Goal: Task Accomplishment & Management: Manage account settings

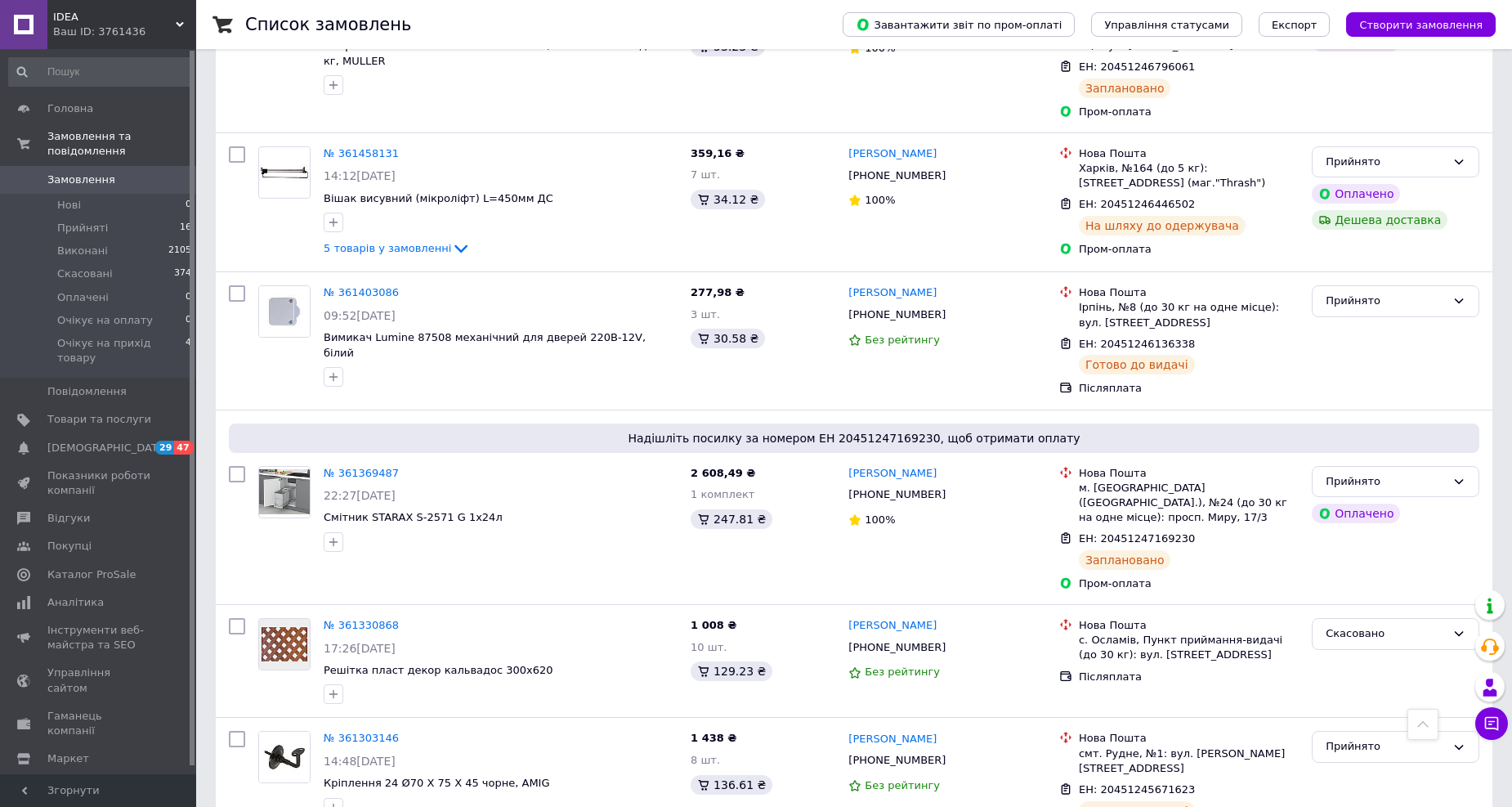
scroll to position [1362, 0]
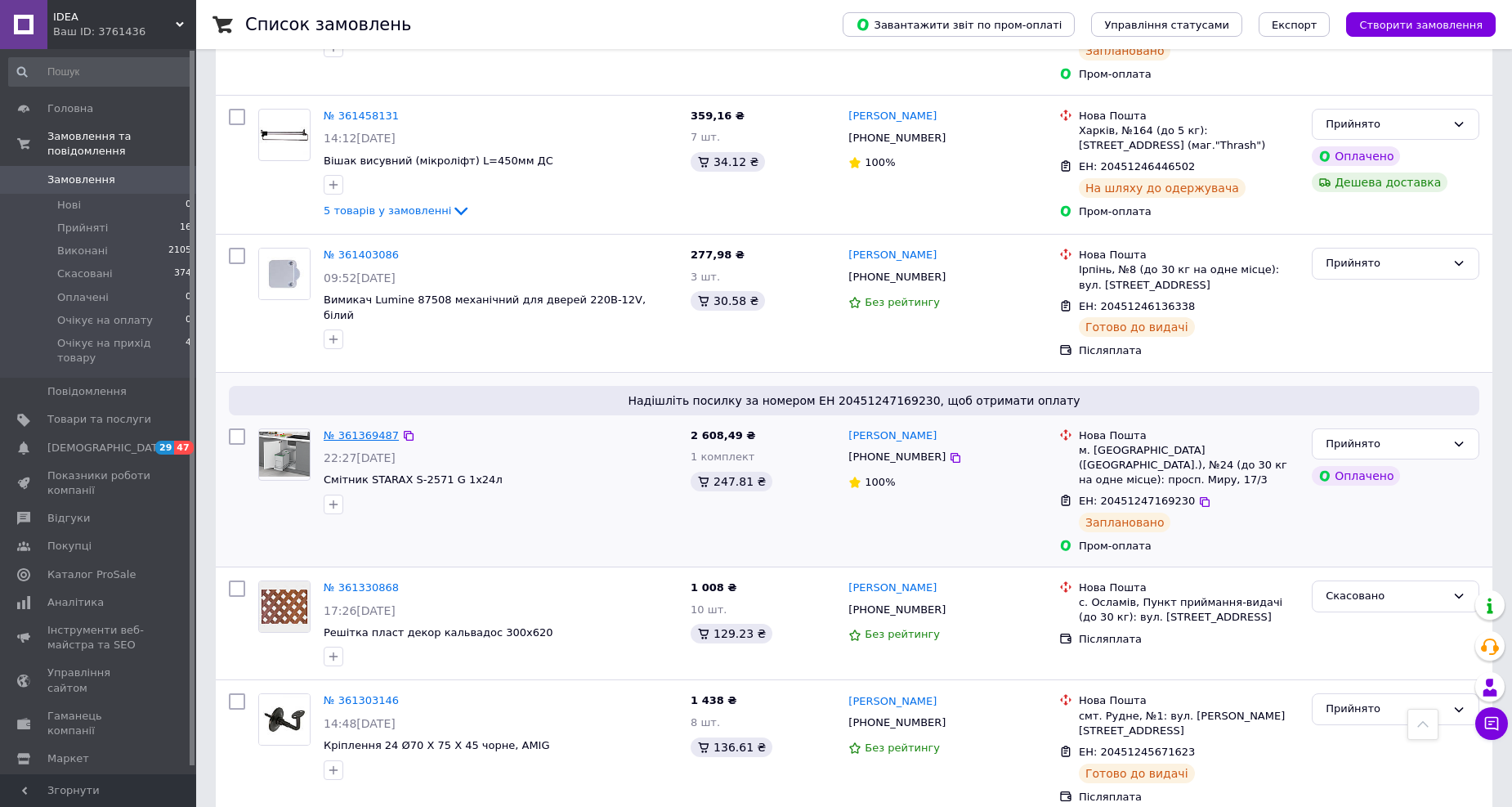
click at [357, 429] on link "№ 361369487" at bounding box center [361, 436] width 75 height 12
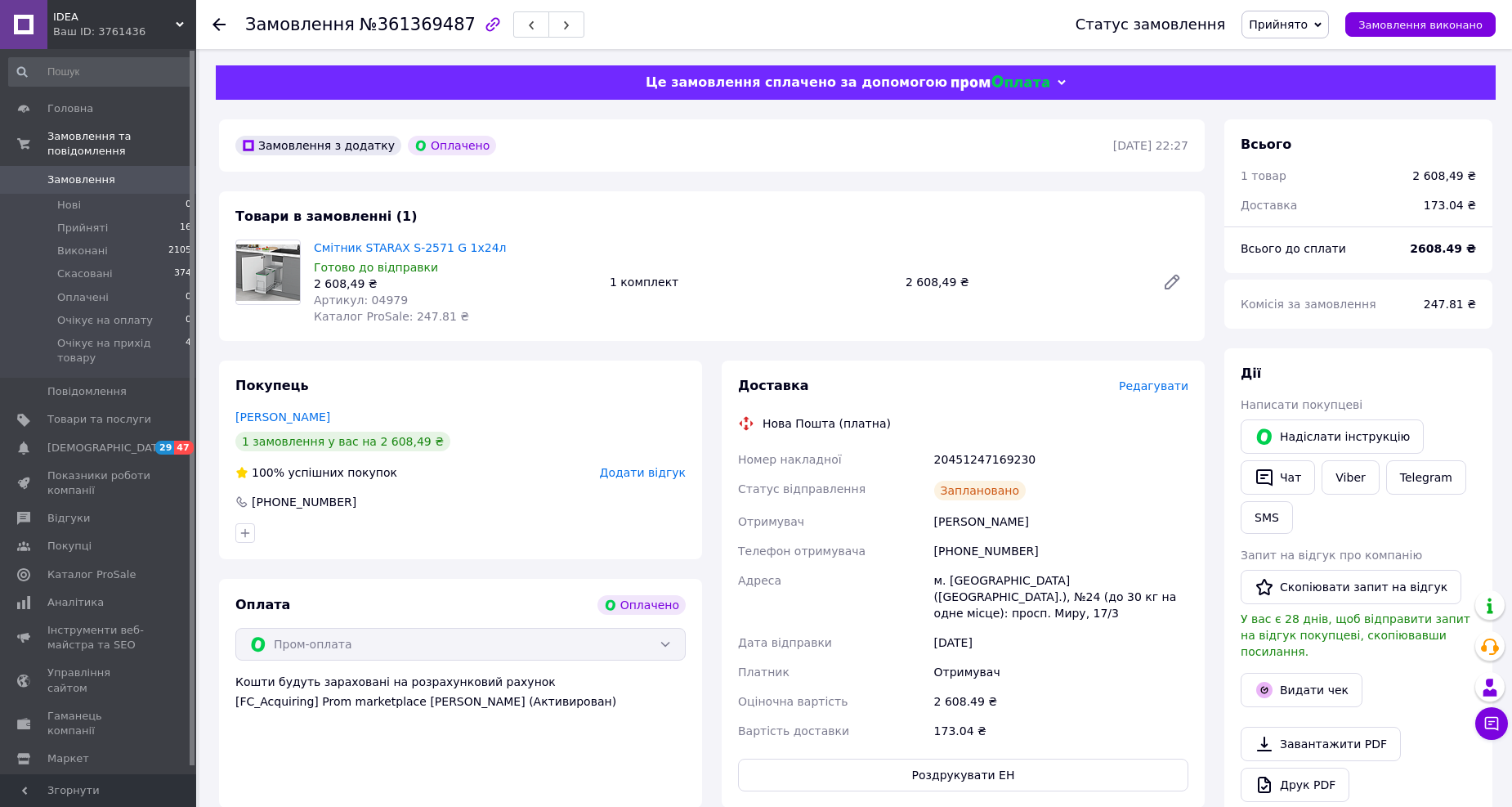
click at [1144, 390] on span "Редагувати" at bounding box center [1154, 385] width 69 height 13
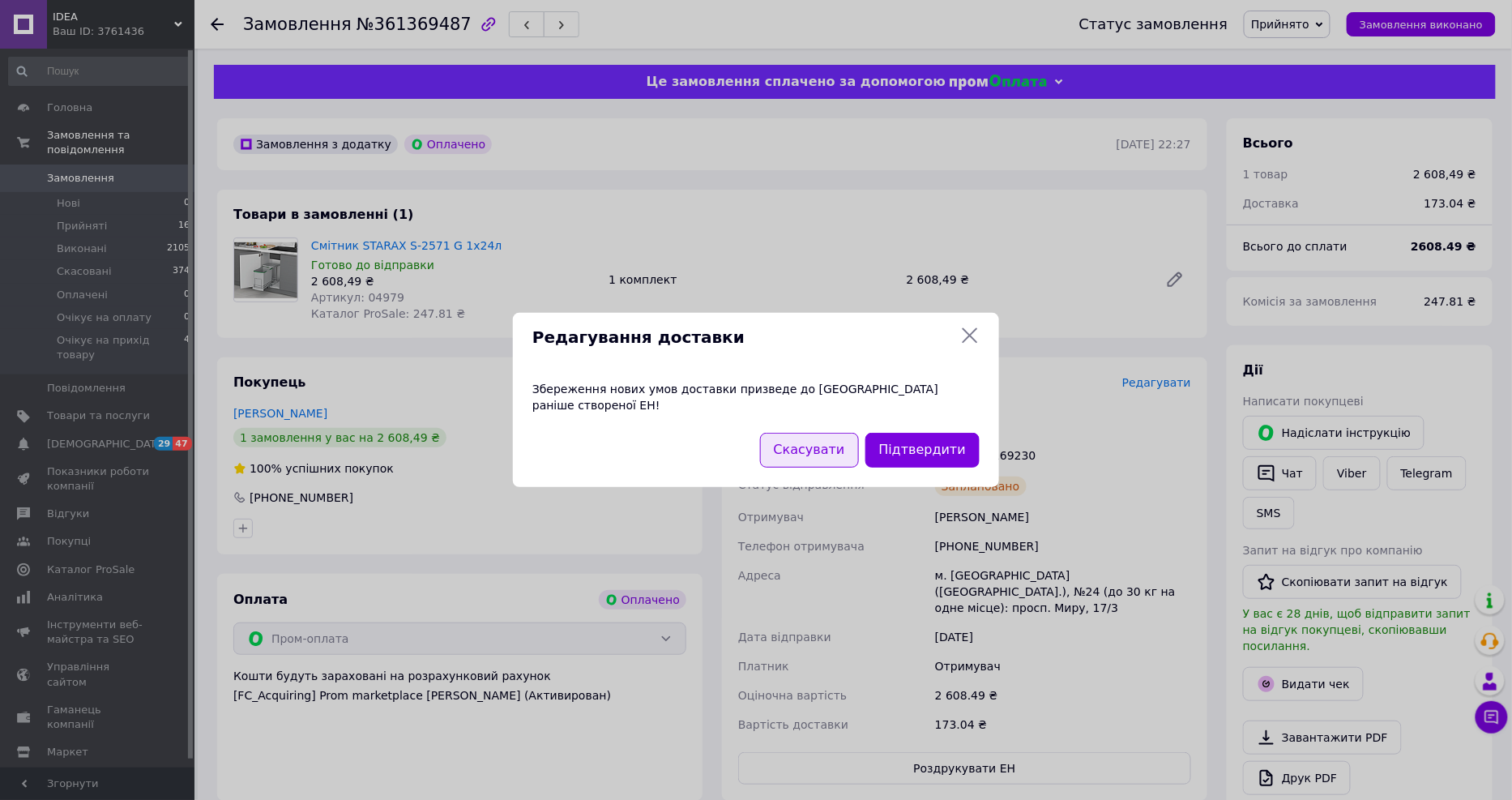
click at [829, 439] on button "Скасувати" at bounding box center [809, 450] width 99 height 35
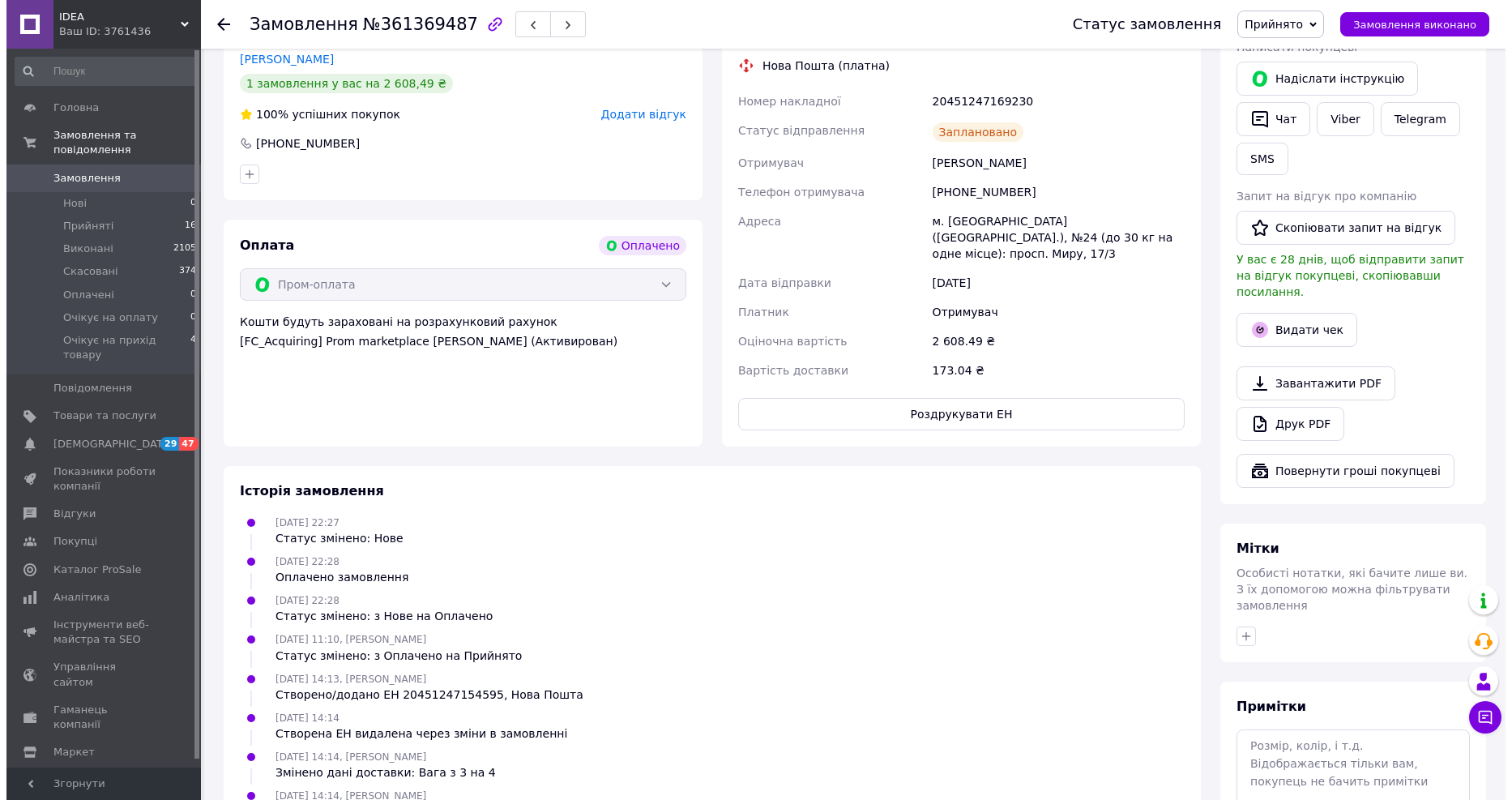
scroll to position [150, 0]
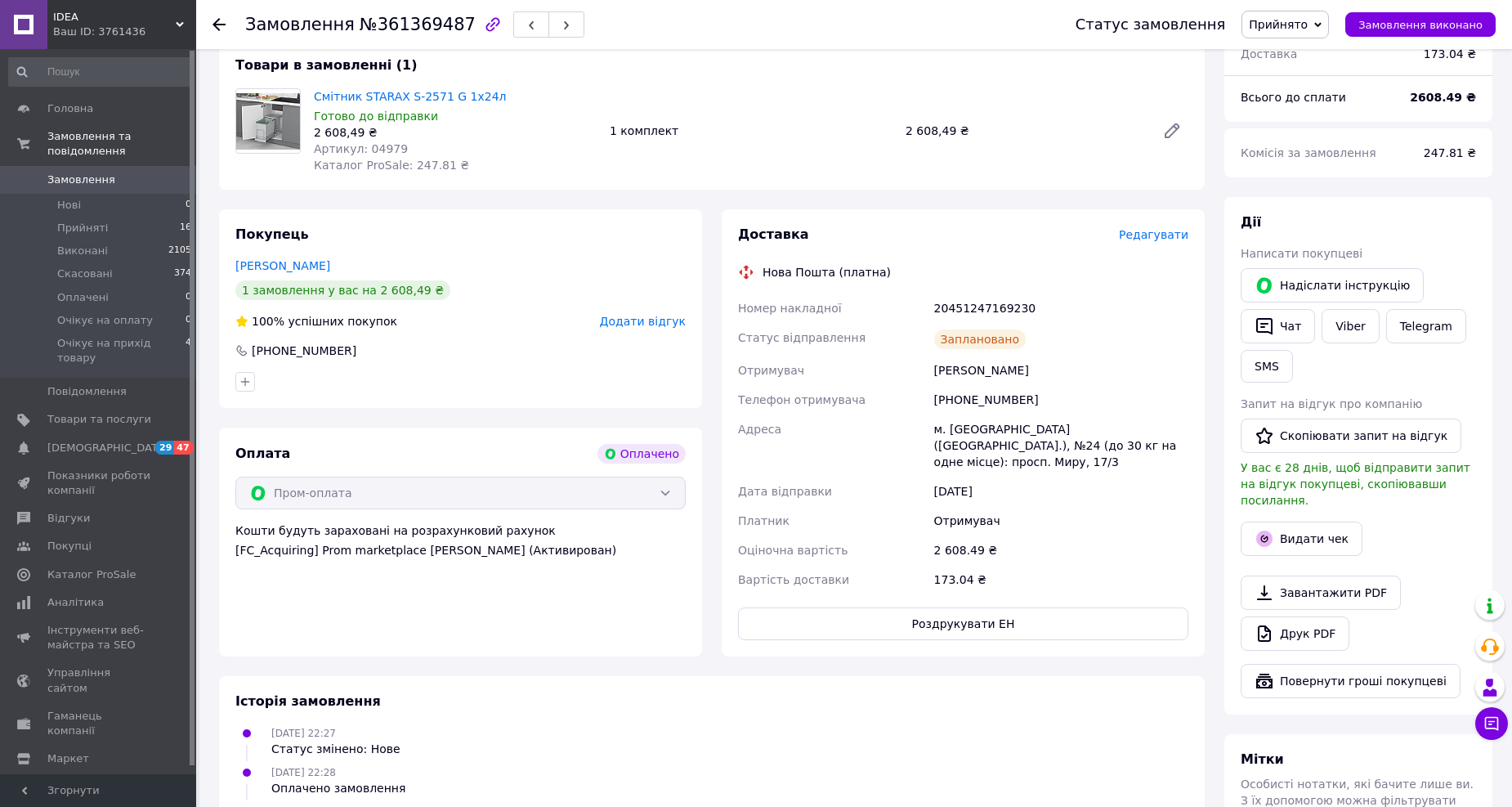
click at [1157, 233] on span "Редагувати" at bounding box center [1154, 234] width 69 height 13
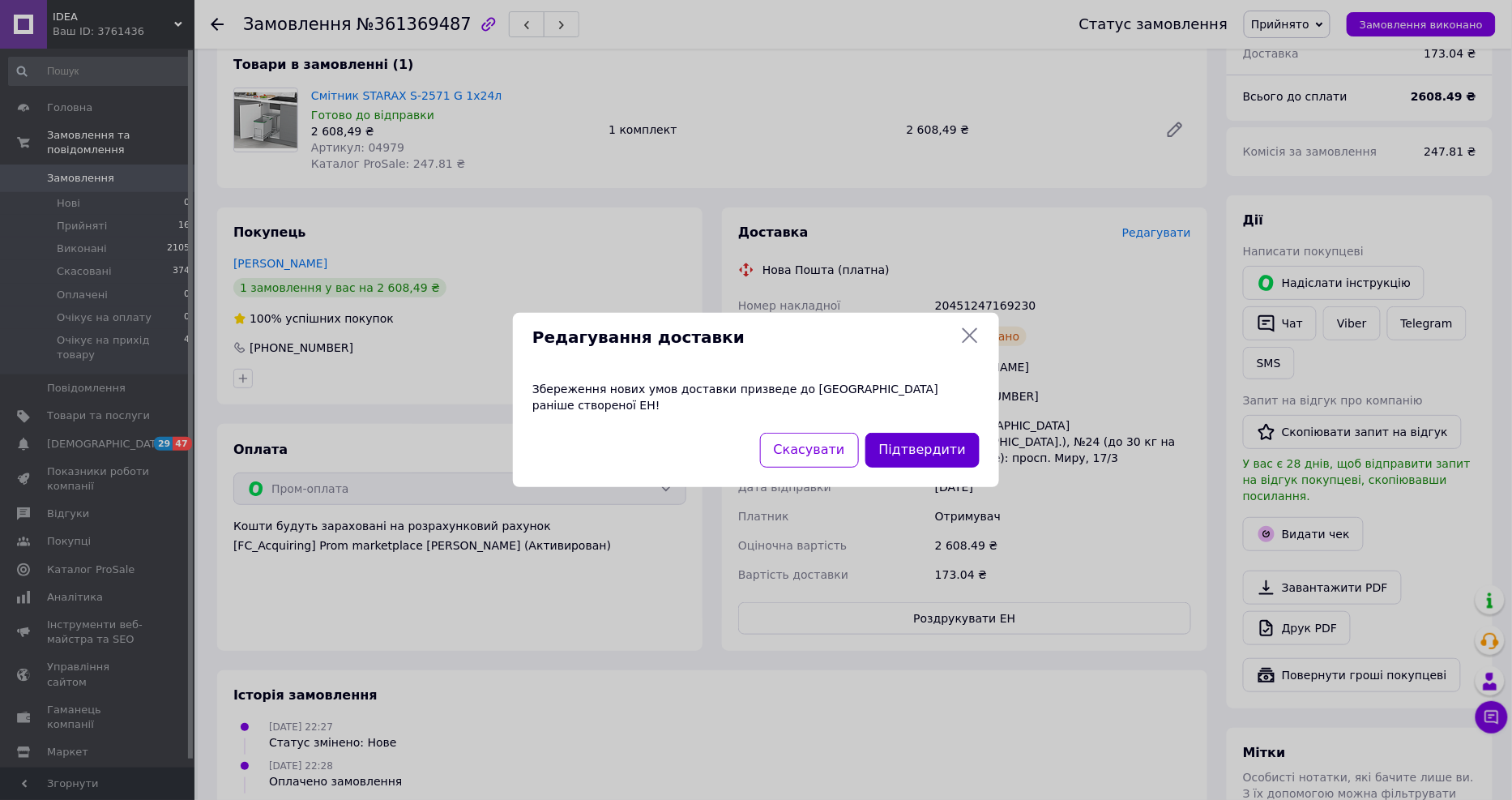
click at [922, 444] on button "Підтвердити" at bounding box center [922, 450] width 114 height 35
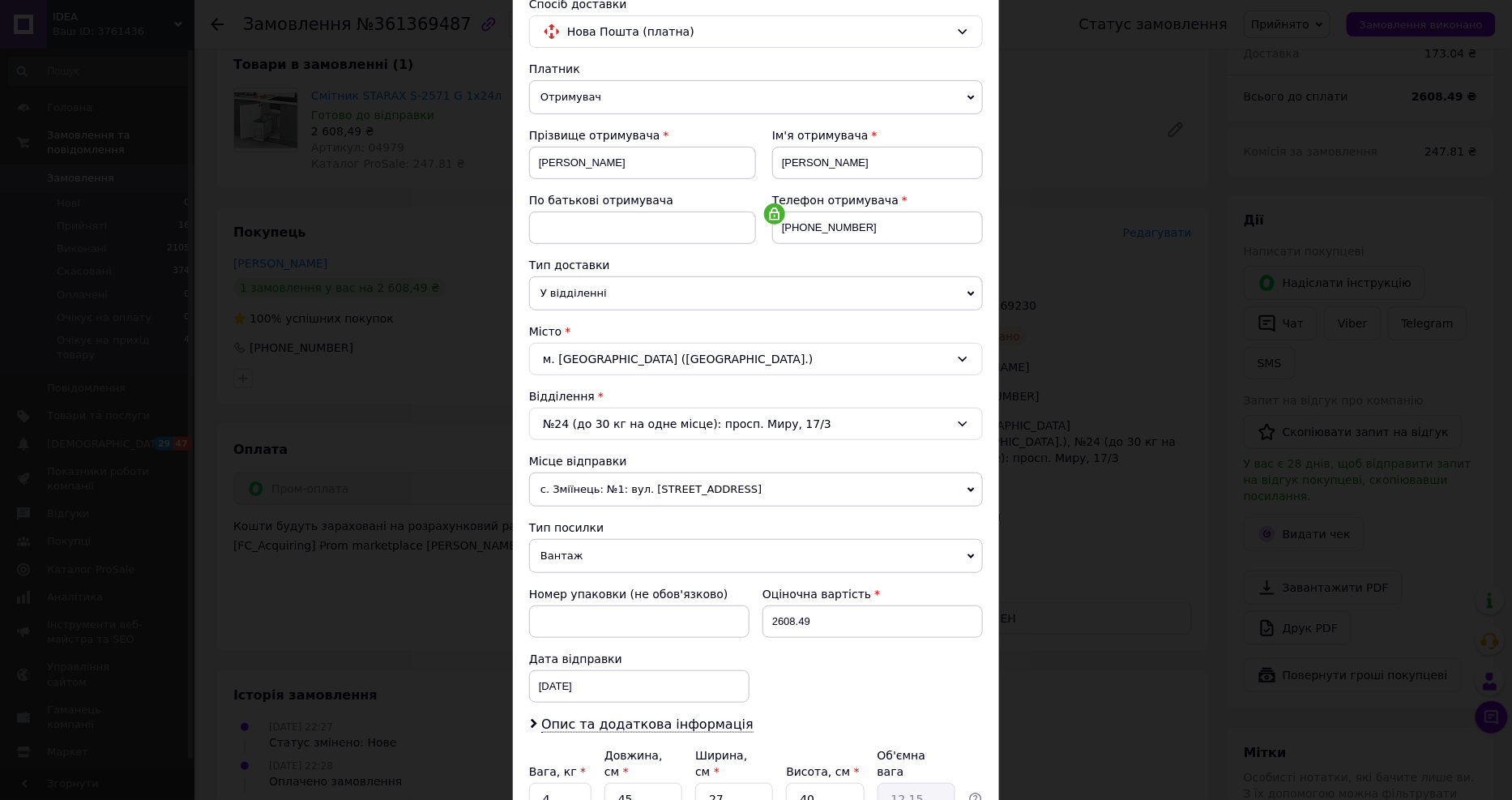
scroll to position [0, 0]
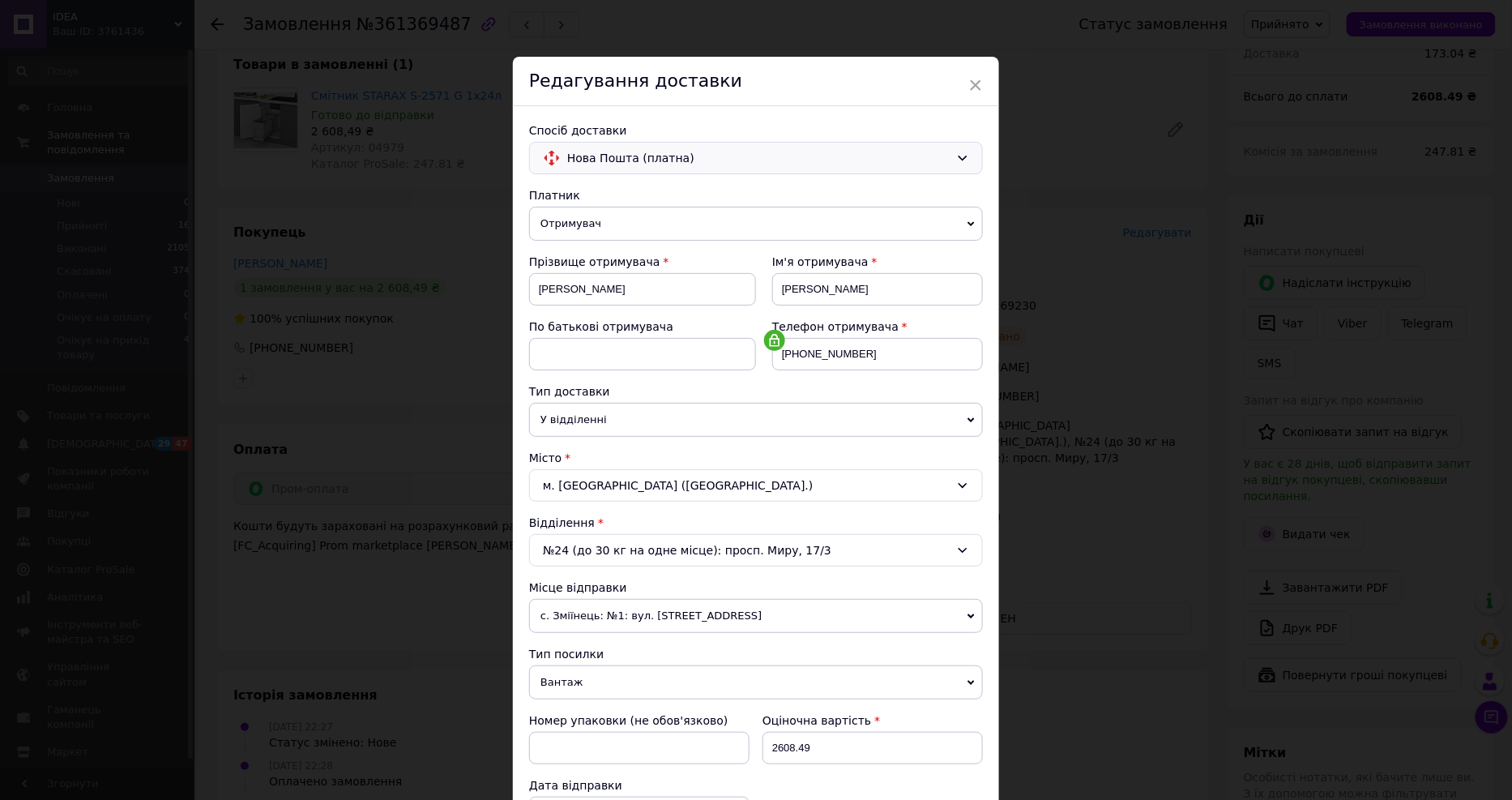
click at [961, 160] on icon at bounding box center [962, 158] width 13 height 13
click at [734, 222] on span "Магазини Rozetka (платна)" at bounding box center [768, 223] width 402 height 16
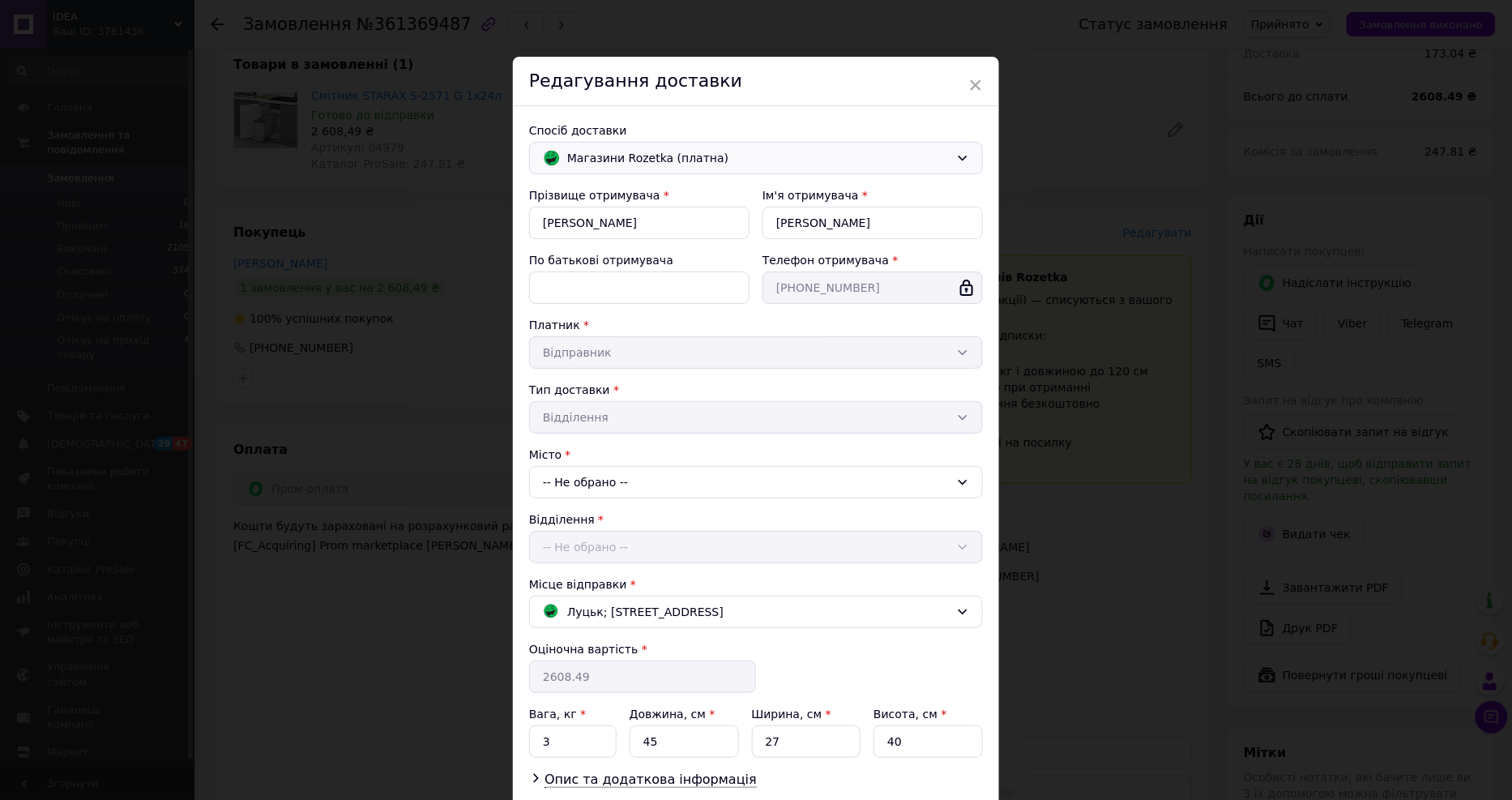
scroll to position [111, 0]
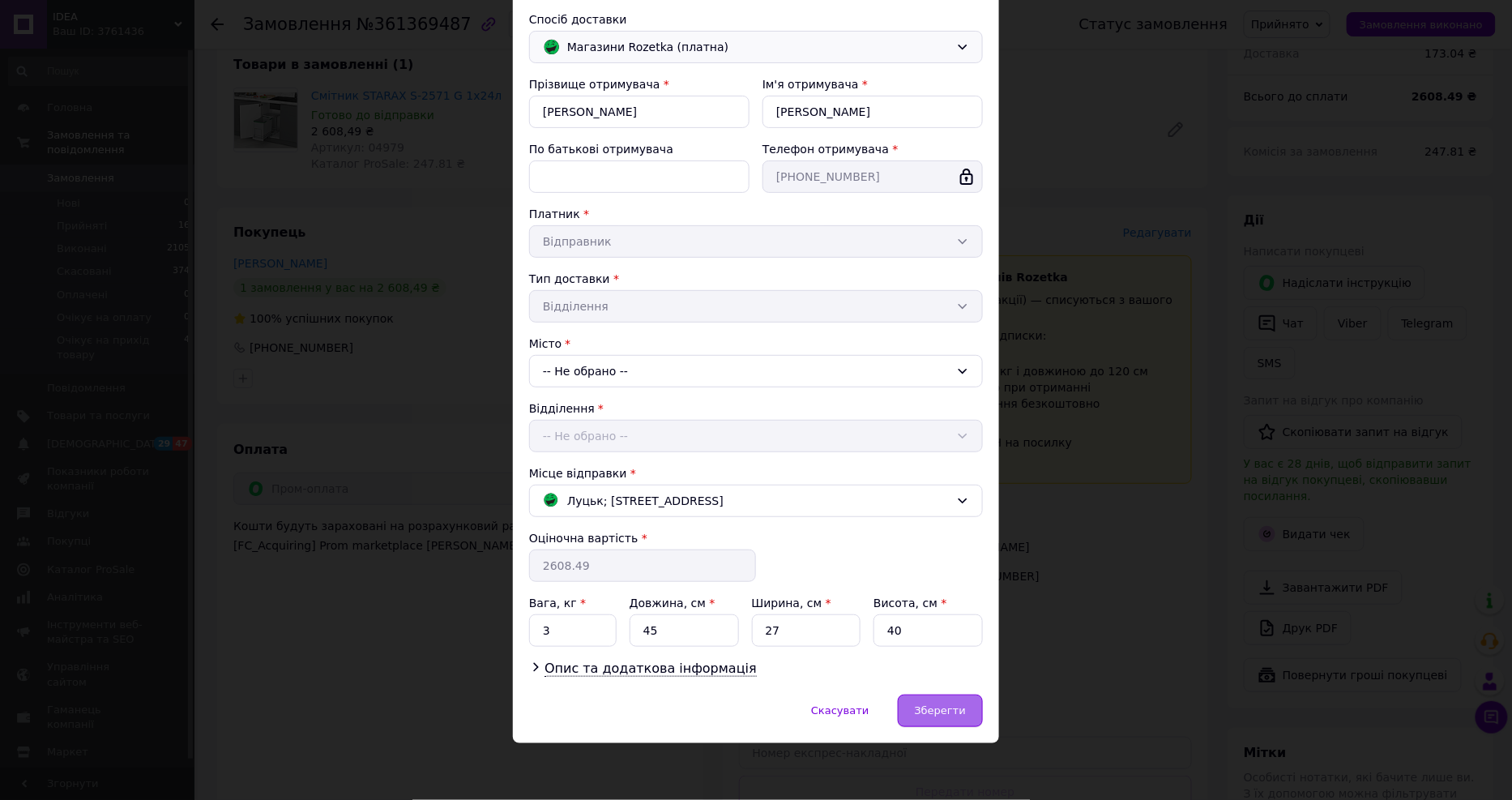
click at [941, 715] on span "Зберегти" at bounding box center [940, 711] width 51 height 12
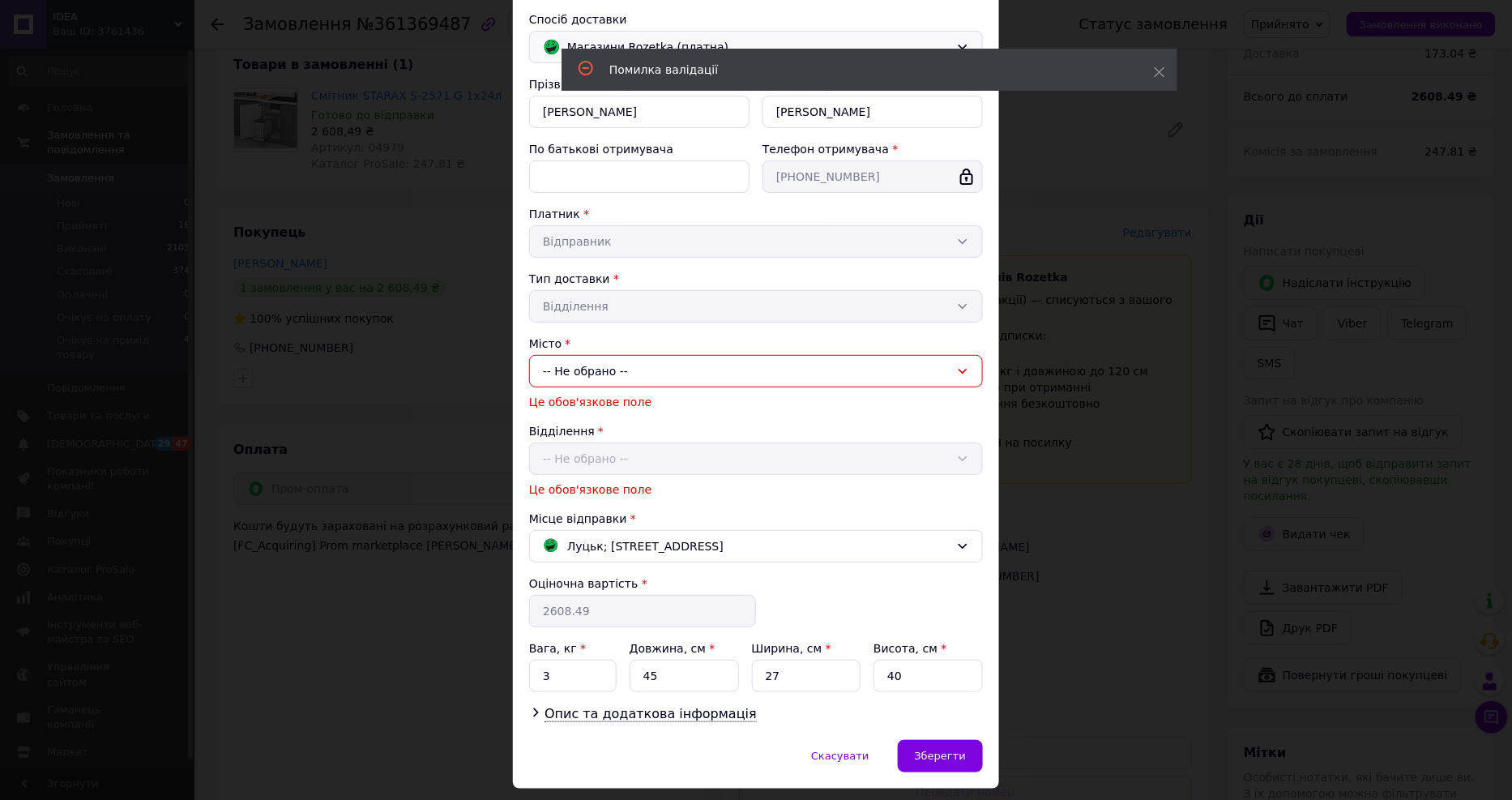
click at [963, 363] on div "-- Не обрано --" at bounding box center [756, 372] width 454 height 33
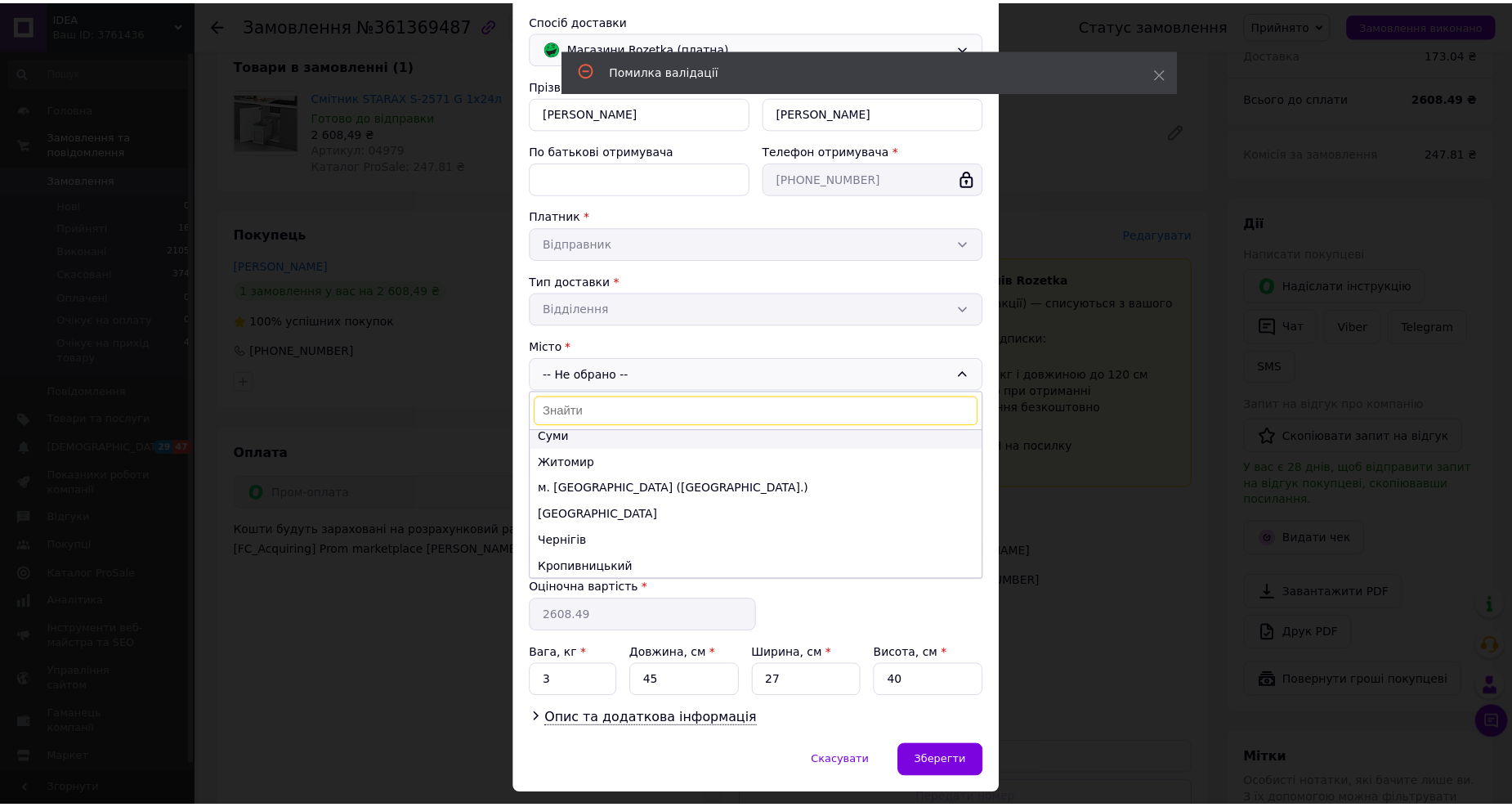
scroll to position [0, 0]
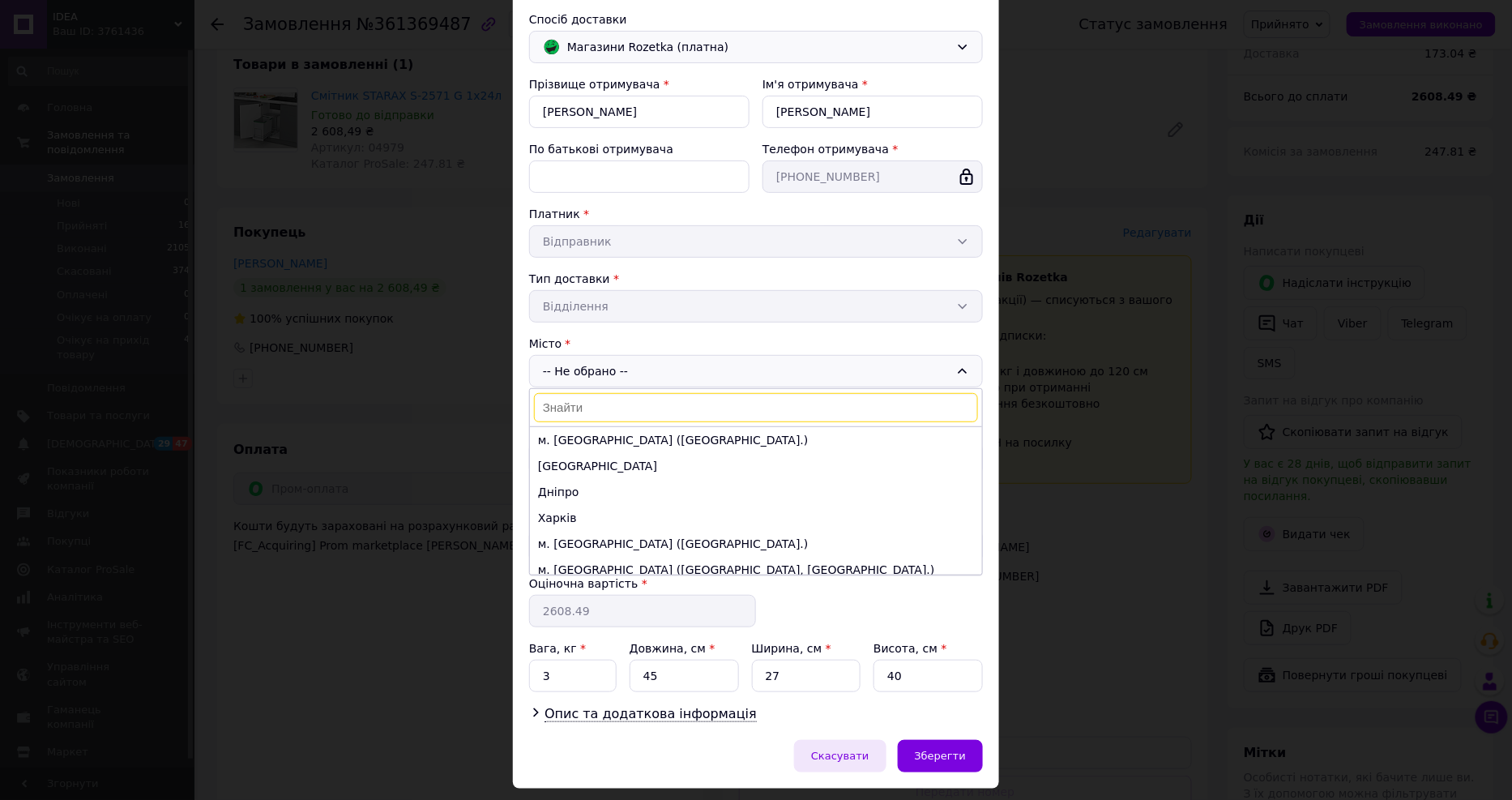
click at [854, 758] on span "Скасувати" at bounding box center [839, 755] width 57 height 12
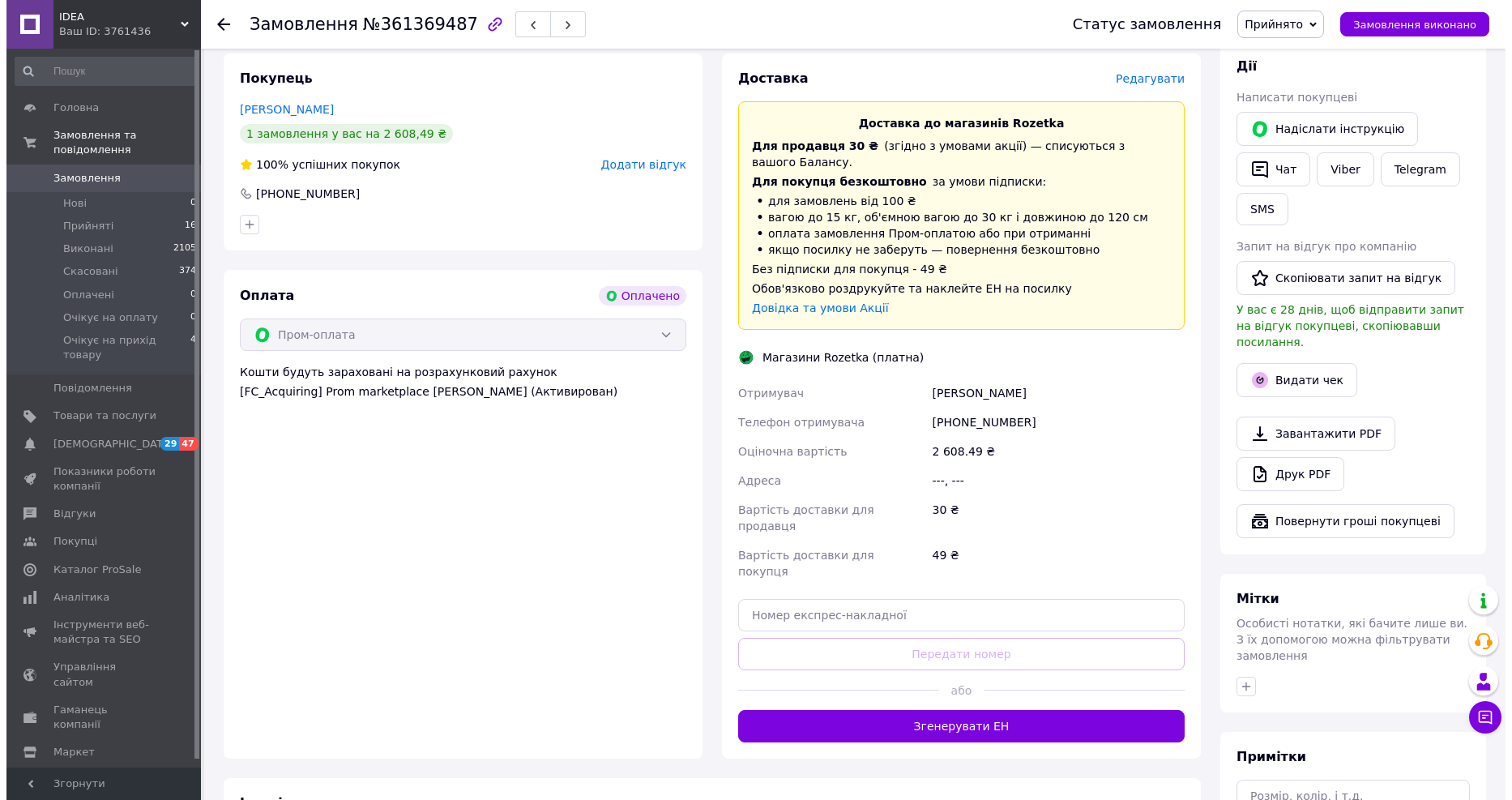
scroll to position [300, 0]
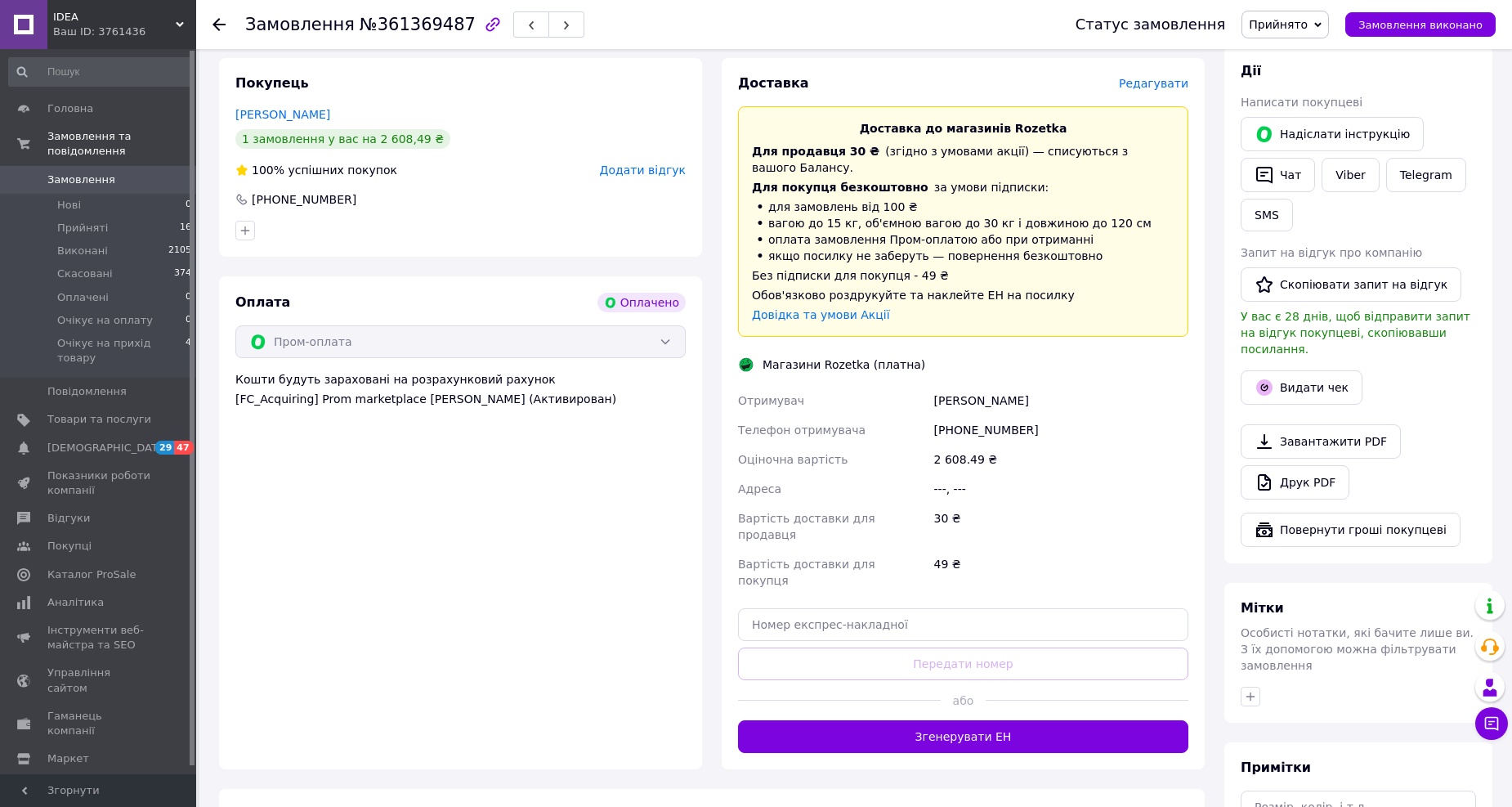
click at [1170, 87] on span "Редагувати" at bounding box center [1154, 83] width 69 height 13
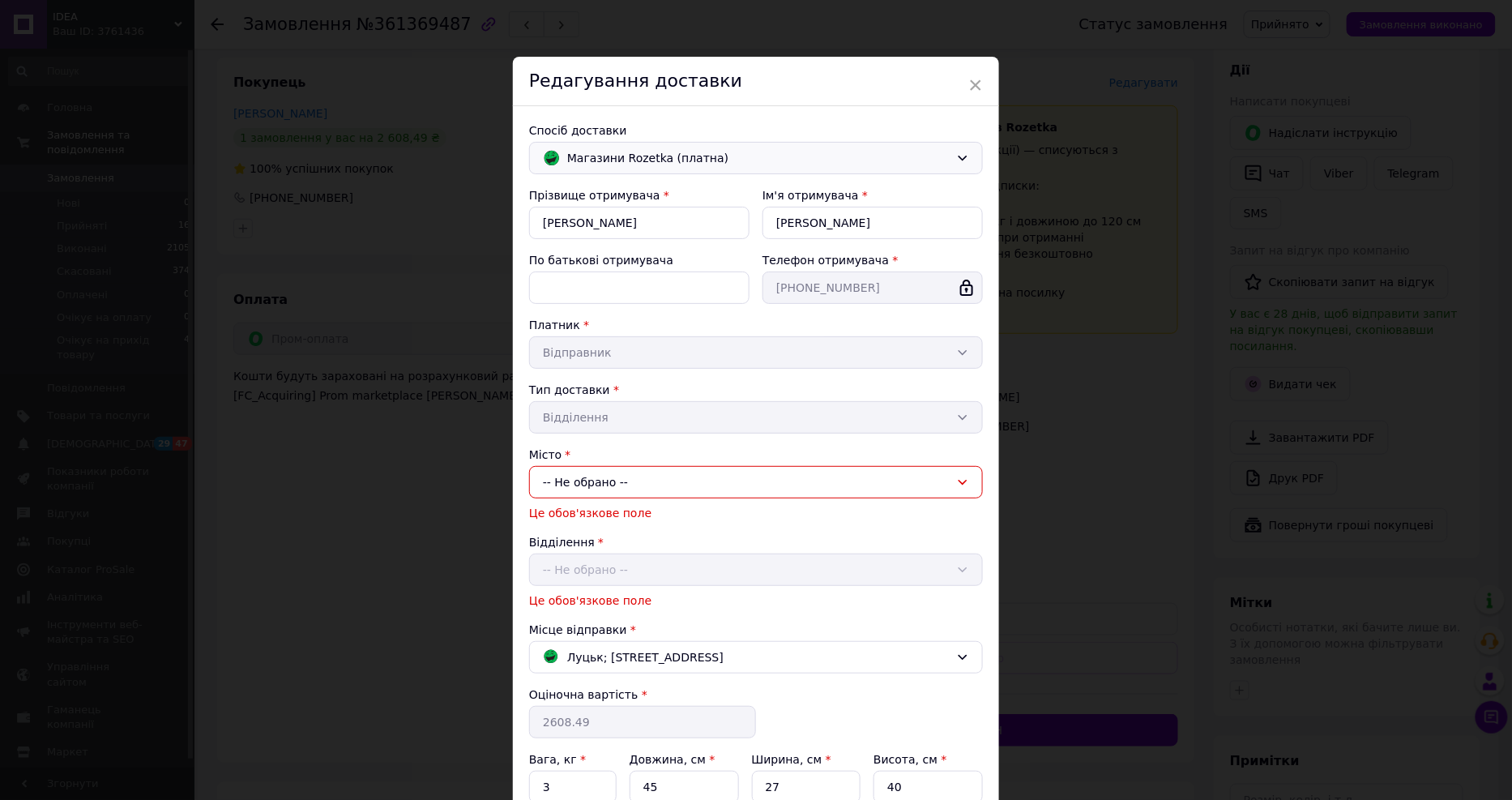
click at [965, 152] on icon at bounding box center [962, 158] width 13 height 13
click at [870, 197] on span "Нова Пошта (платна)" at bounding box center [768, 192] width 402 height 16
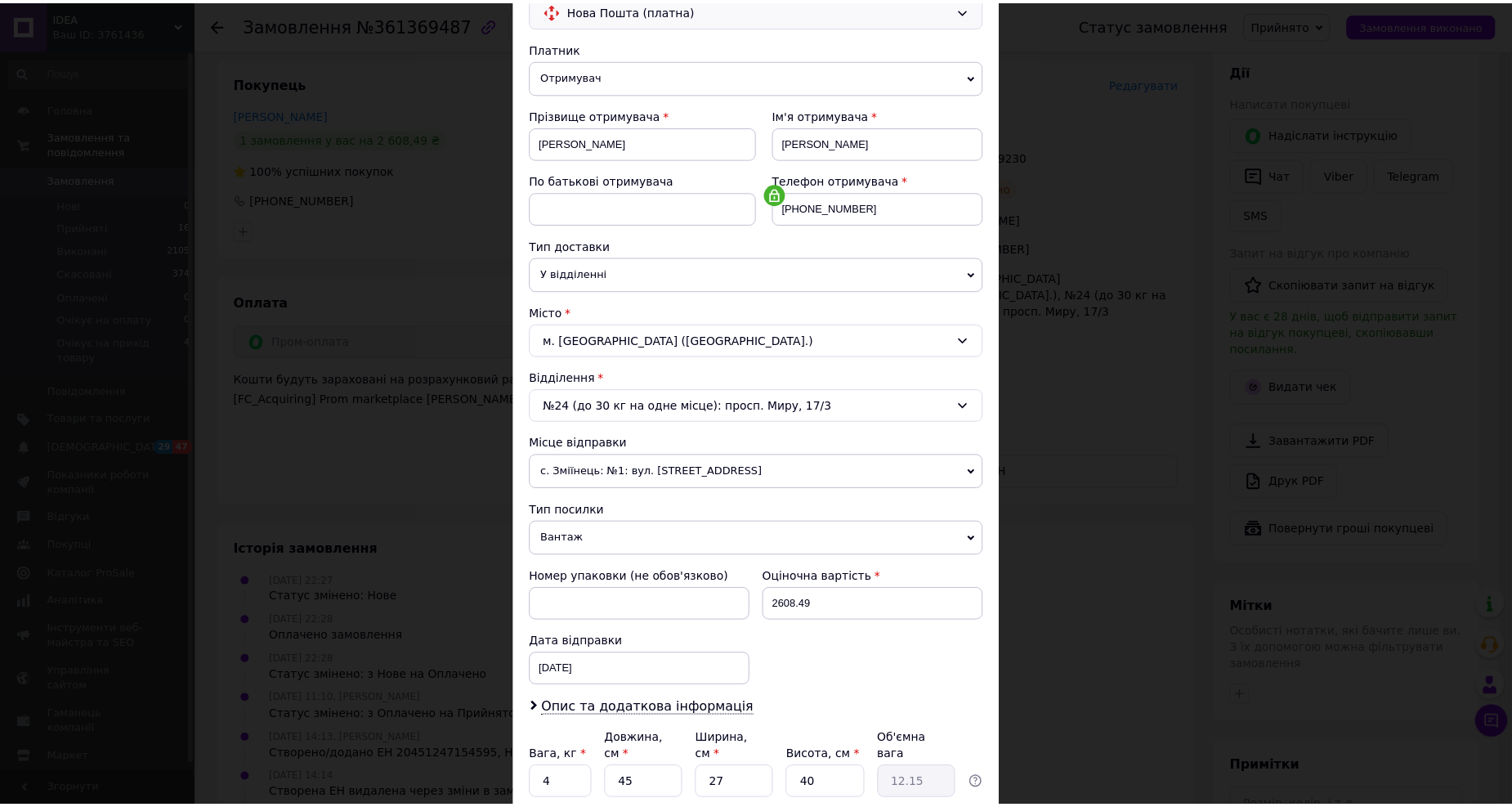
scroll to position [280, 0]
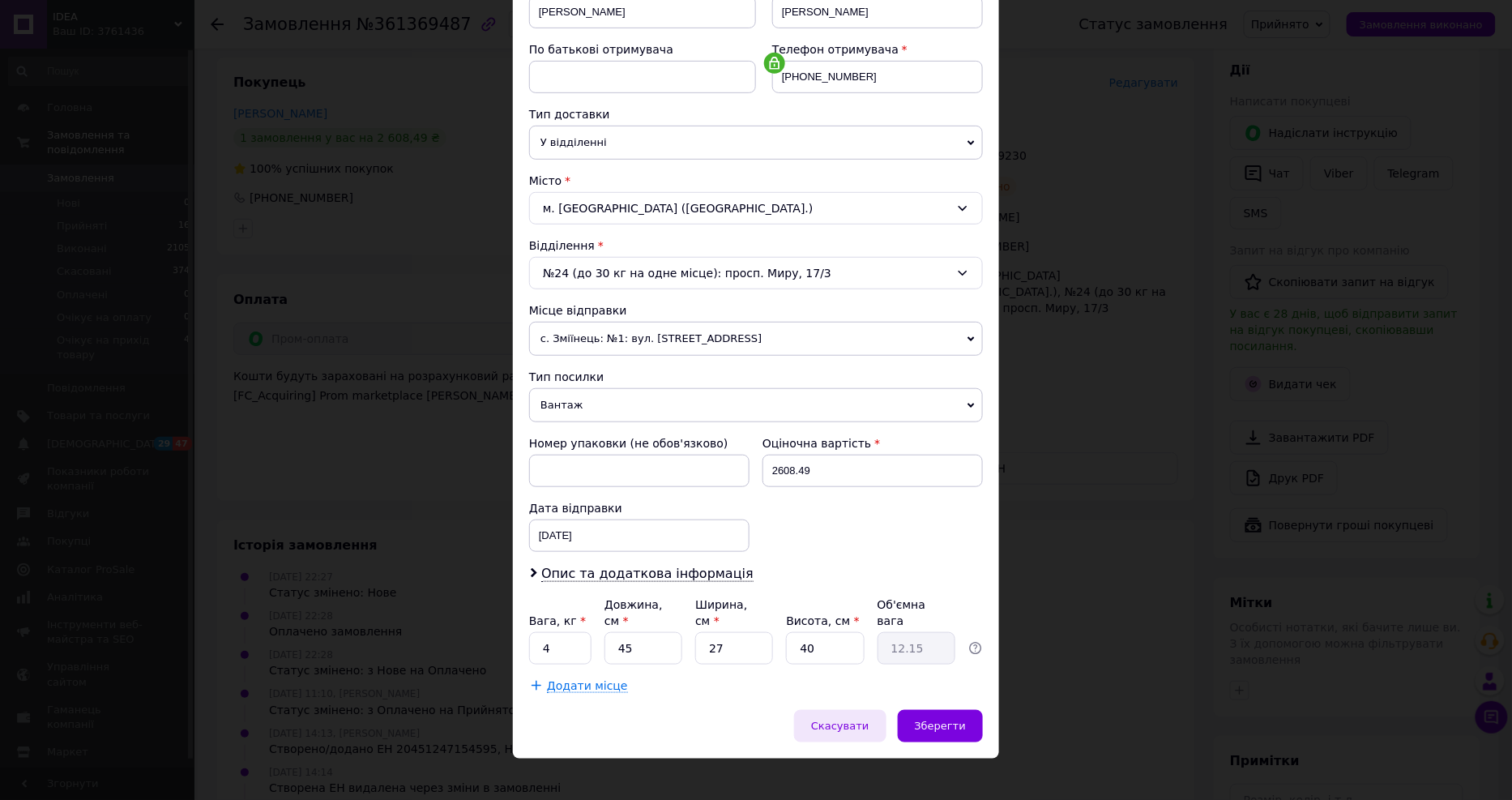
click at [852, 719] on span "Скасувати" at bounding box center [839, 725] width 57 height 12
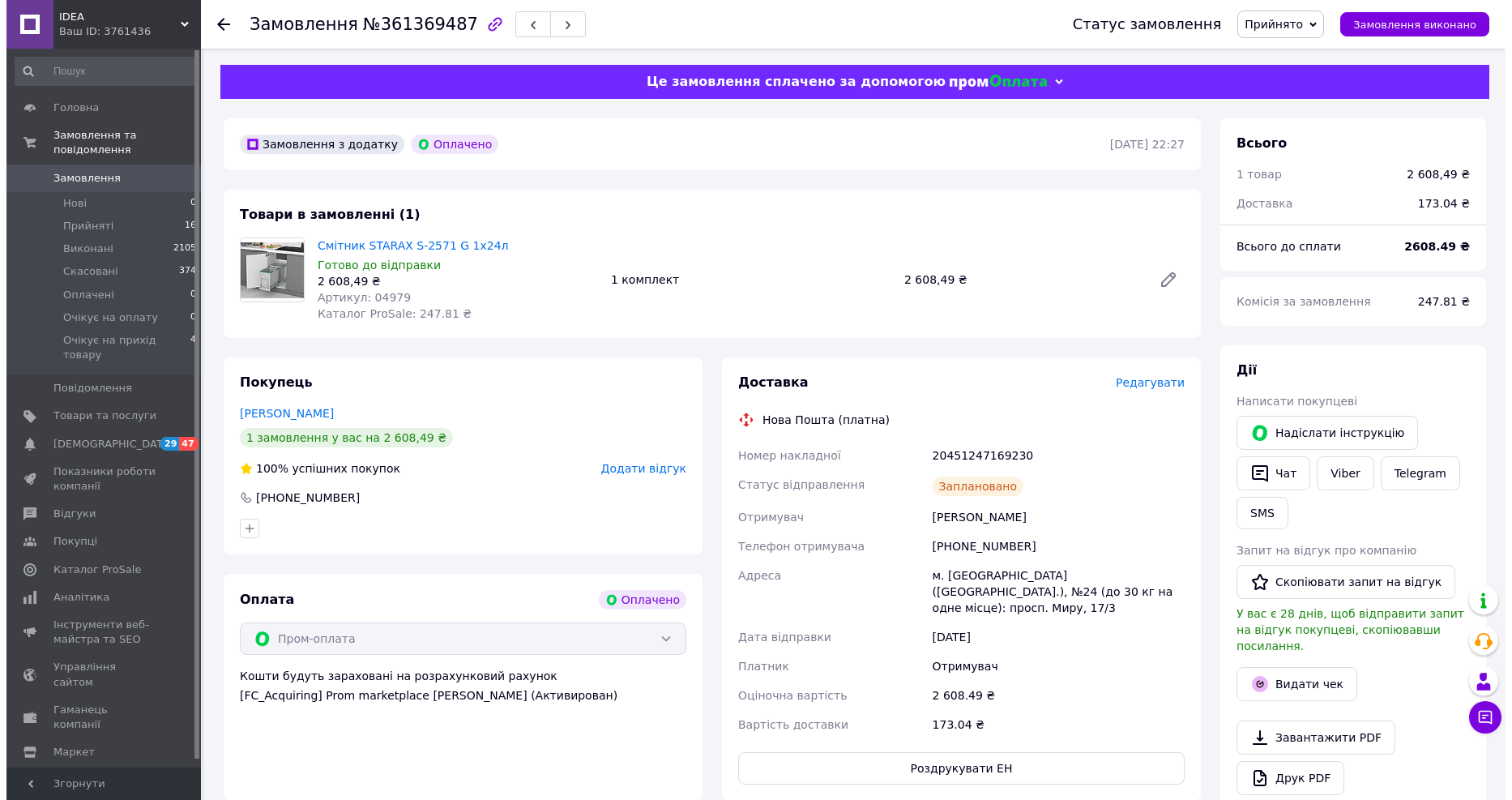
scroll to position [150, 0]
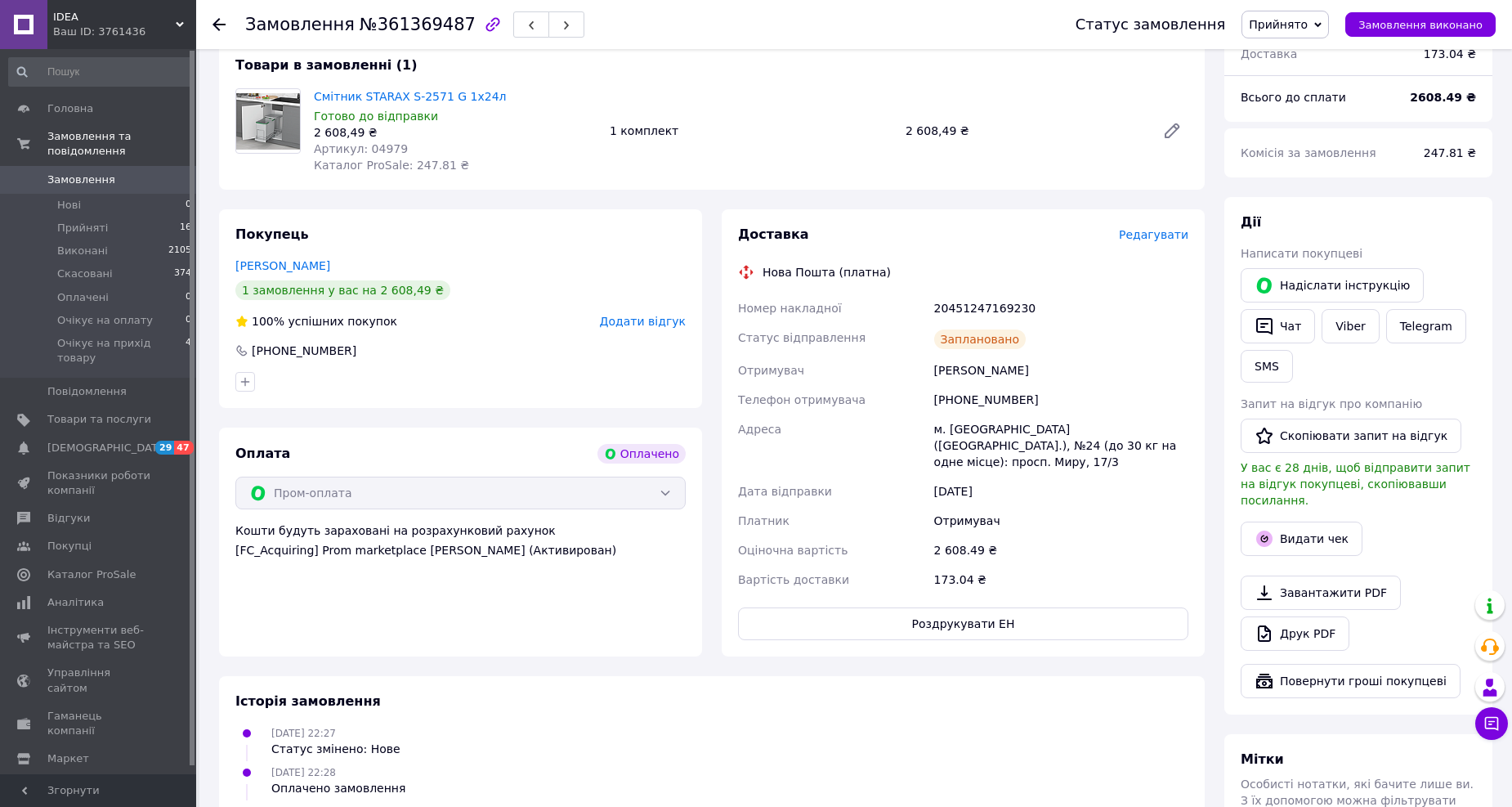
click at [1155, 230] on span "Редагувати" at bounding box center [1154, 234] width 69 height 13
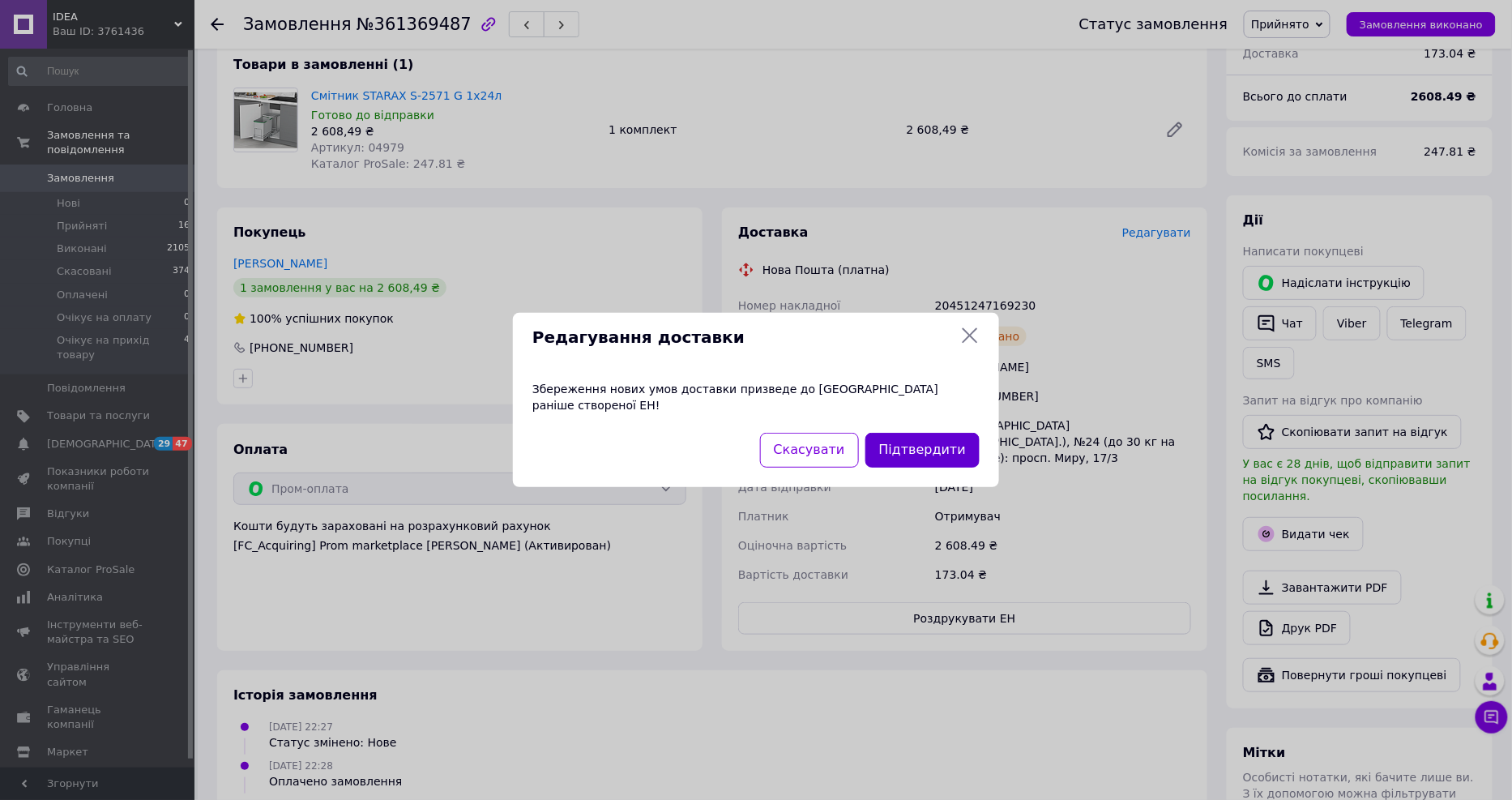
click at [935, 433] on button "Підтвердити" at bounding box center [922, 450] width 114 height 35
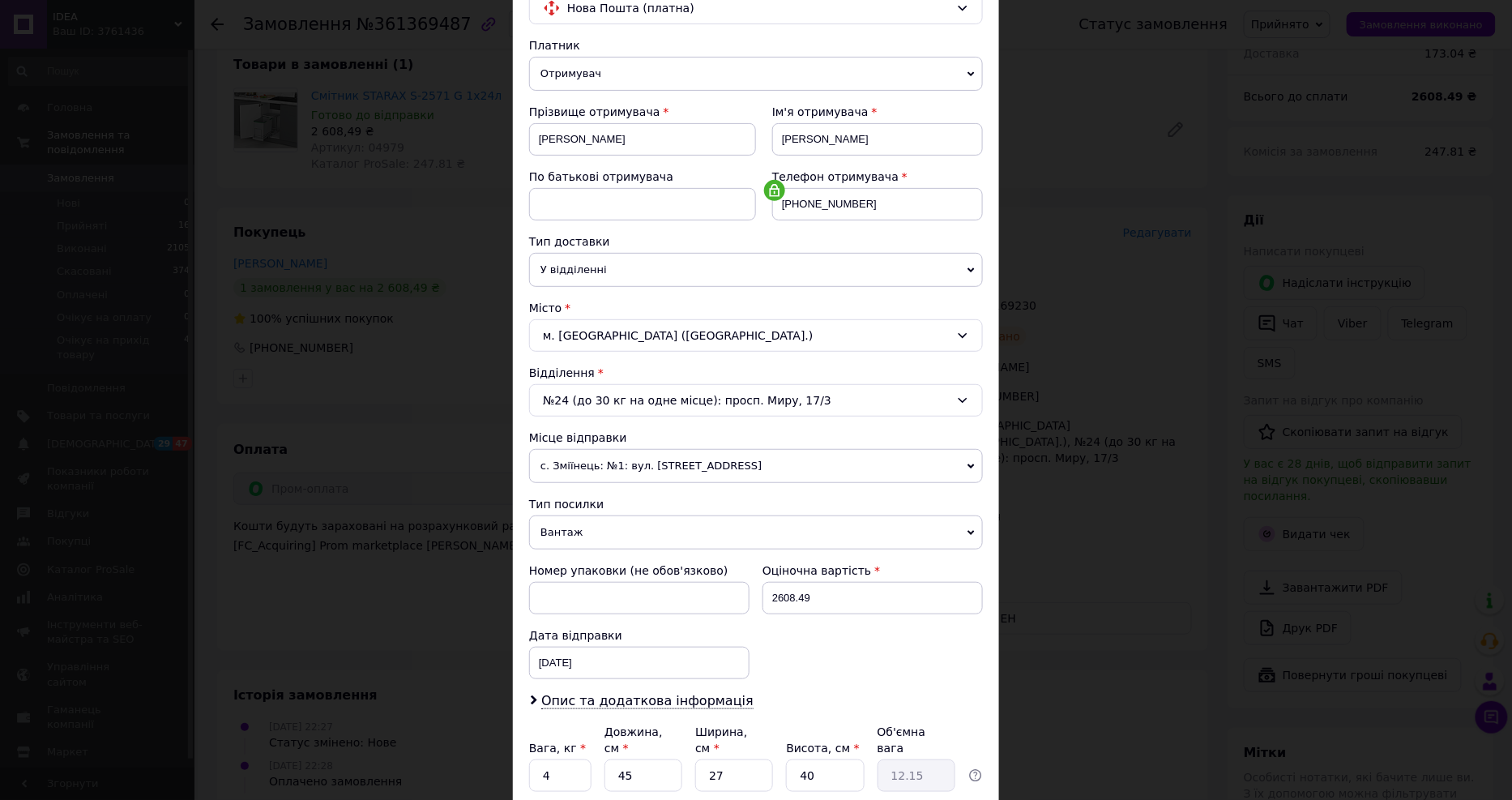
scroll to position [277, 0]
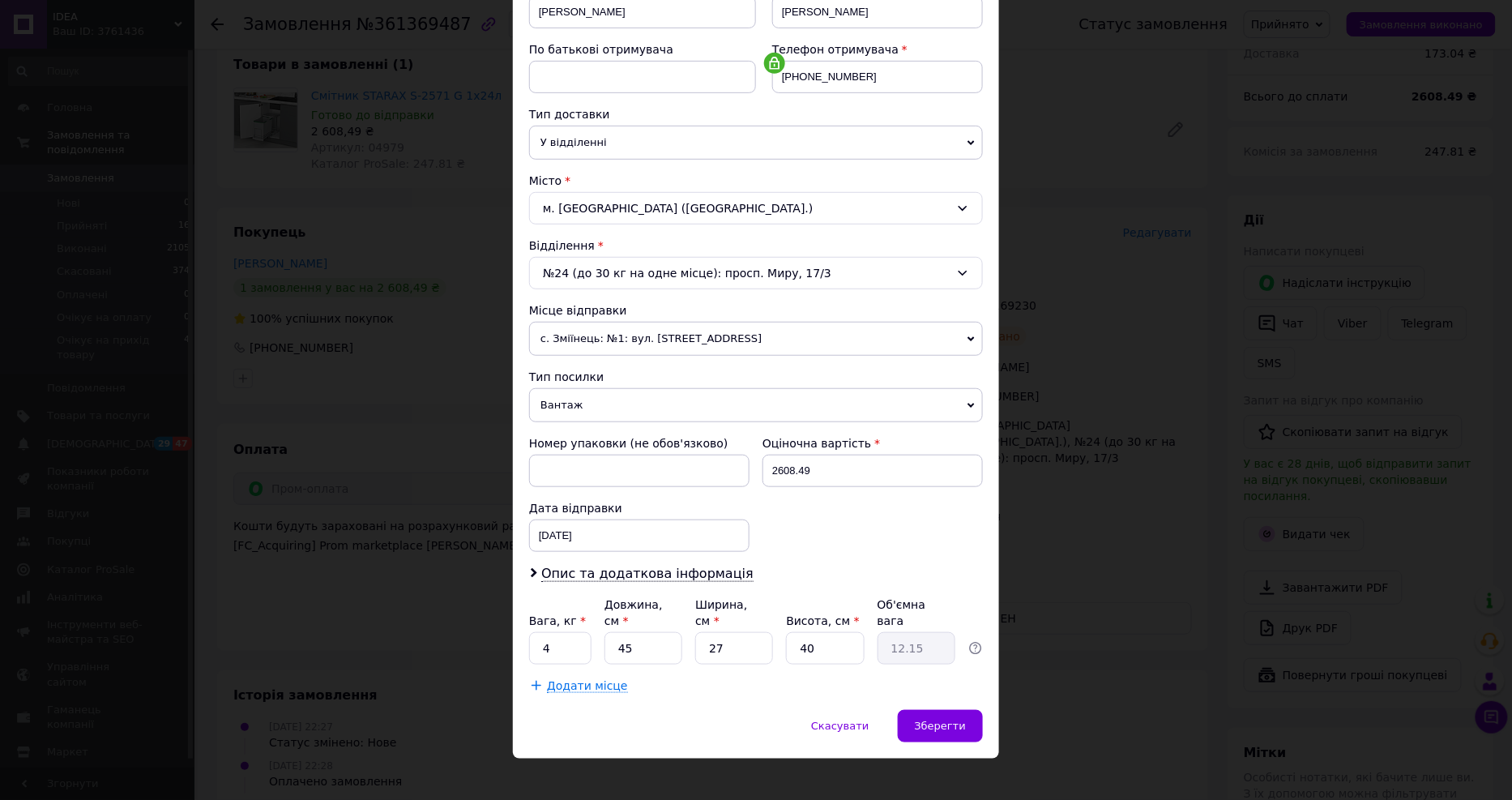
click at [594, 679] on span "Додати місце" at bounding box center [587, 686] width 81 height 14
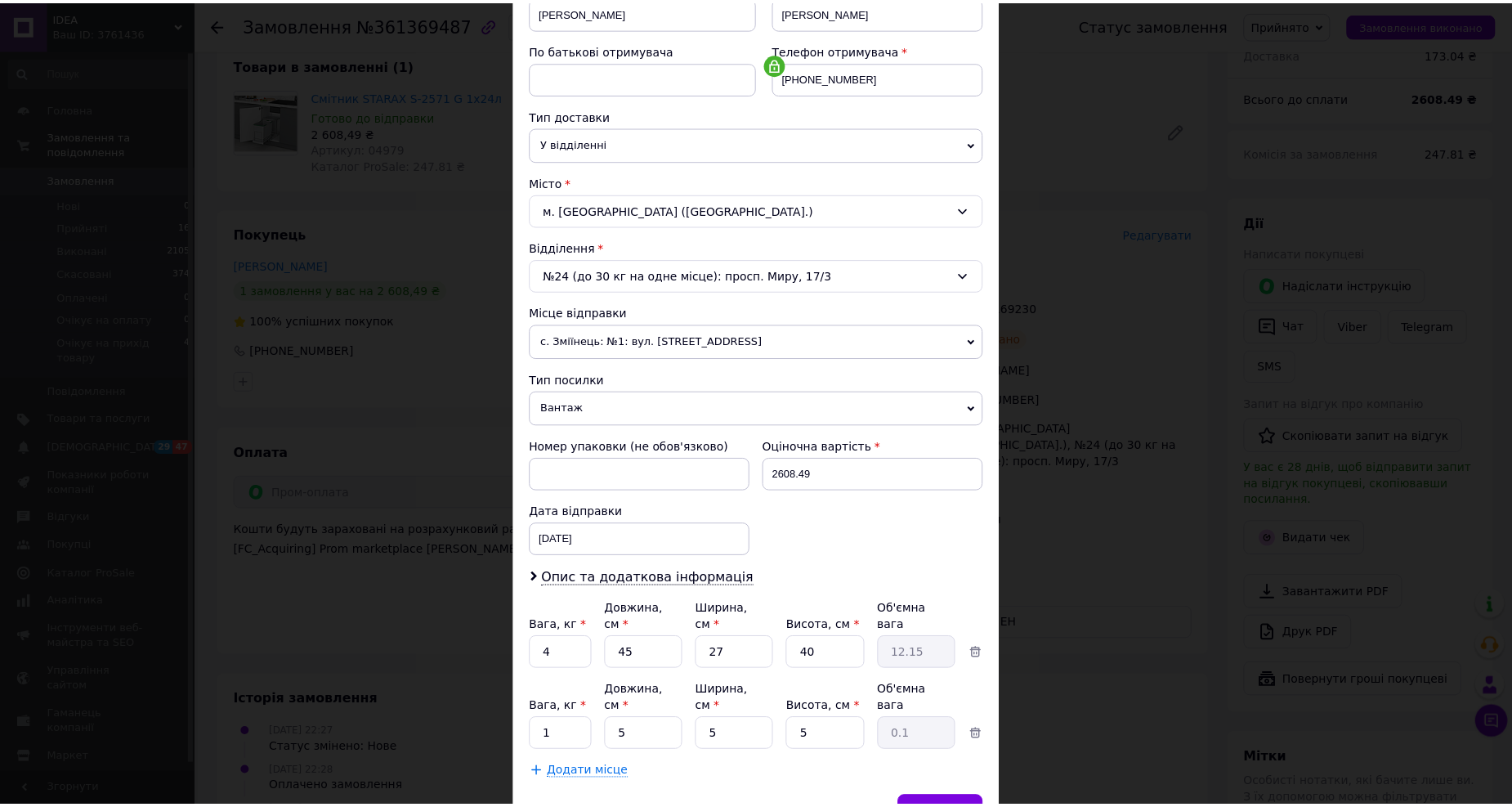
scroll to position [0, 0]
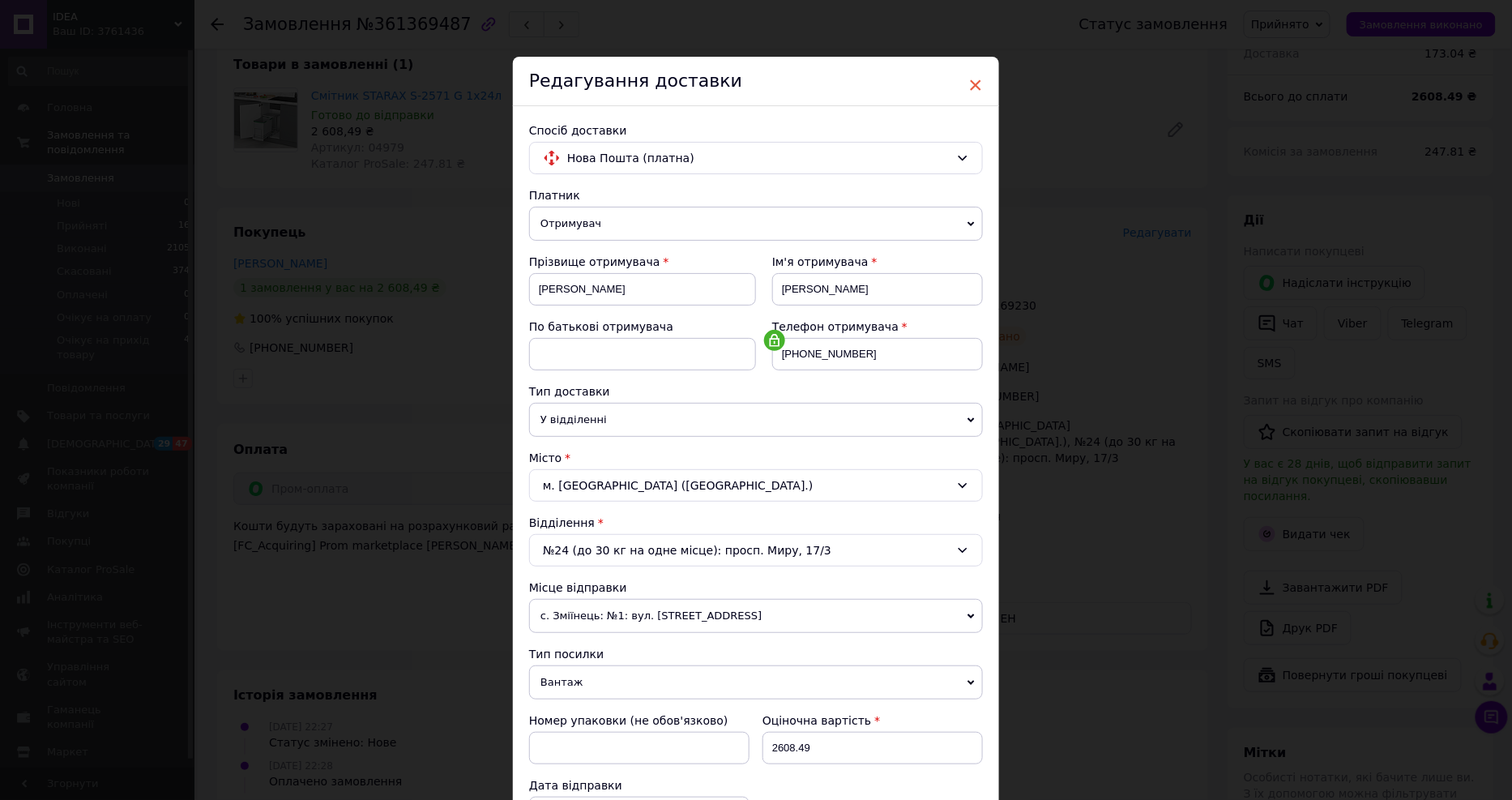
click at [970, 85] on span "×" at bounding box center [975, 85] width 15 height 27
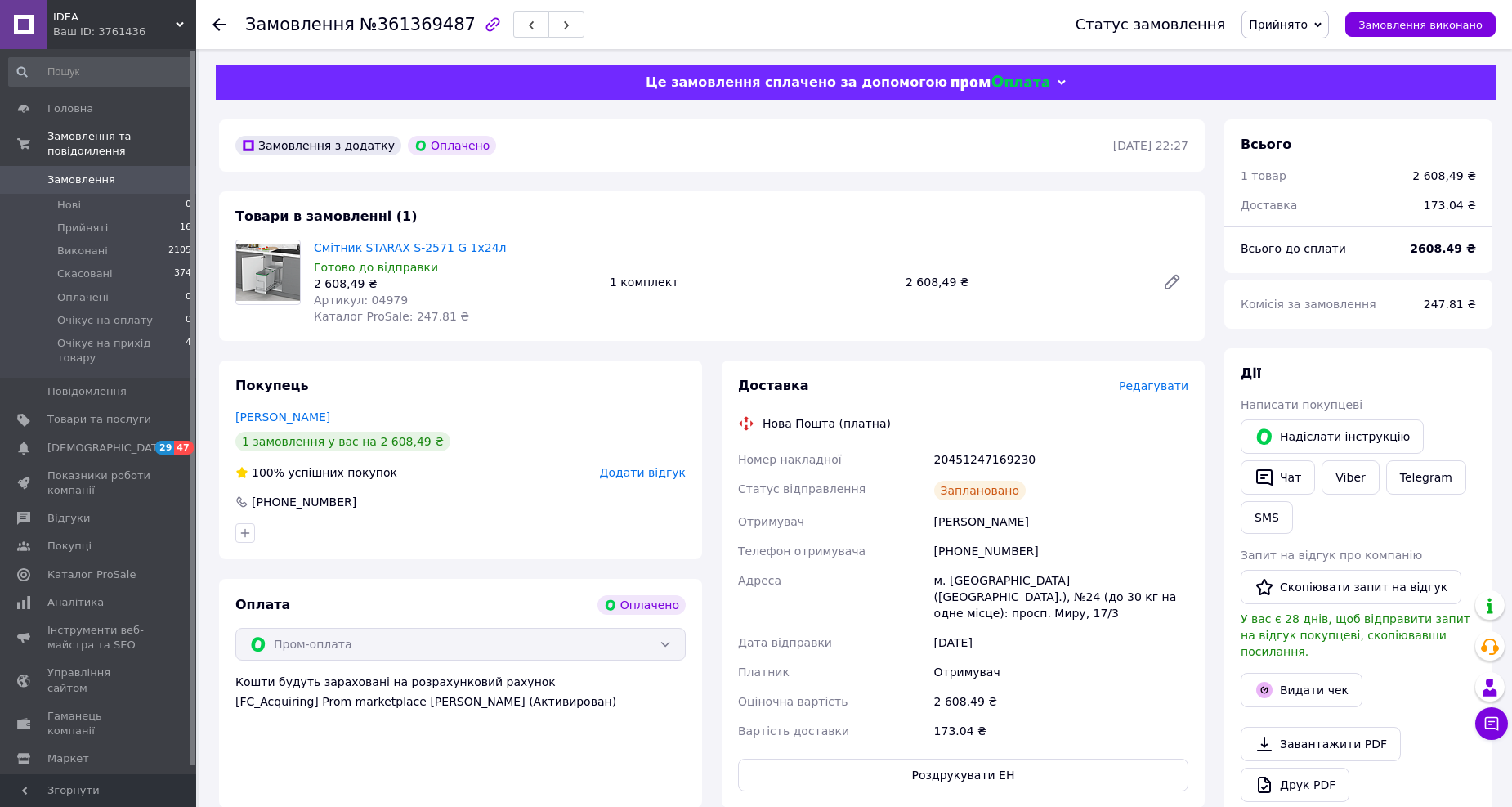
click at [483, 20] on icon "button" at bounding box center [492, 24] width 20 height 20
click at [1431, 683] on div "Зв'язок з вашим менеджером" at bounding box center [1390, 688] width 196 height 33
click at [1488, 688] on use at bounding box center [1490, 688] width 14 height 17
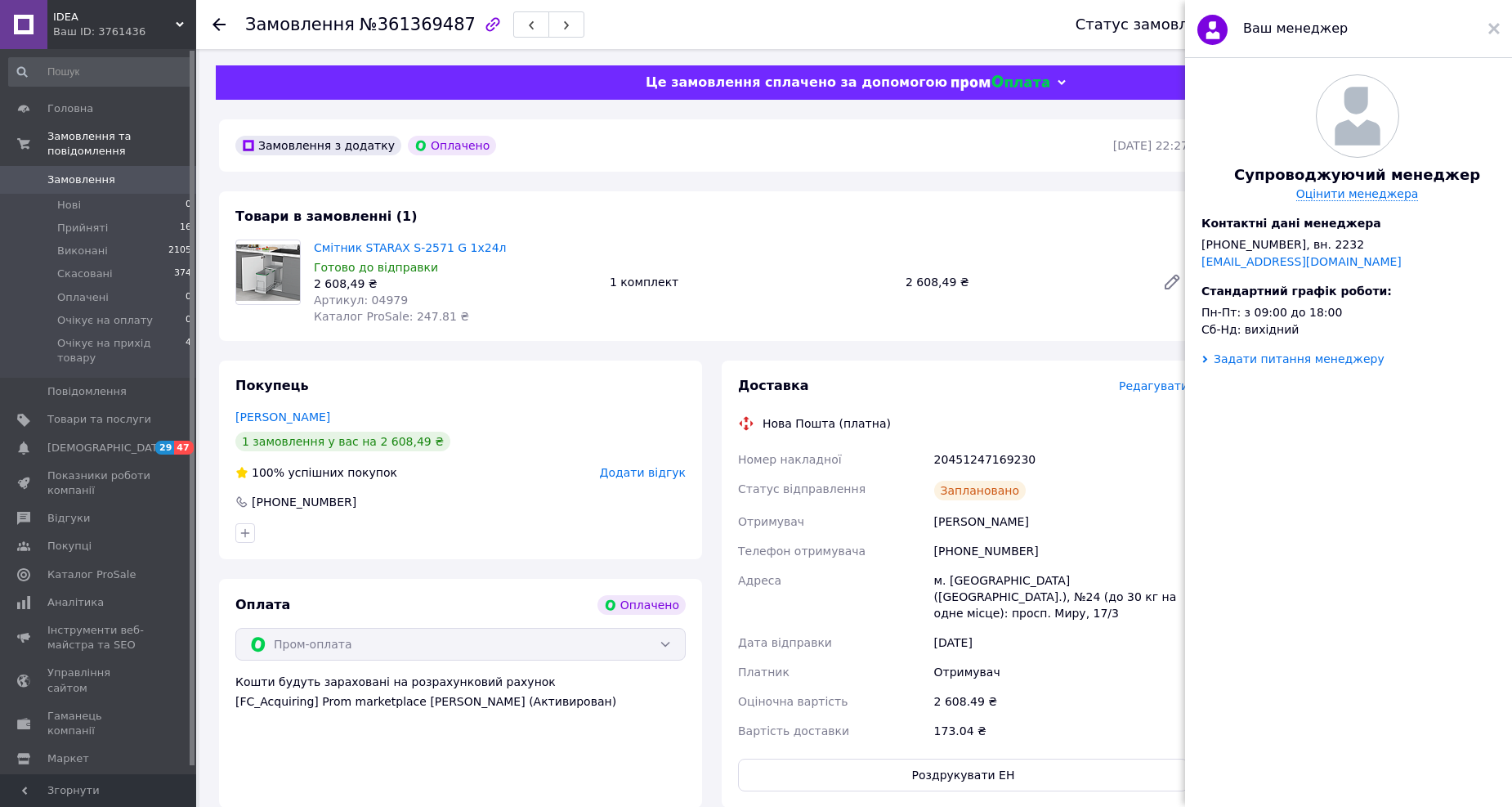
click at [1277, 365] on div "Задати питання менеджеру" at bounding box center [1298, 358] width 171 height 13
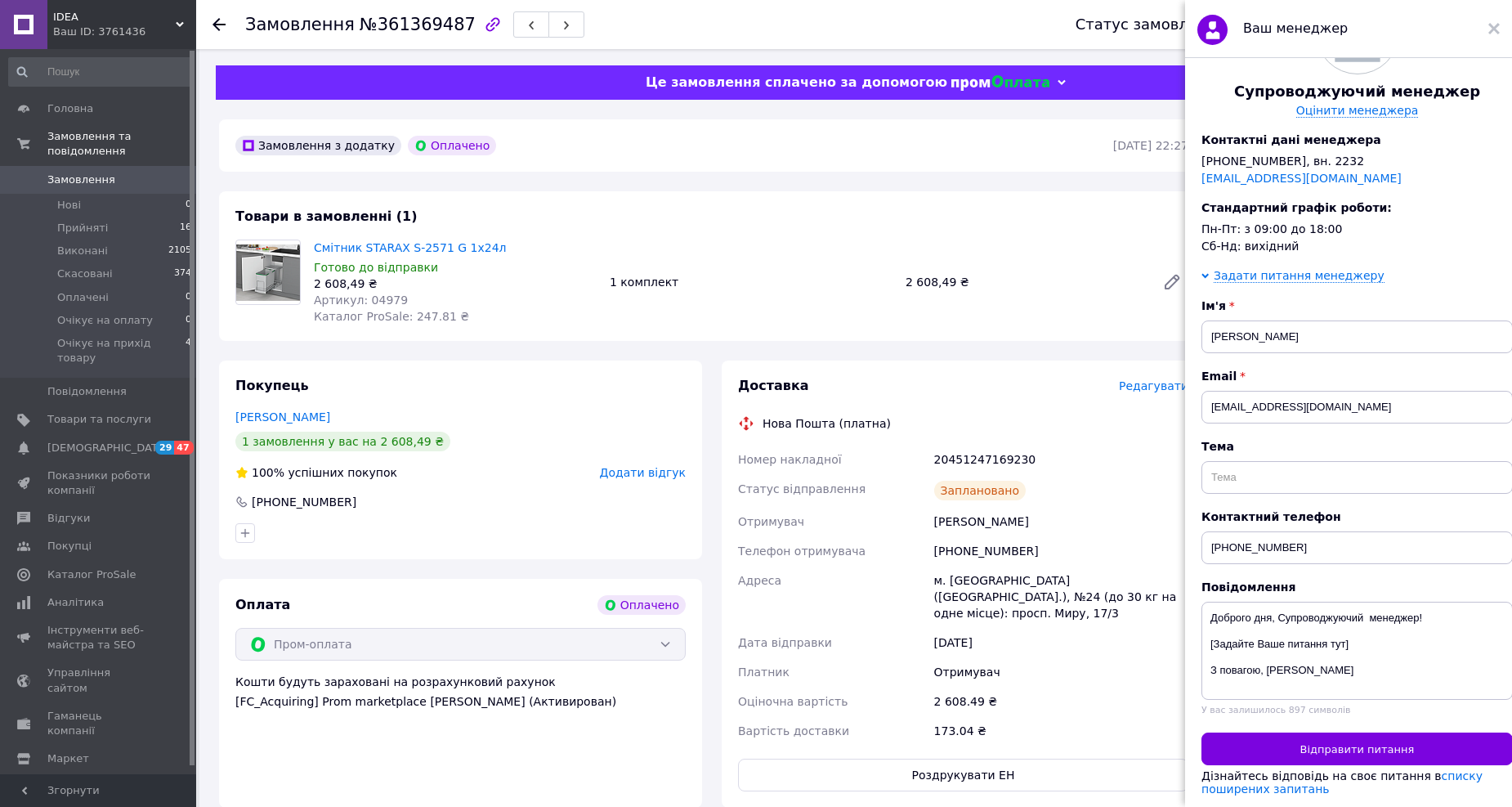
scroll to position [126, 0]
drag, startPoint x: 1278, startPoint y: 606, endPoint x: 1363, endPoint y: 638, distance: 90.8
click at [1363, 638] on textarea "Доброго дня, Супроводжуючий менеджер! [Задайте Ваше питання тут] З повагою, [PE…" at bounding box center [1357, 650] width 312 height 98
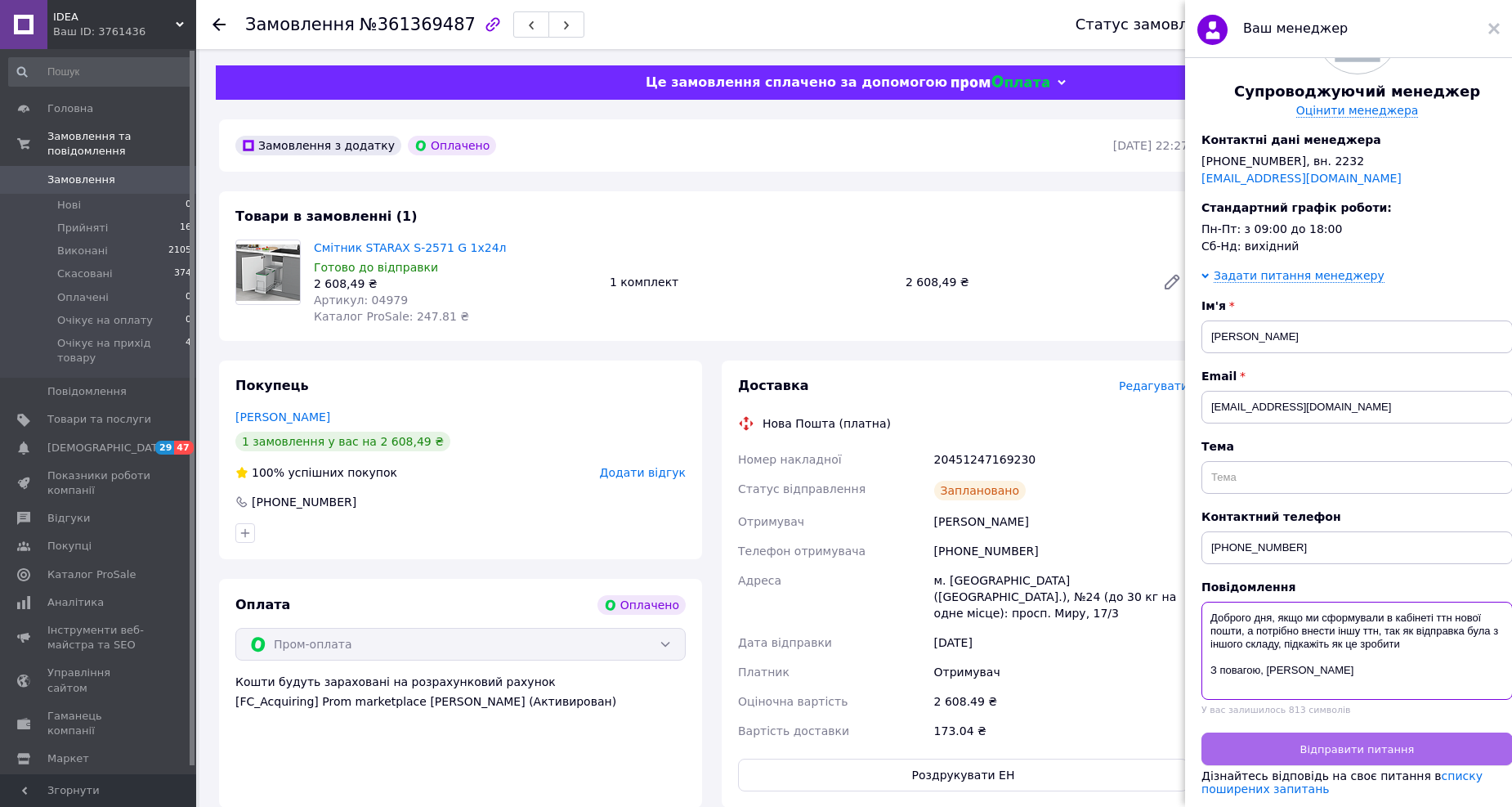
type textarea "Доброго дня, якщо ми сформували в кабінеті ттн нової пошти, а потрібно внести і…"
click at [1371, 746] on span "Відправити питання" at bounding box center [1357, 749] width 114 height 12
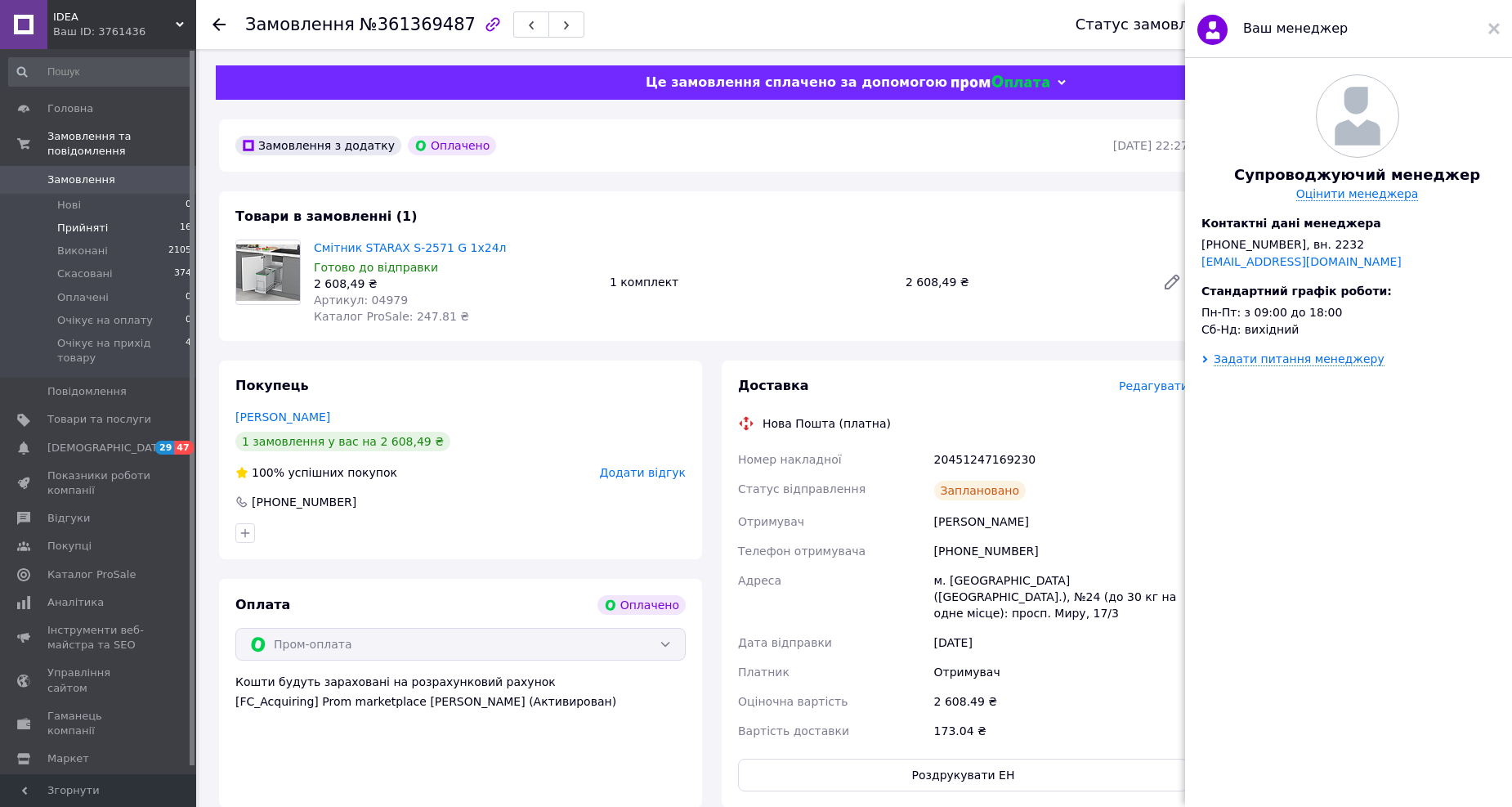
click at [77, 221] on span "Прийняті" at bounding box center [82, 228] width 51 height 15
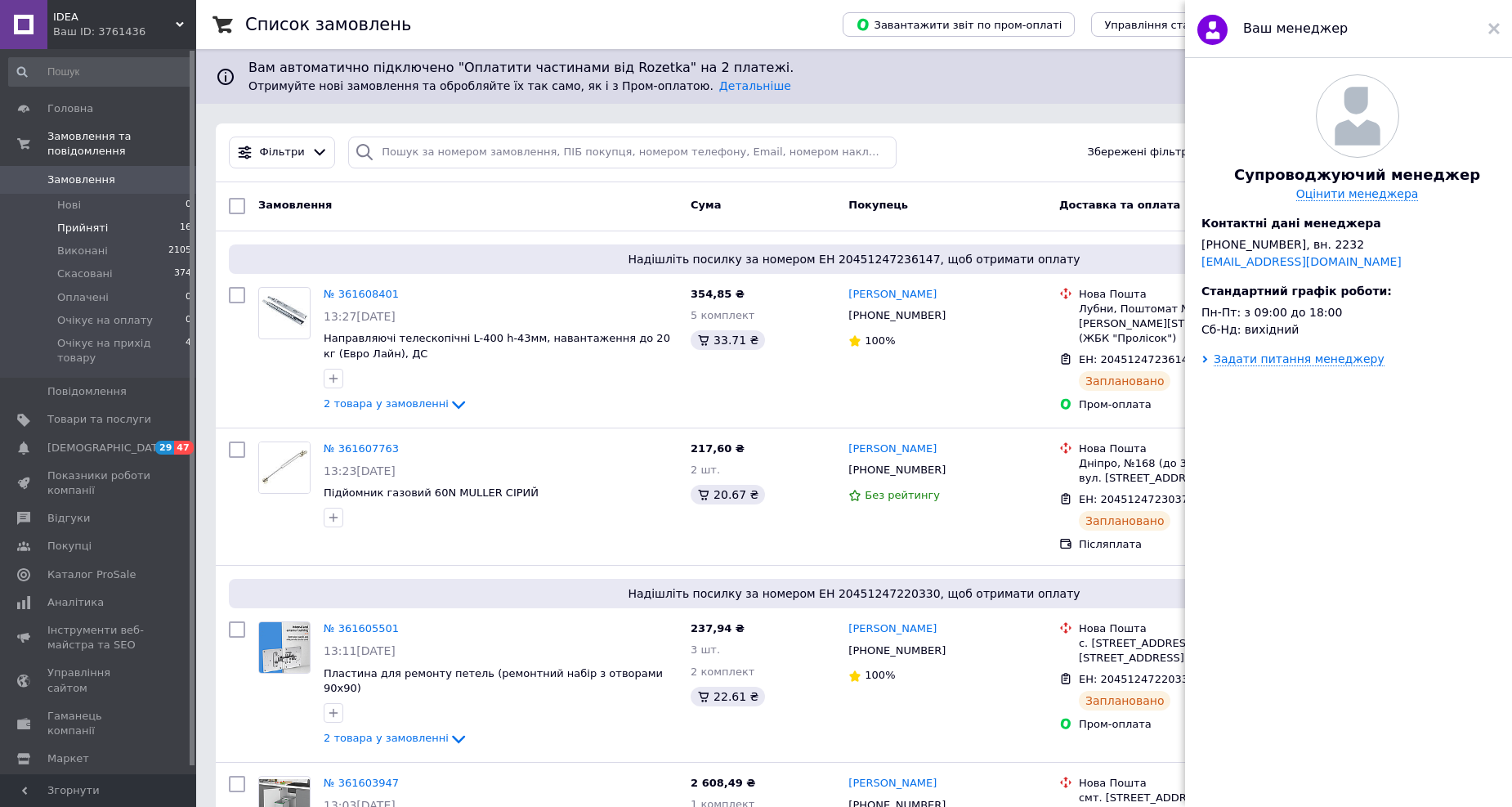
click at [72, 221] on span "Прийняті" at bounding box center [82, 228] width 51 height 15
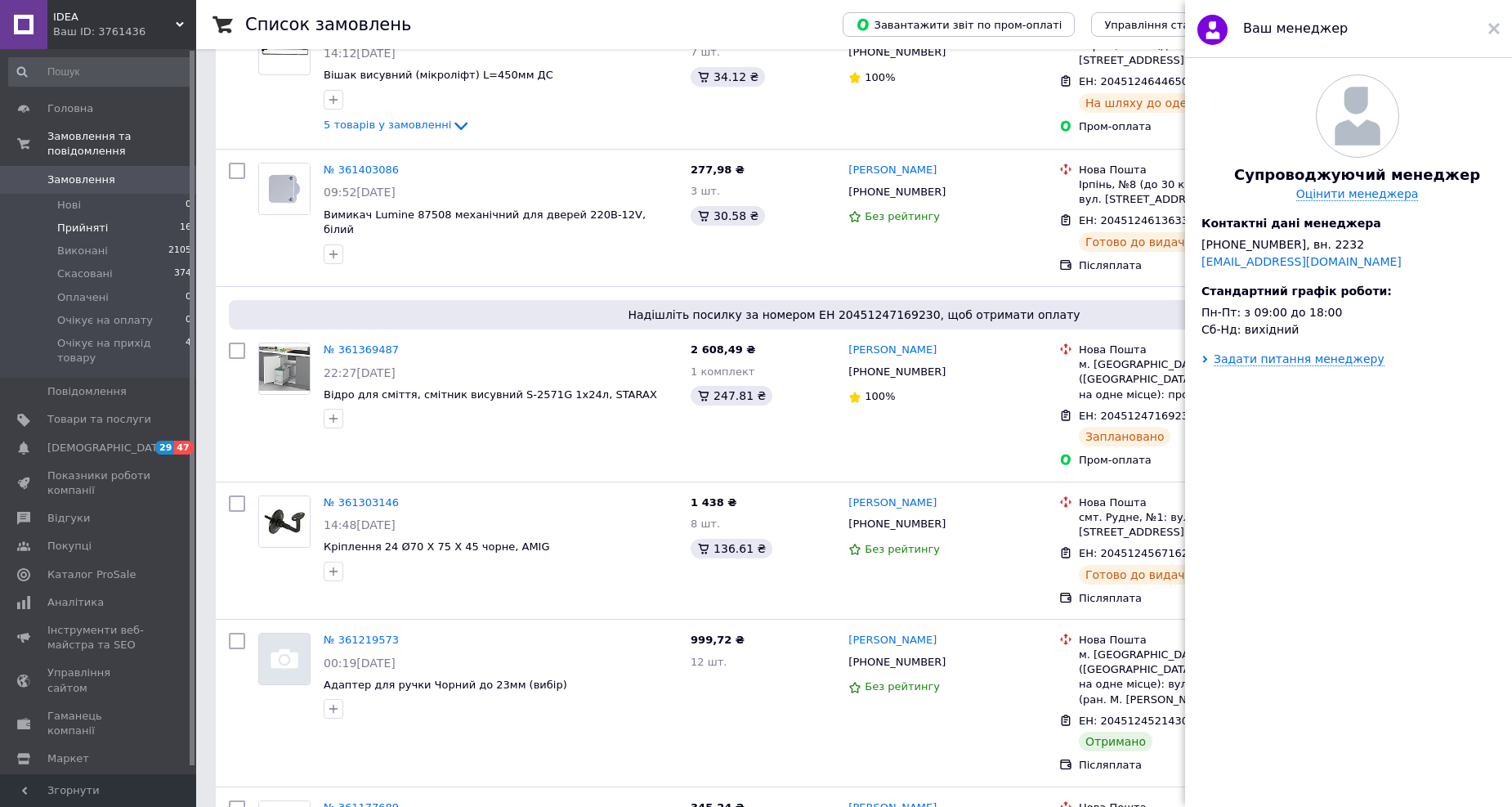
scroll to position [1514, 0]
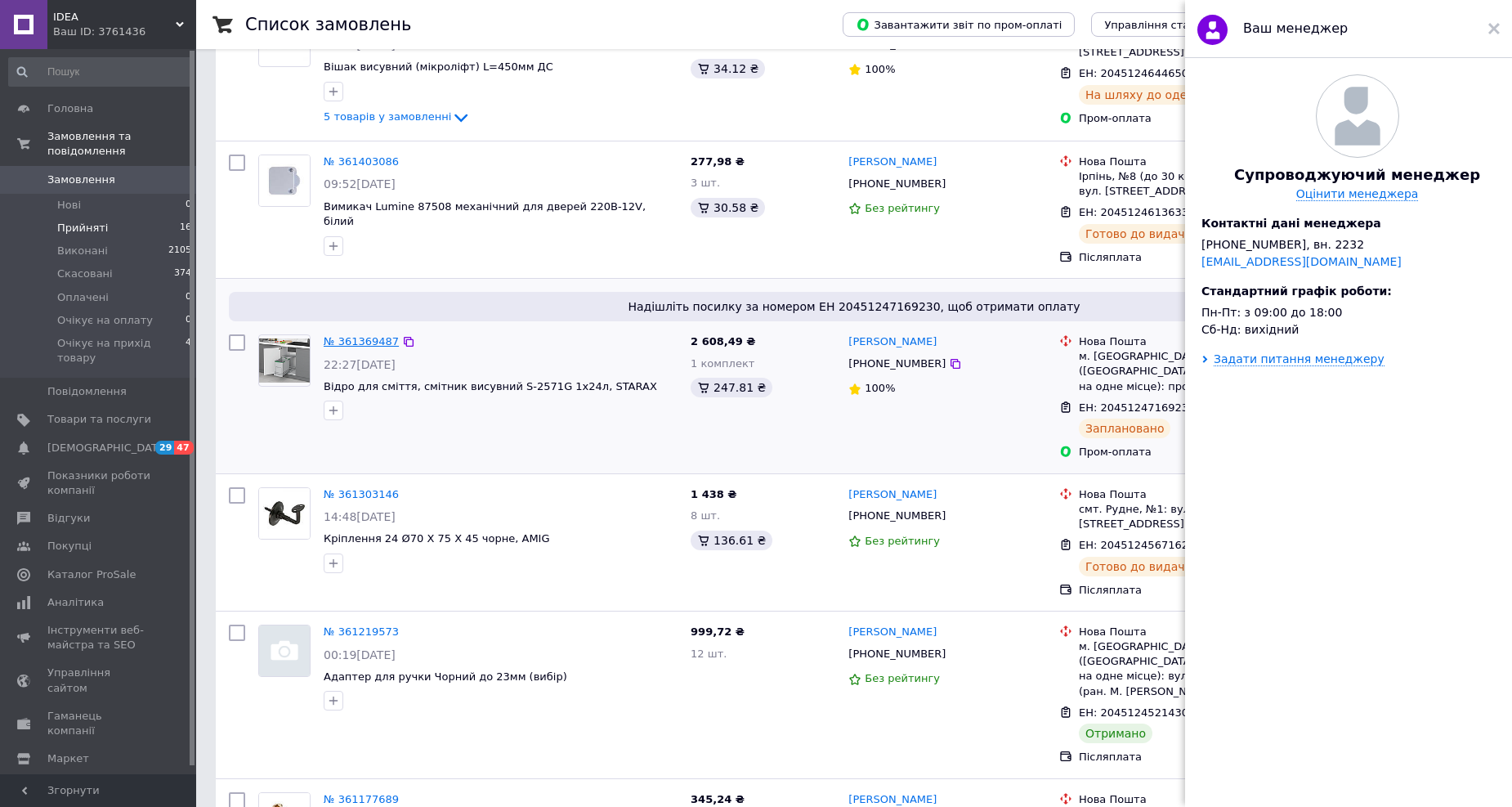
click at [377, 335] on link "№ 361369487" at bounding box center [361, 341] width 75 height 12
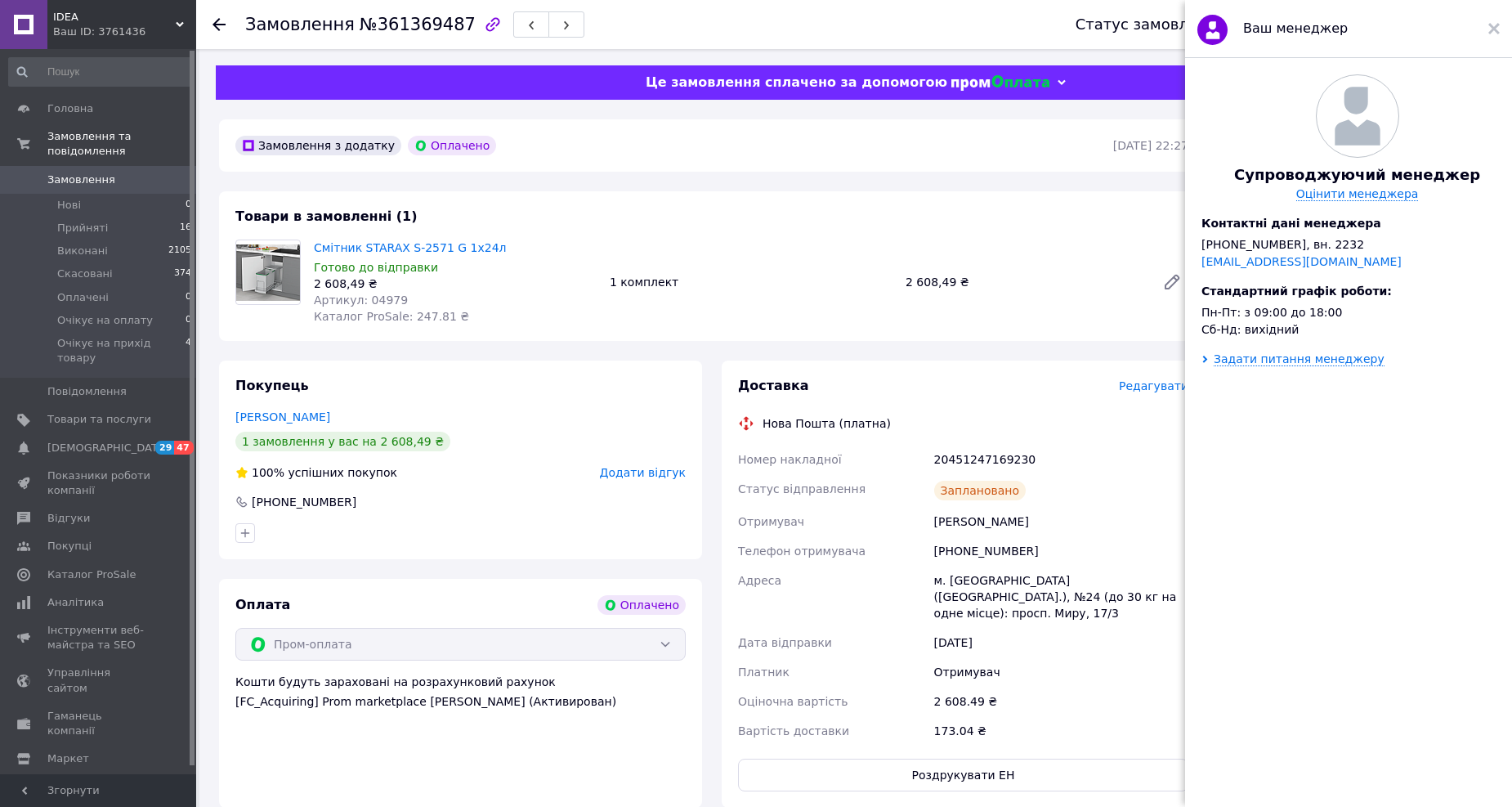
click at [1142, 385] on span "Редагувати" at bounding box center [1154, 385] width 69 height 13
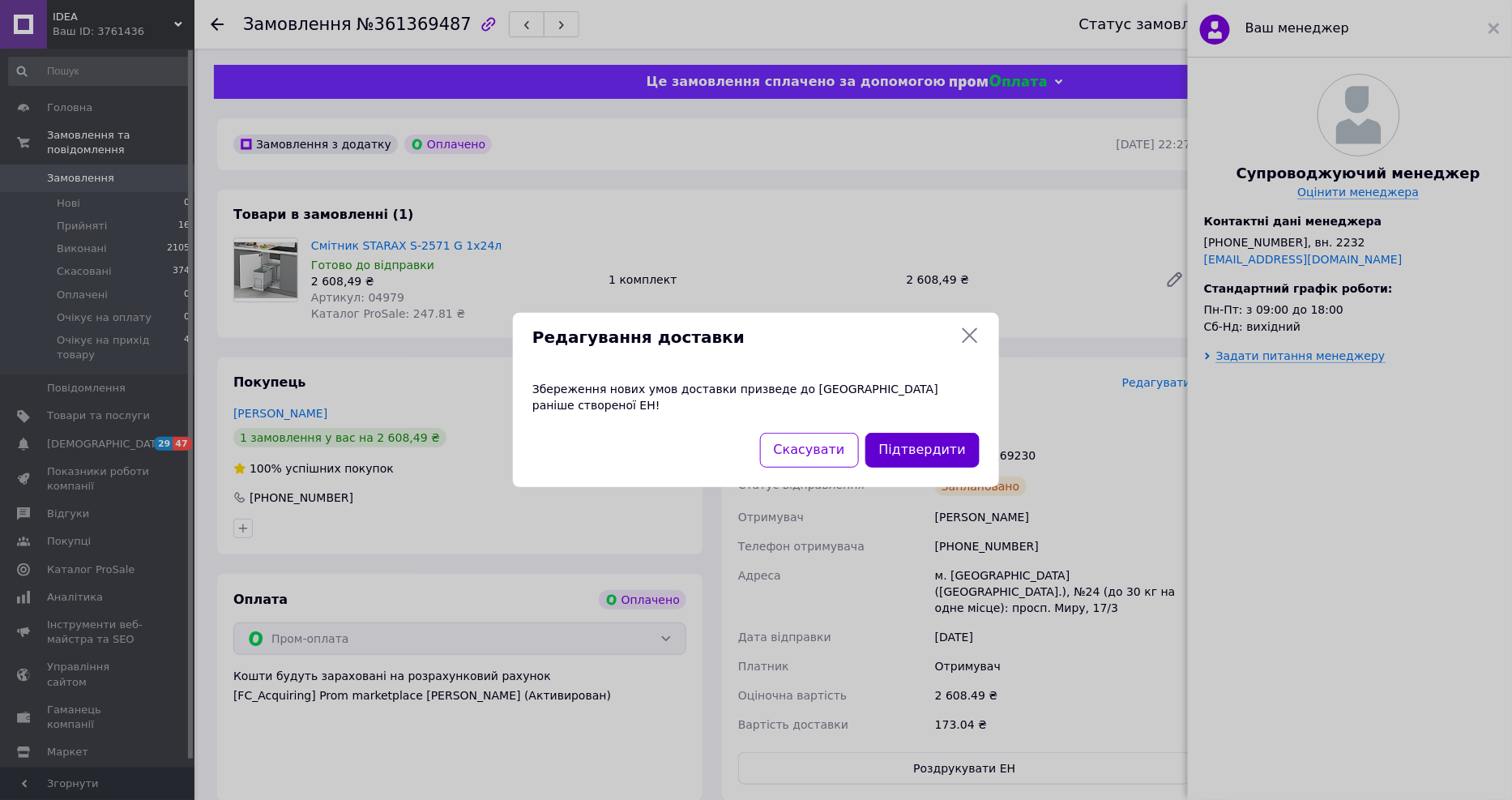
click at [914, 443] on button "Підтвердити" at bounding box center [922, 450] width 114 height 35
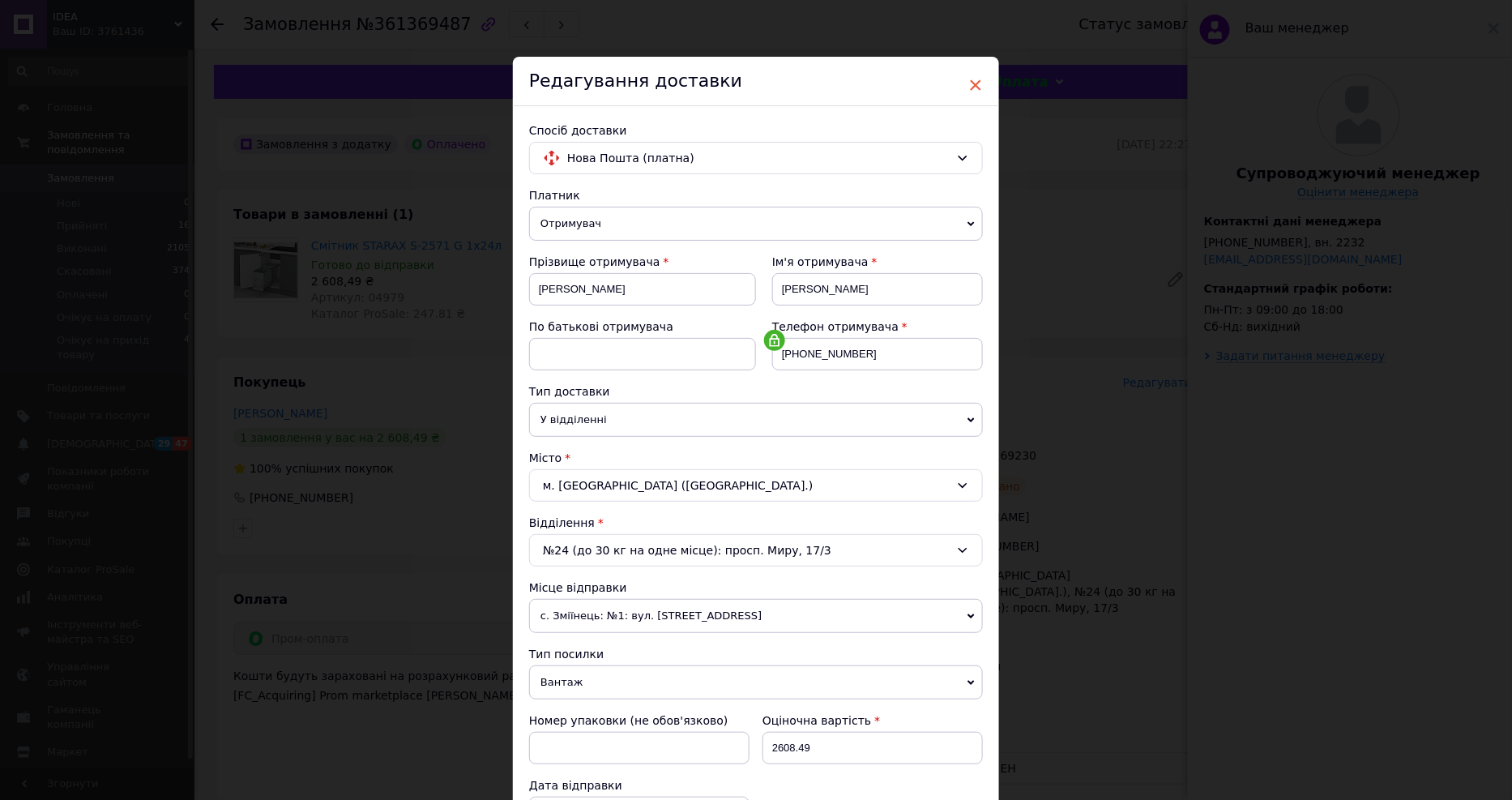
click at [968, 80] on span "×" at bounding box center [975, 85] width 15 height 27
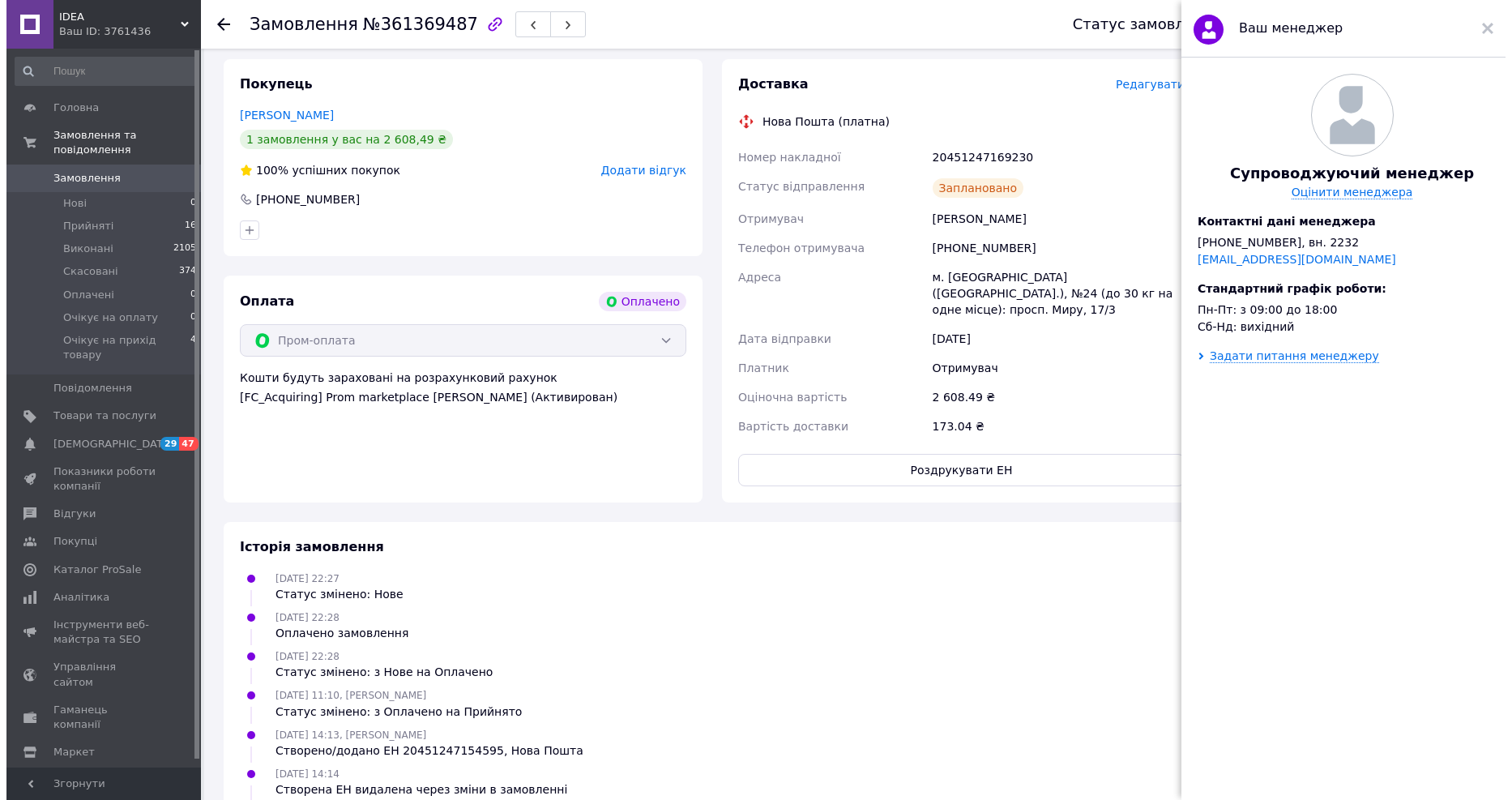
scroll to position [300, 0]
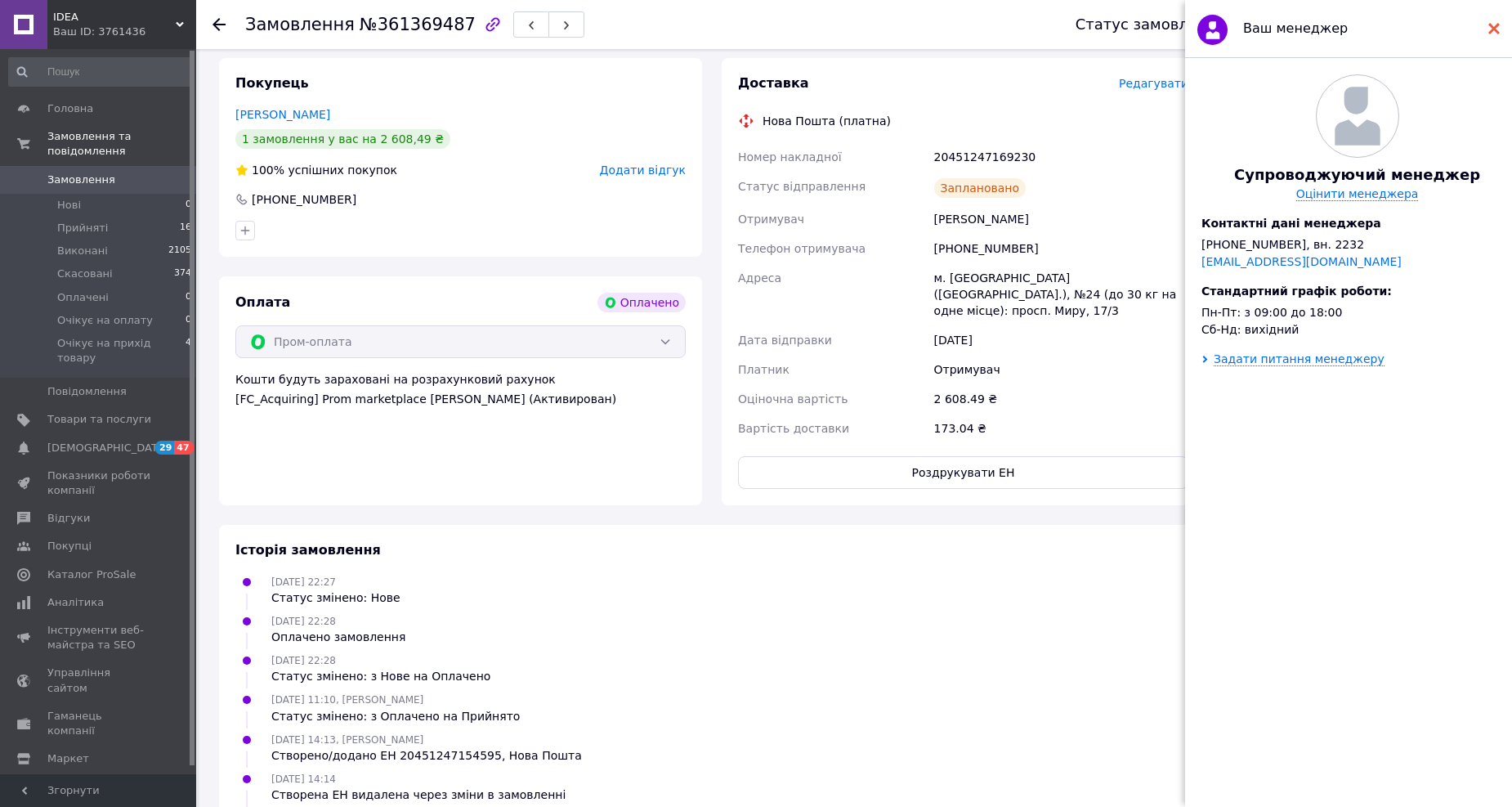
click at [1489, 30] on icon at bounding box center [1493, 28] width 11 height 11
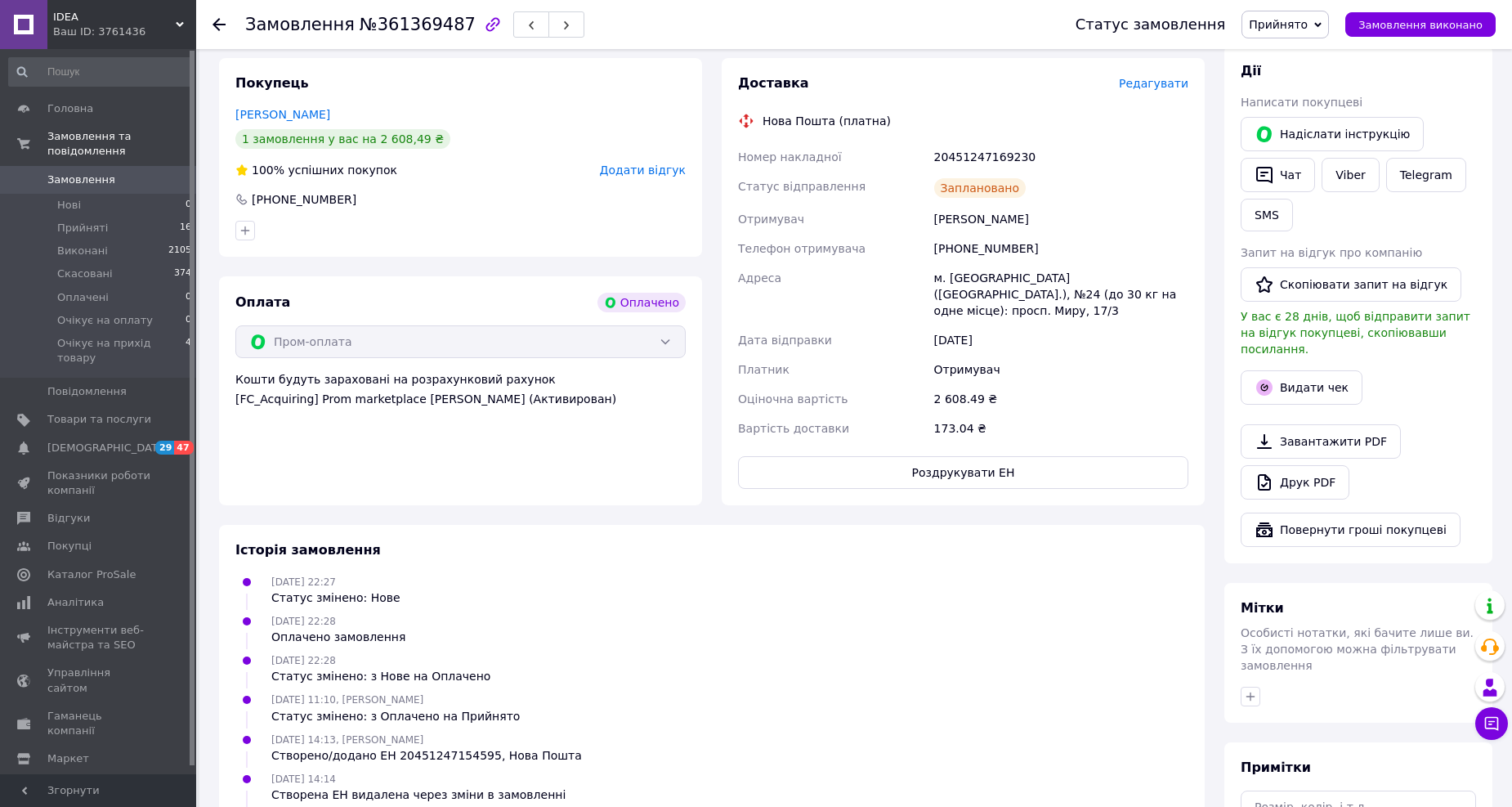
click at [1161, 90] on span "Редагувати" at bounding box center [1154, 83] width 69 height 13
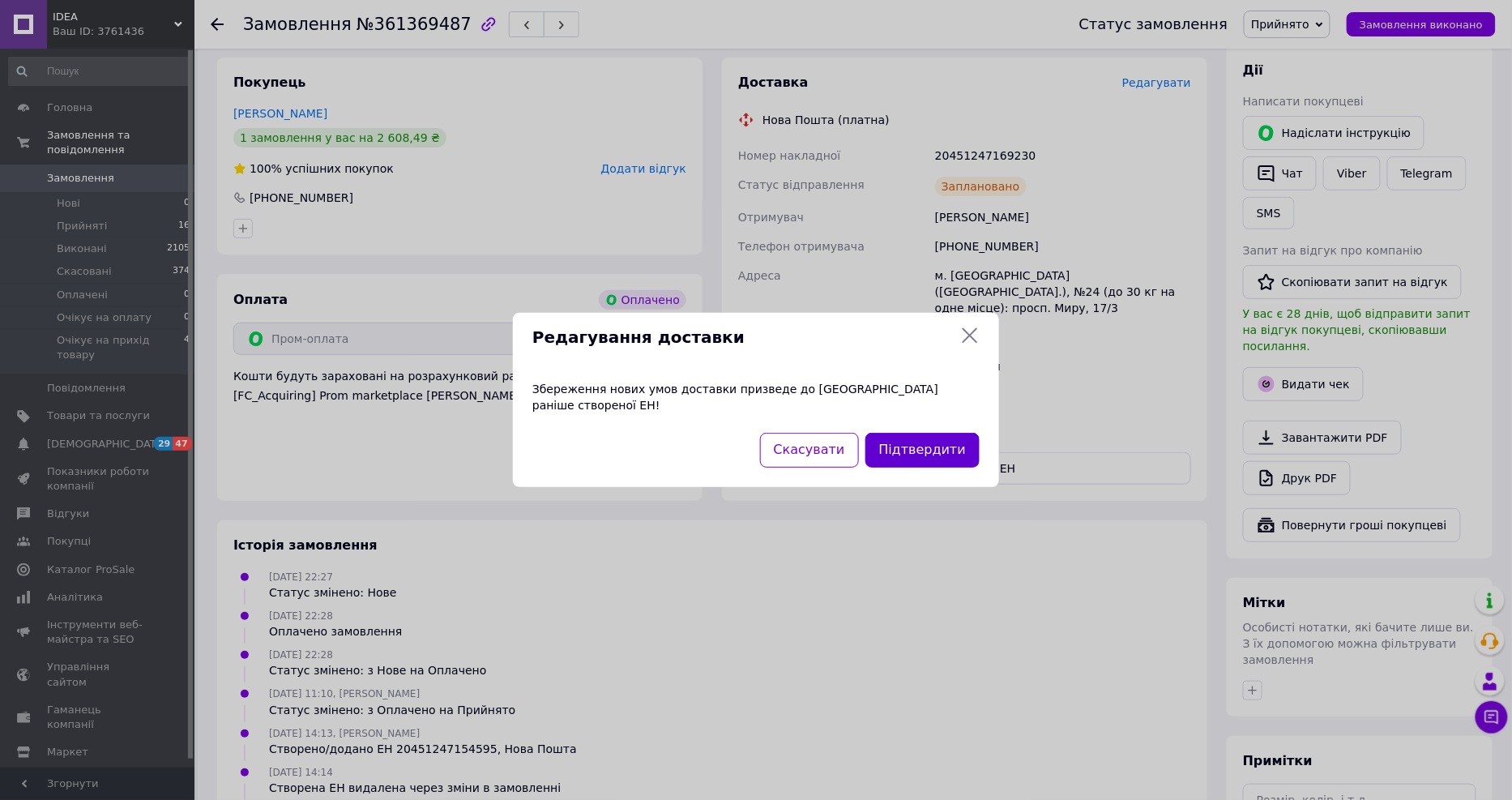
click at [944, 443] on button "Підтвердити" at bounding box center [922, 450] width 114 height 35
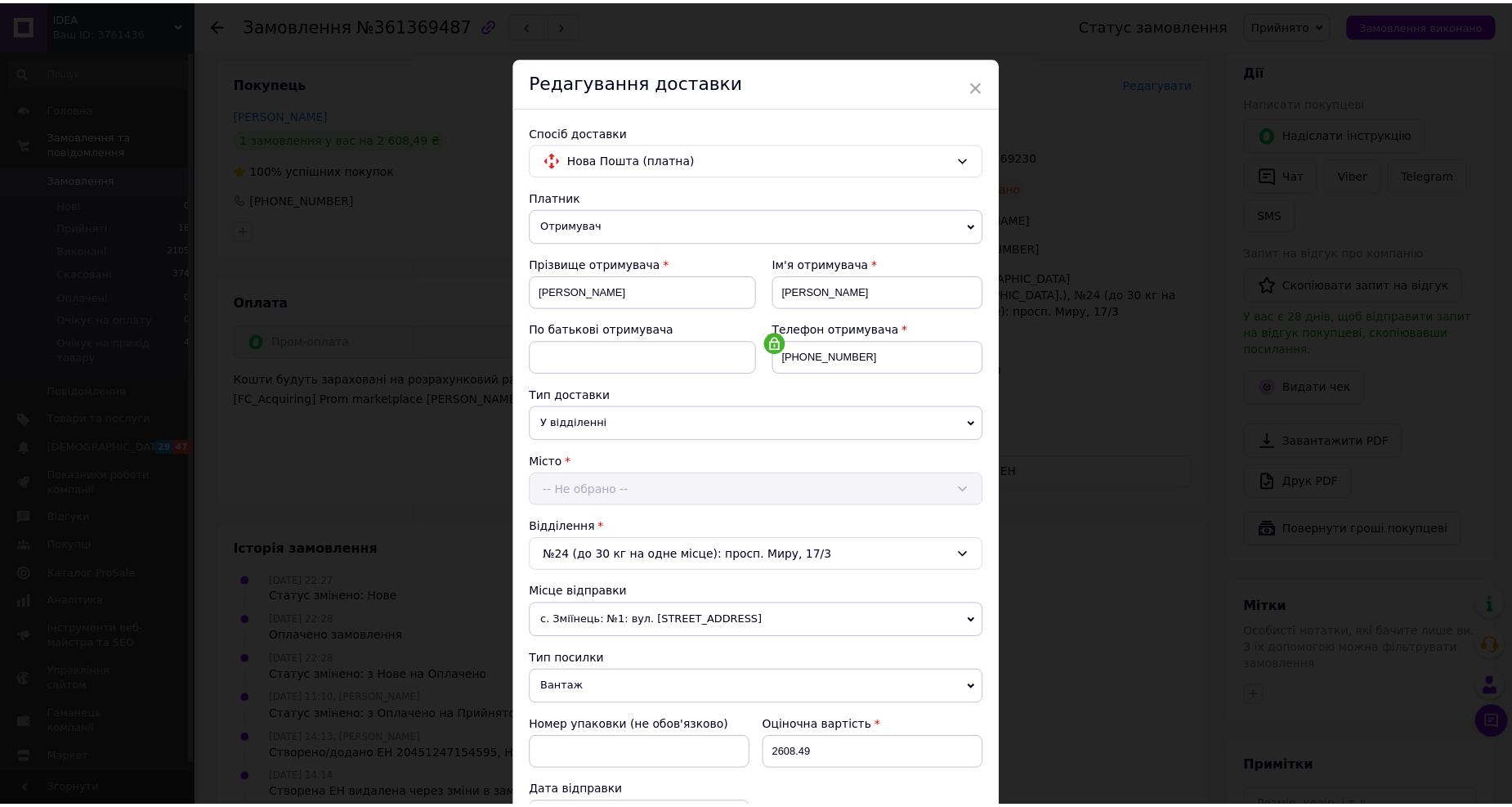
scroll to position [280, 0]
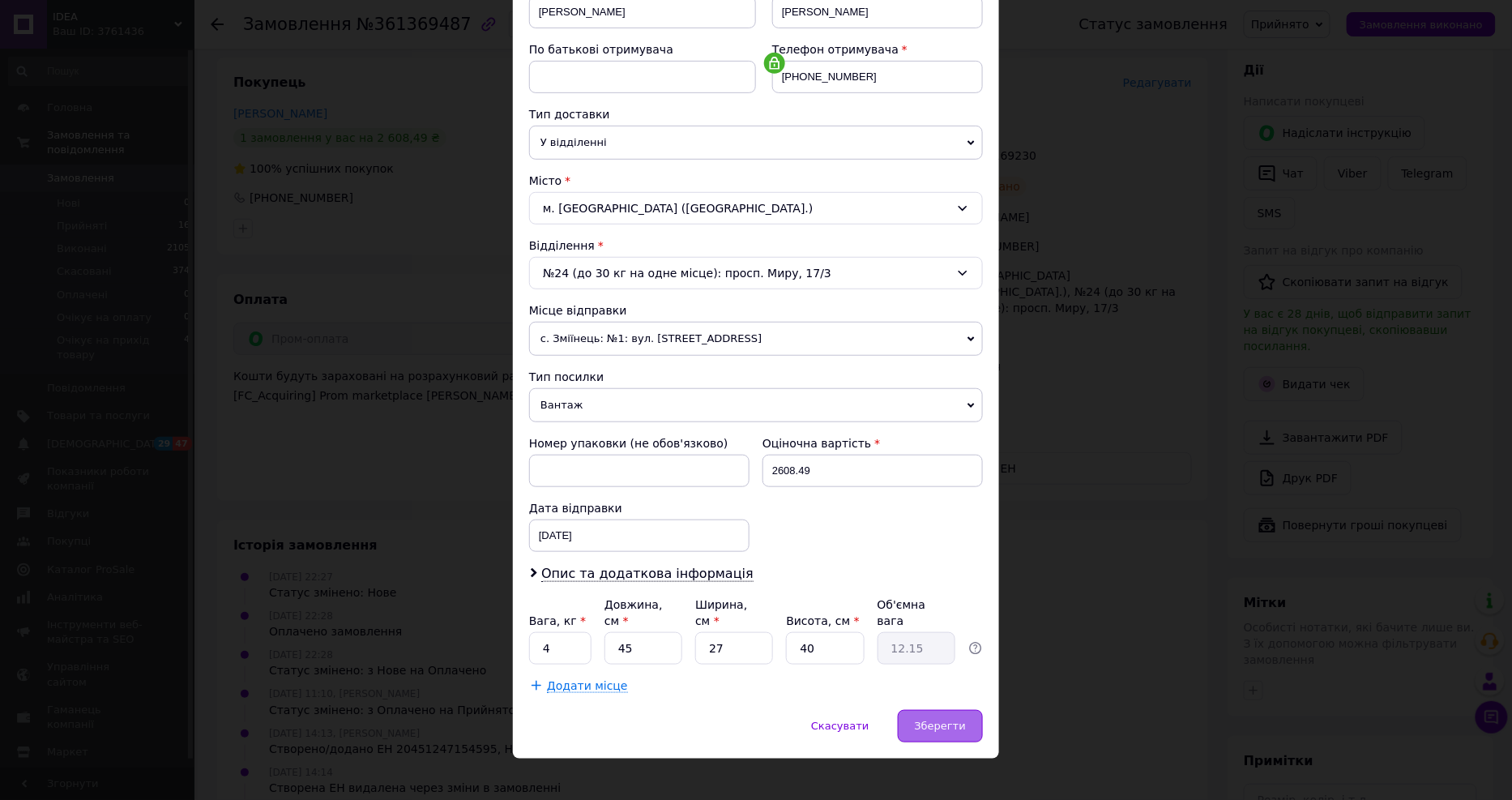
click at [962, 721] on div "Зберегти" at bounding box center [940, 726] width 85 height 33
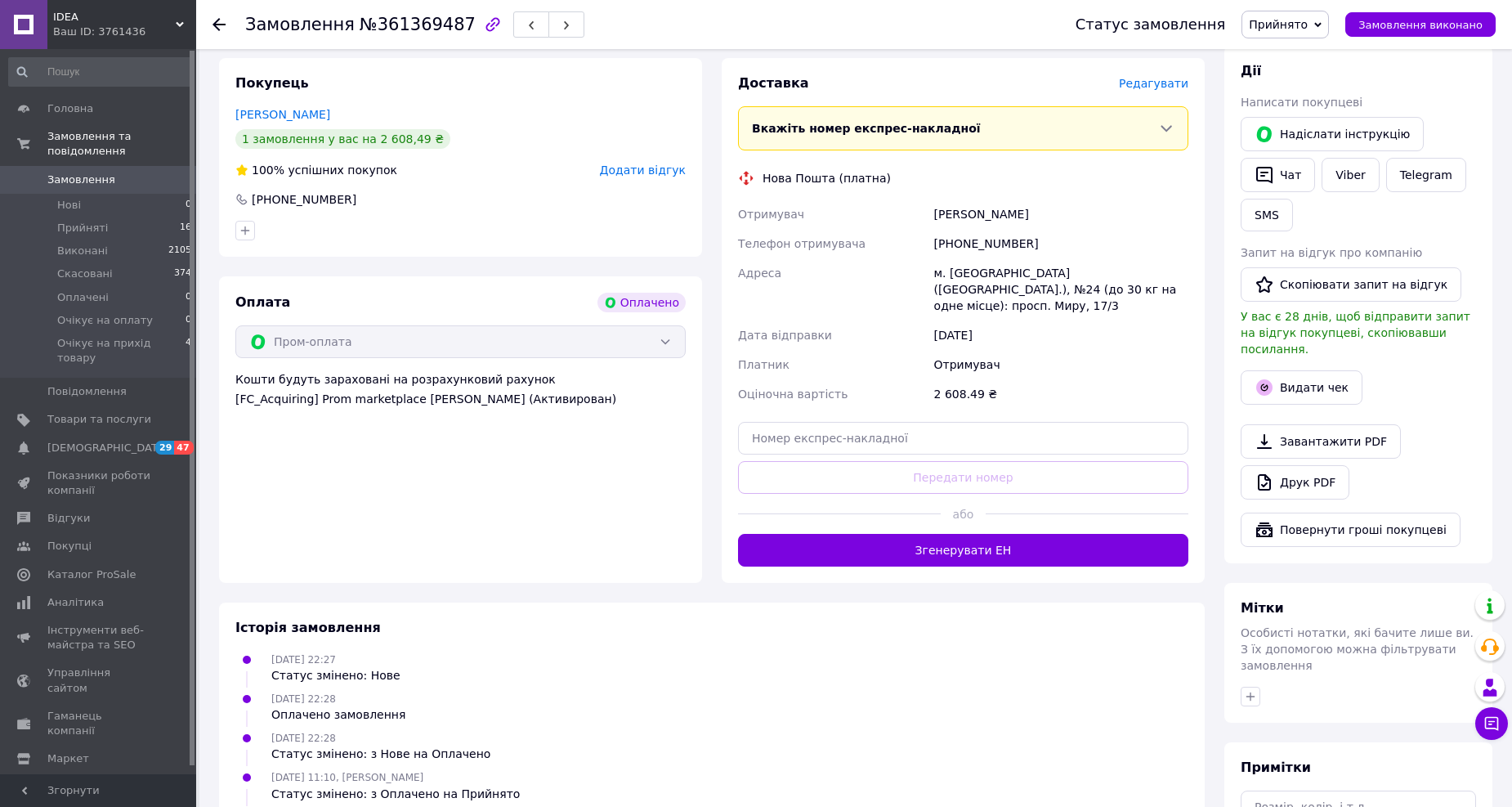
click at [966, 463] on div "Доставка [PERSON_NAME] Вкажіть номер експрес-накладної Обов'язково введіть номе…" at bounding box center [963, 320] width 450 height 492
click at [894, 422] on input "text" at bounding box center [963, 438] width 450 height 33
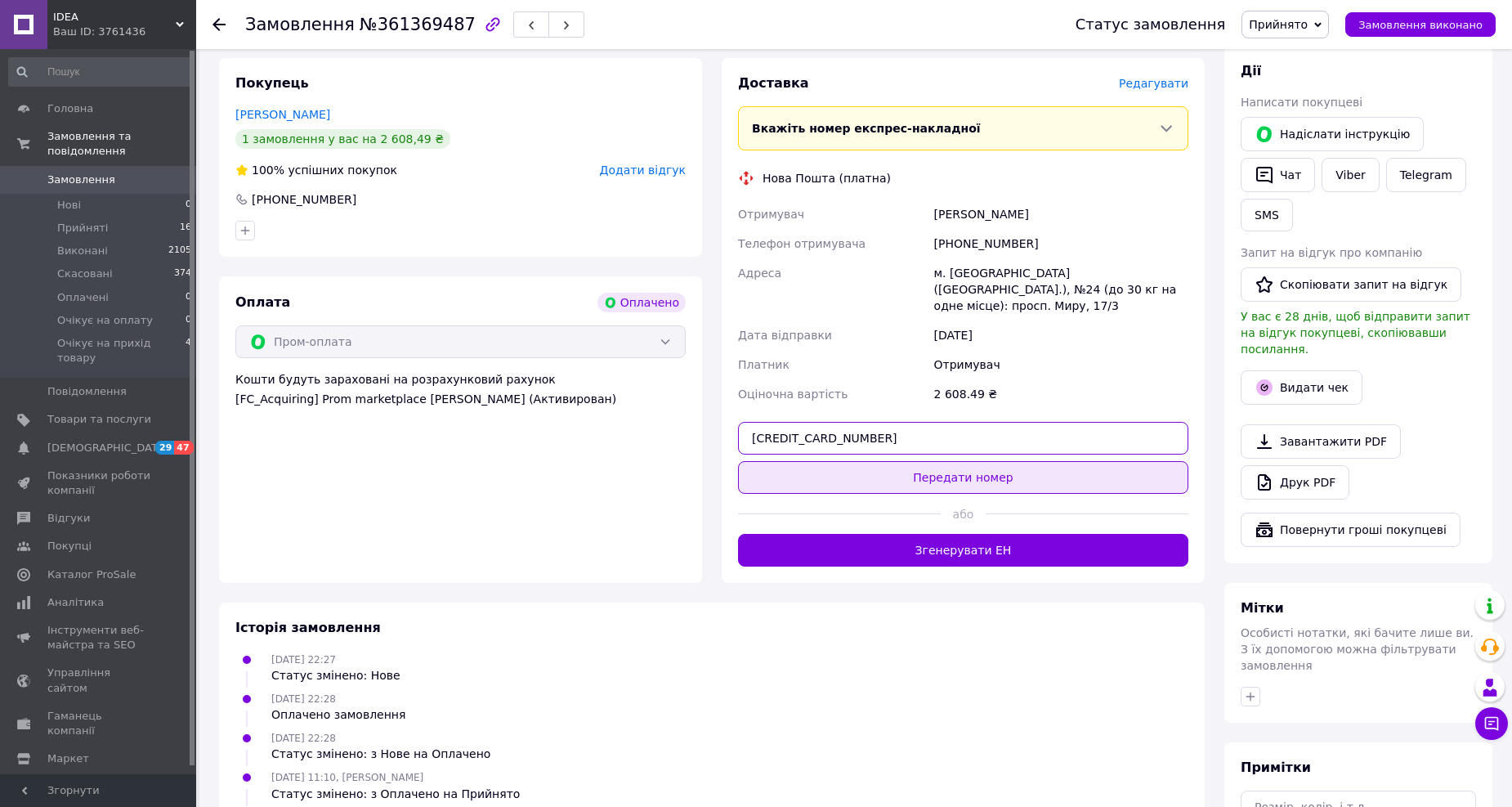
type input "[CREDIT_CARD_NUMBER]"
click at [938, 462] on button "Передати номер" at bounding box center [963, 478] width 450 height 33
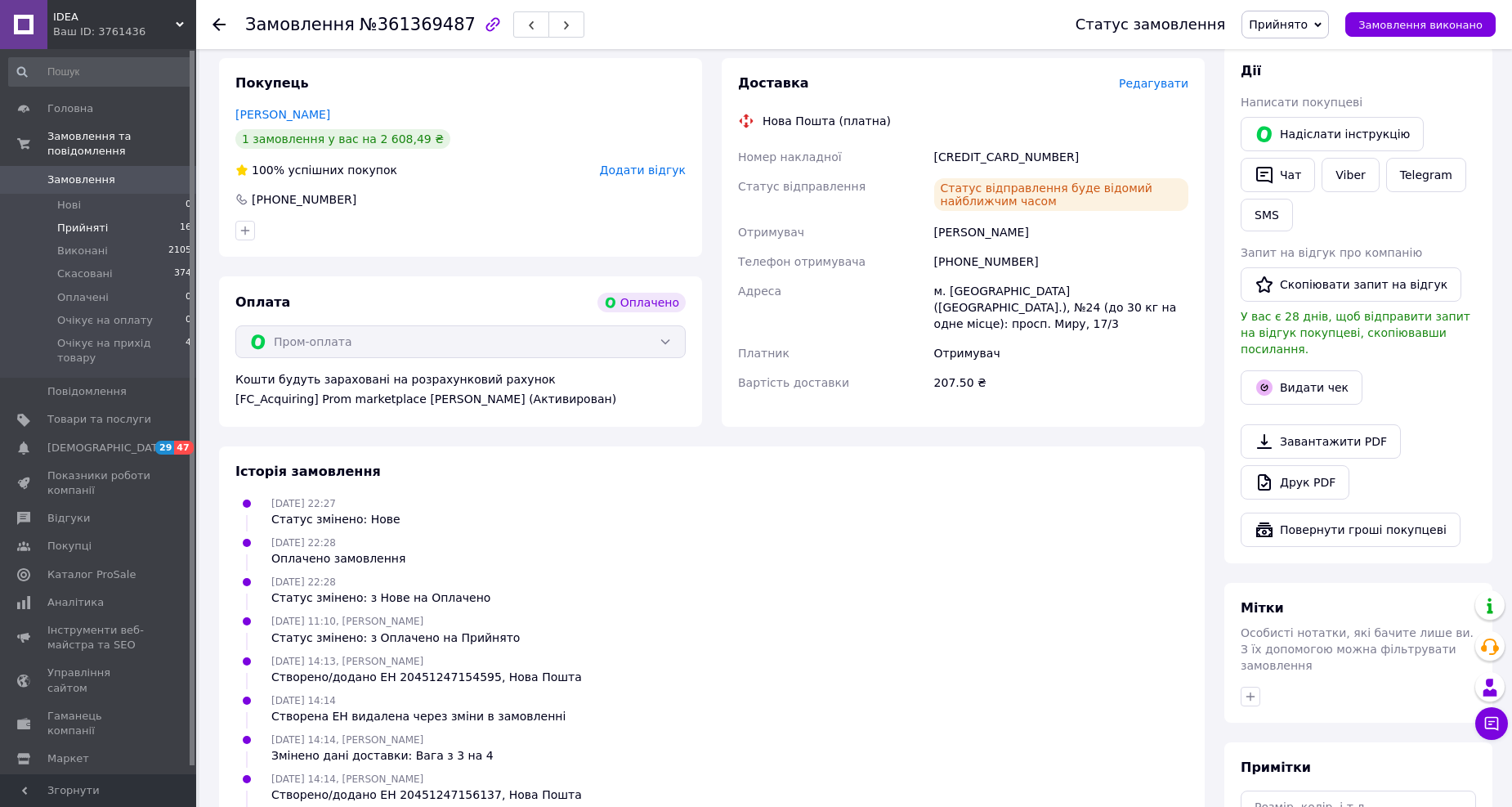
click at [95, 221] on span "Прийняті" at bounding box center [82, 228] width 51 height 15
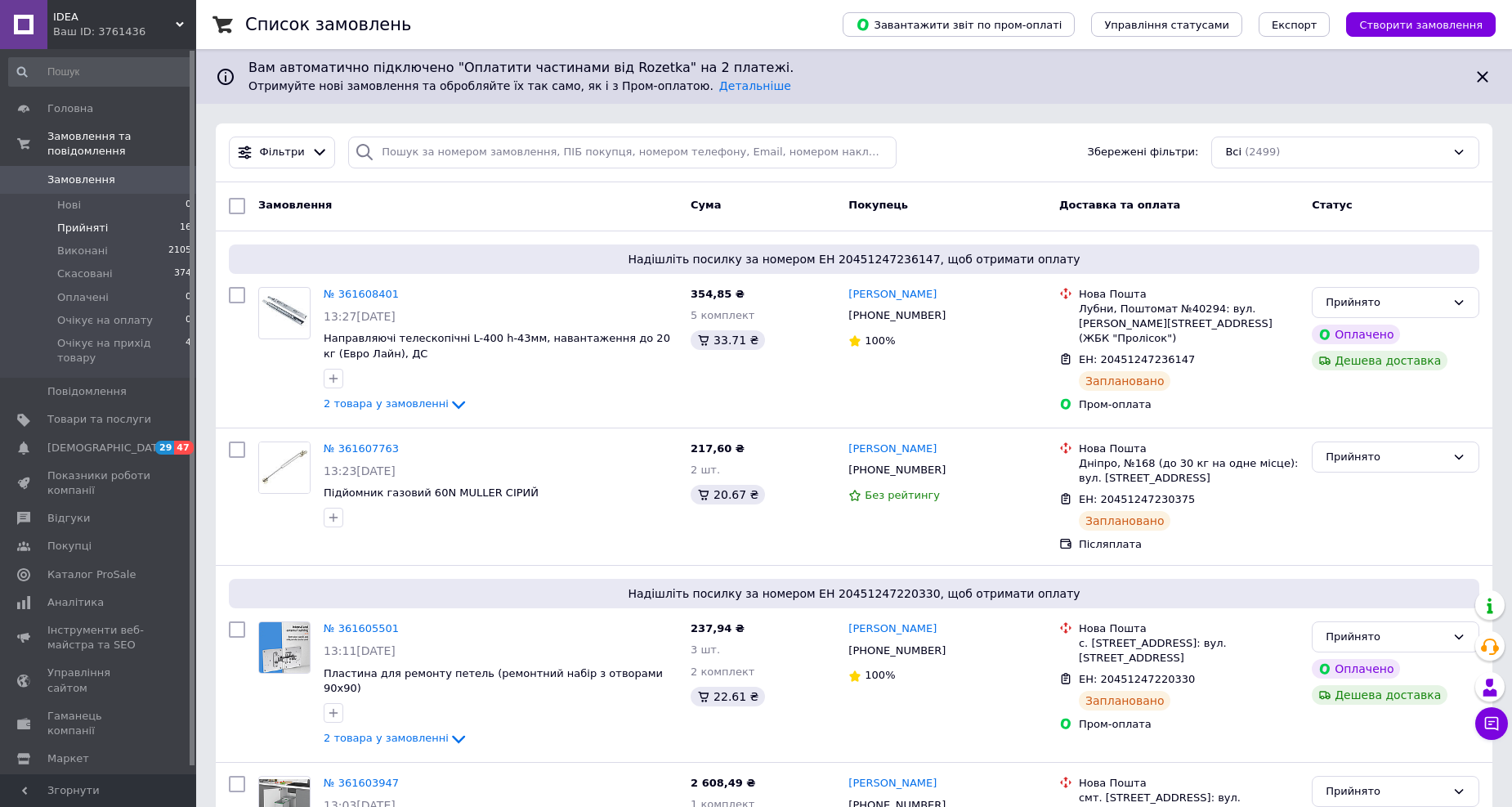
click at [82, 221] on span "Прийняті" at bounding box center [82, 228] width 51 height 15
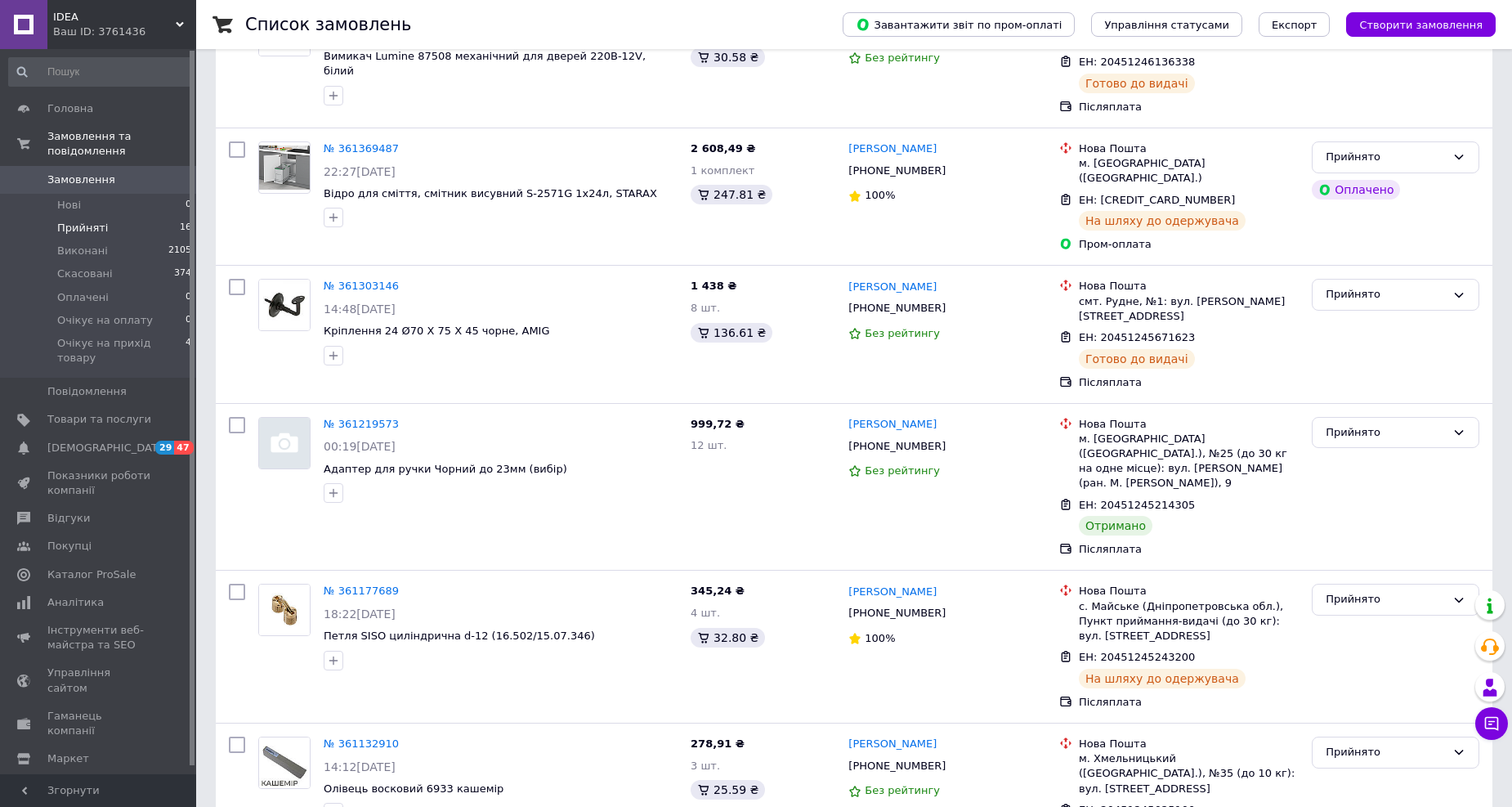
scroll to position [1898, 0]
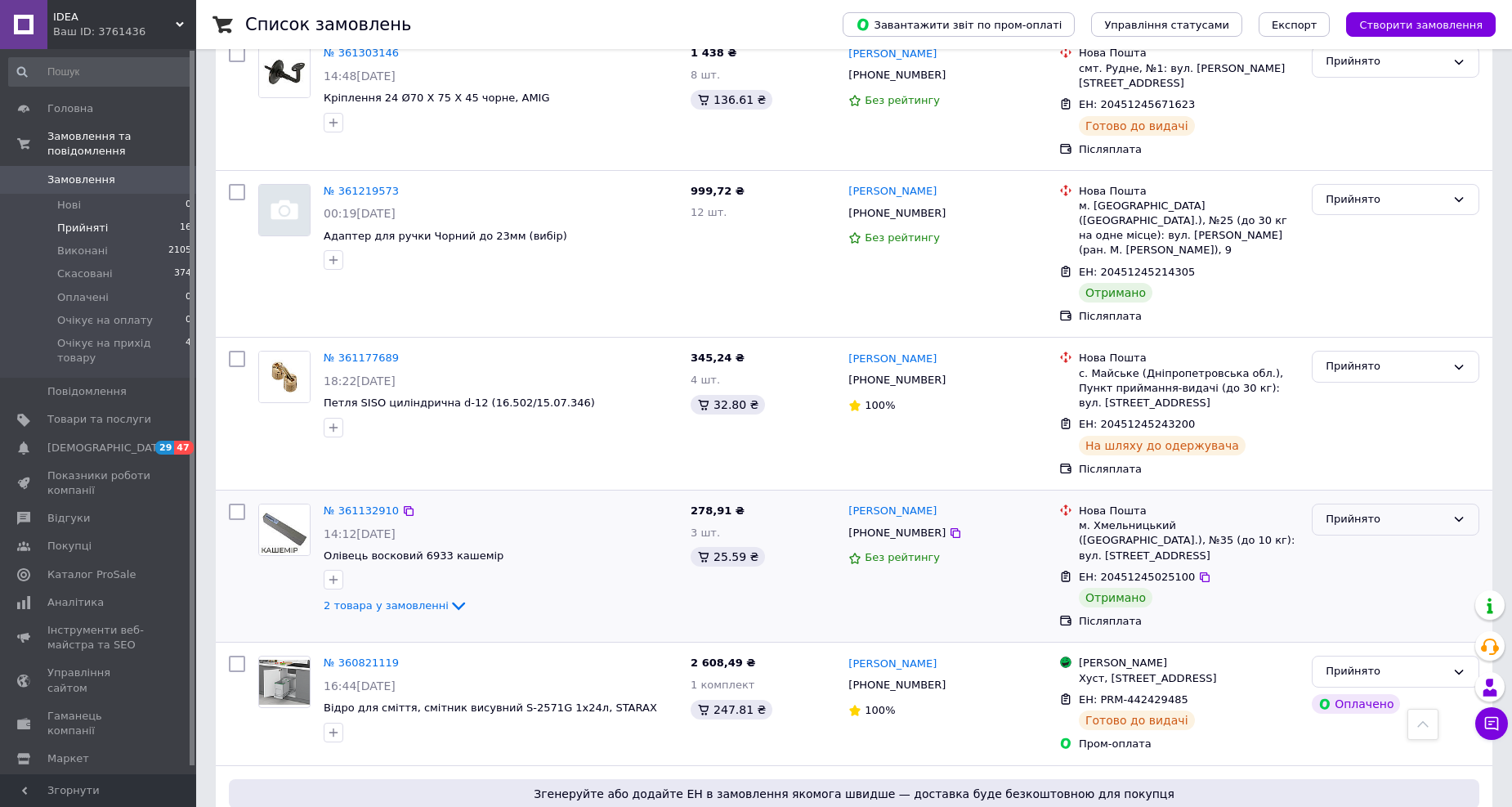
click at [1370, 511] on div "Прийнято" at bounding box center [1386, 520] width 120 height 17
click at [1345, 539] on li "Виконано" at bounding box center [1395, 553] width 166 height 30
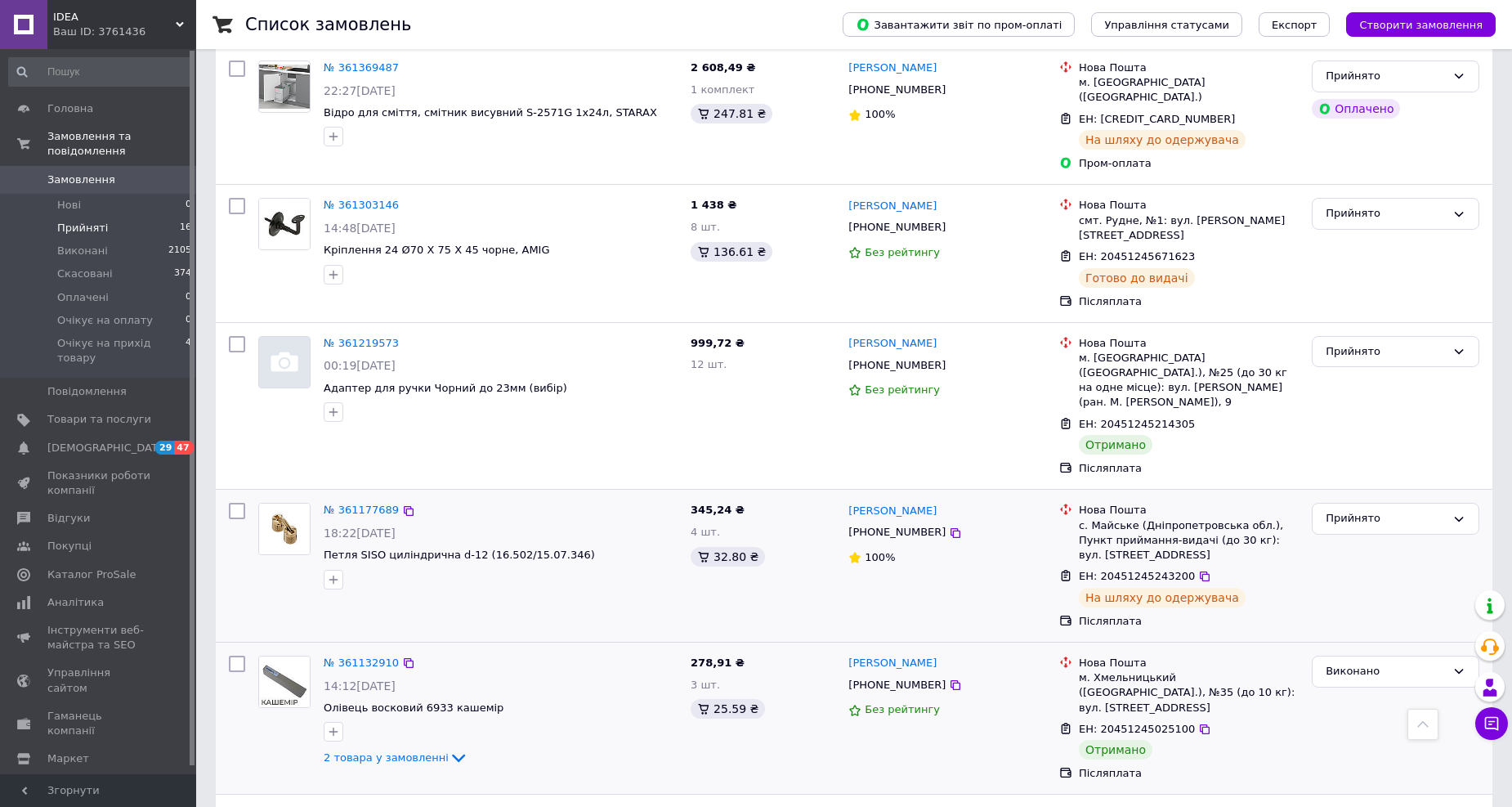
scroll to position [1595, 0]
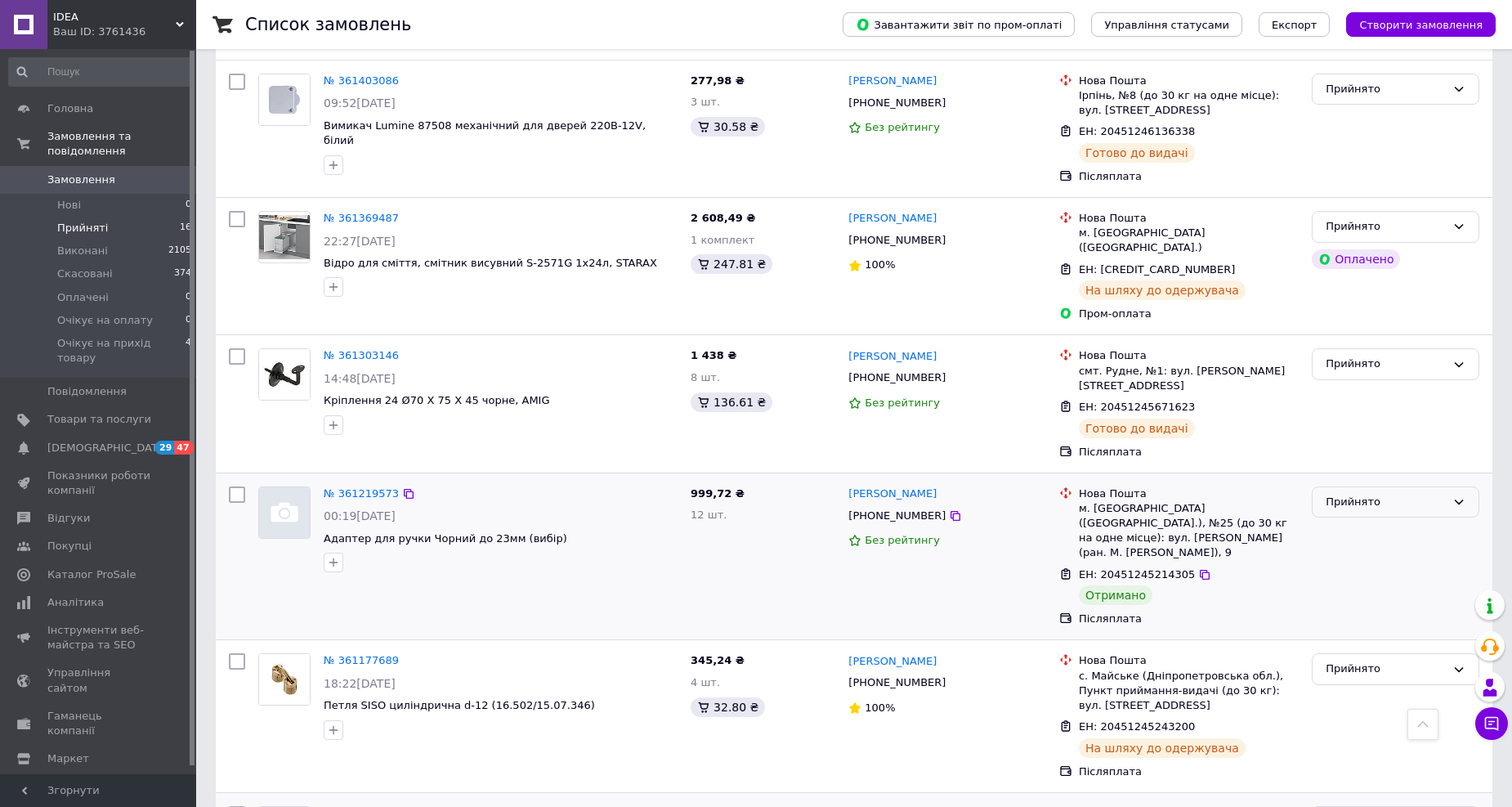
click at [1369, 494] on div "Прийнято" at bounding box center [1386, 502] width 120 height 17
click at [1348, 520] on li "Виконано" at bounding box center [1395, 535] width 166 height 30
click at [359, 487] on link "№ 361219573" at bounding box center [361, 494] width 75 height 12
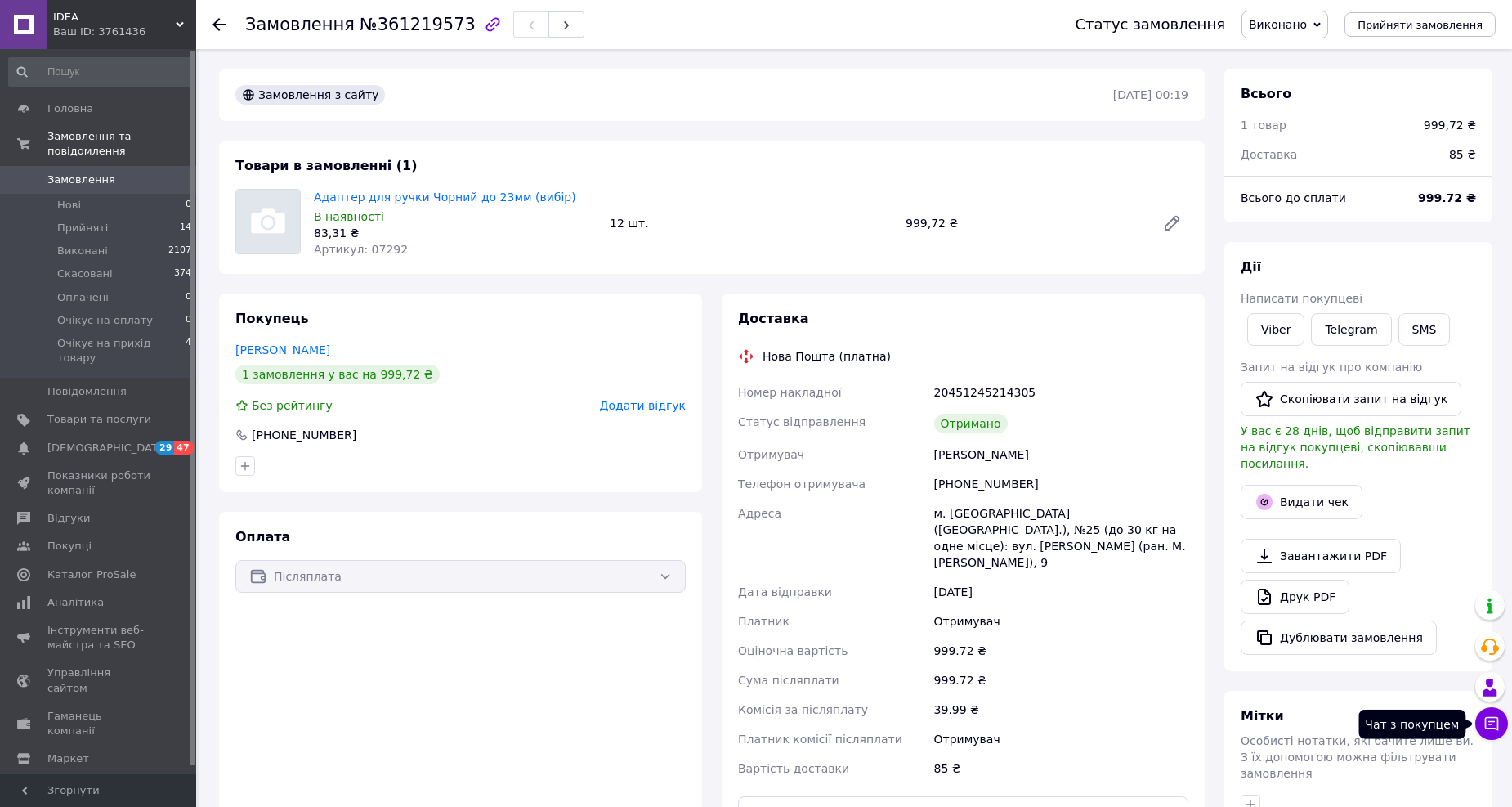
click at [1489, 717] on icon at bounding box center [1492, 724] width 14 height 14
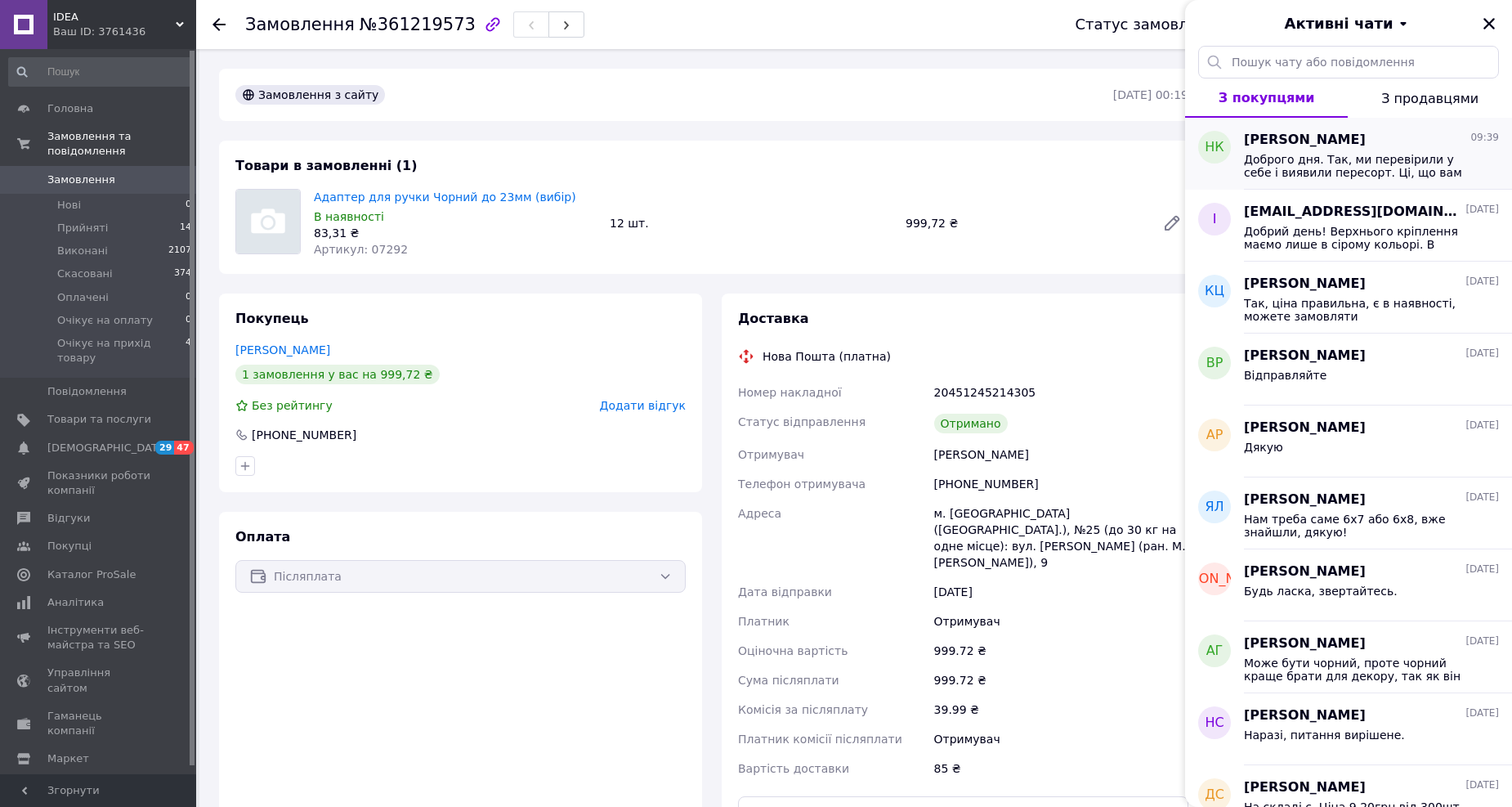
click at [1311, 158] on span "Доброго дня. Так, ми перевірили у себе і виявили пересорт. Ці, що вам приїхали …" at bounding box center [1360, 166] width 232 height 26
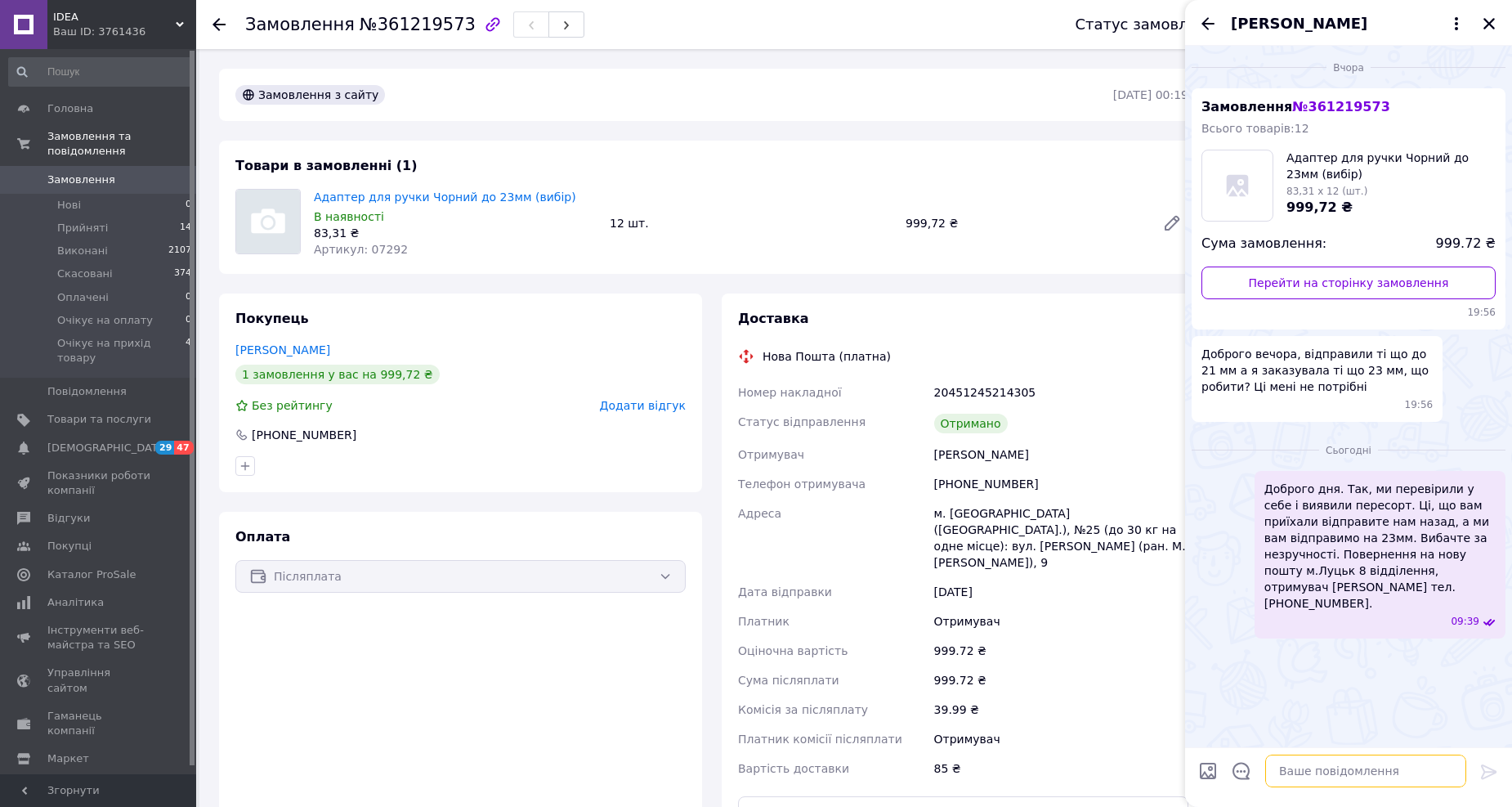
click at [1311, 783] on textarea at bounding box center [1366, 771] width 201 height 33
paste textarea "TTN 20451247056245"
type textarea "Надіслали вам інші адаптери, TTN 20451247056245"
click at [1494, 767] on icon at bounding box center [1489, 771] width 20 height 20
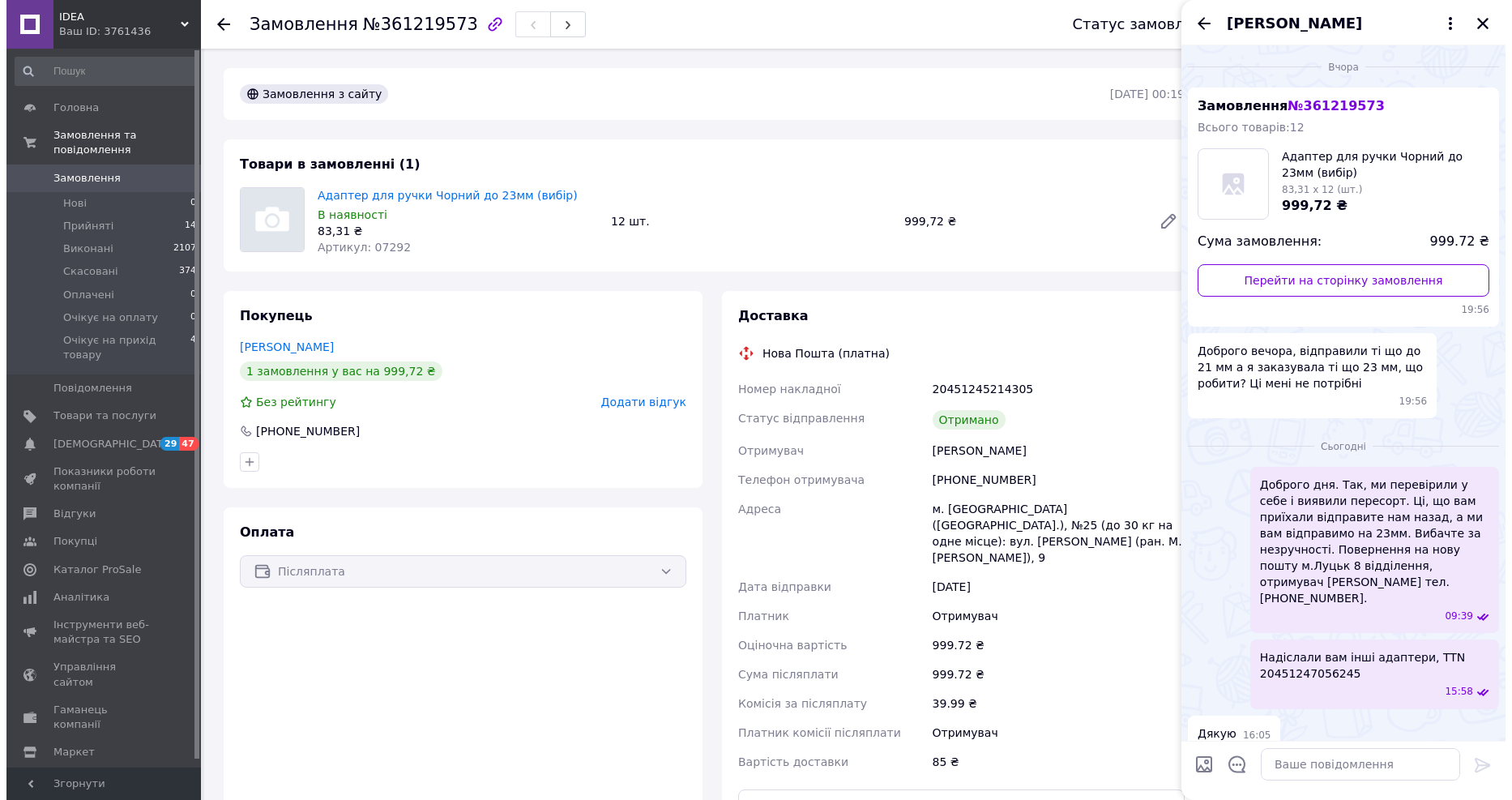
scroll to position [76, 0]
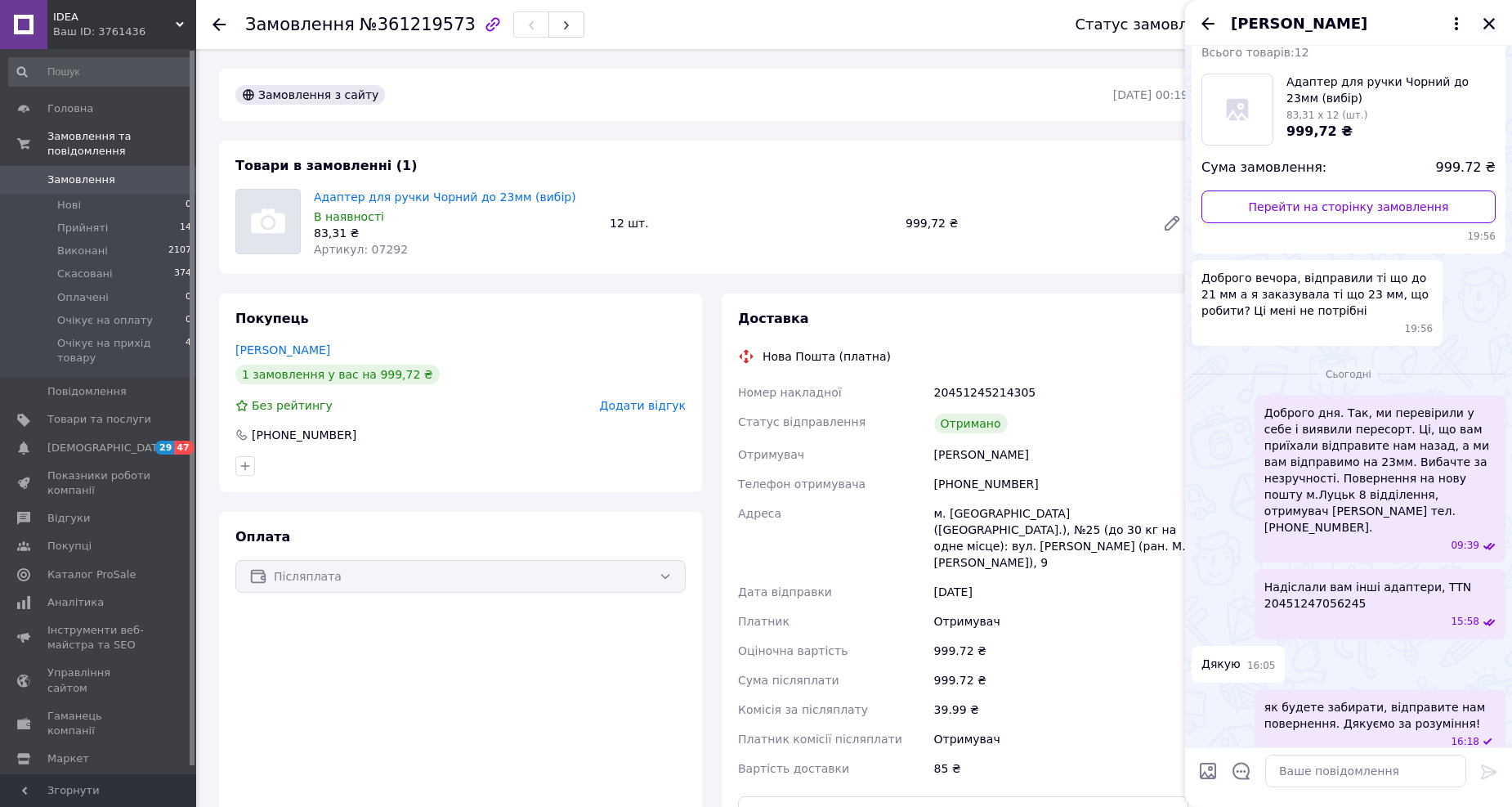
click at [1489, 22] on icon "Закрити" at bounding box center [1489, 23] width 11 height 11
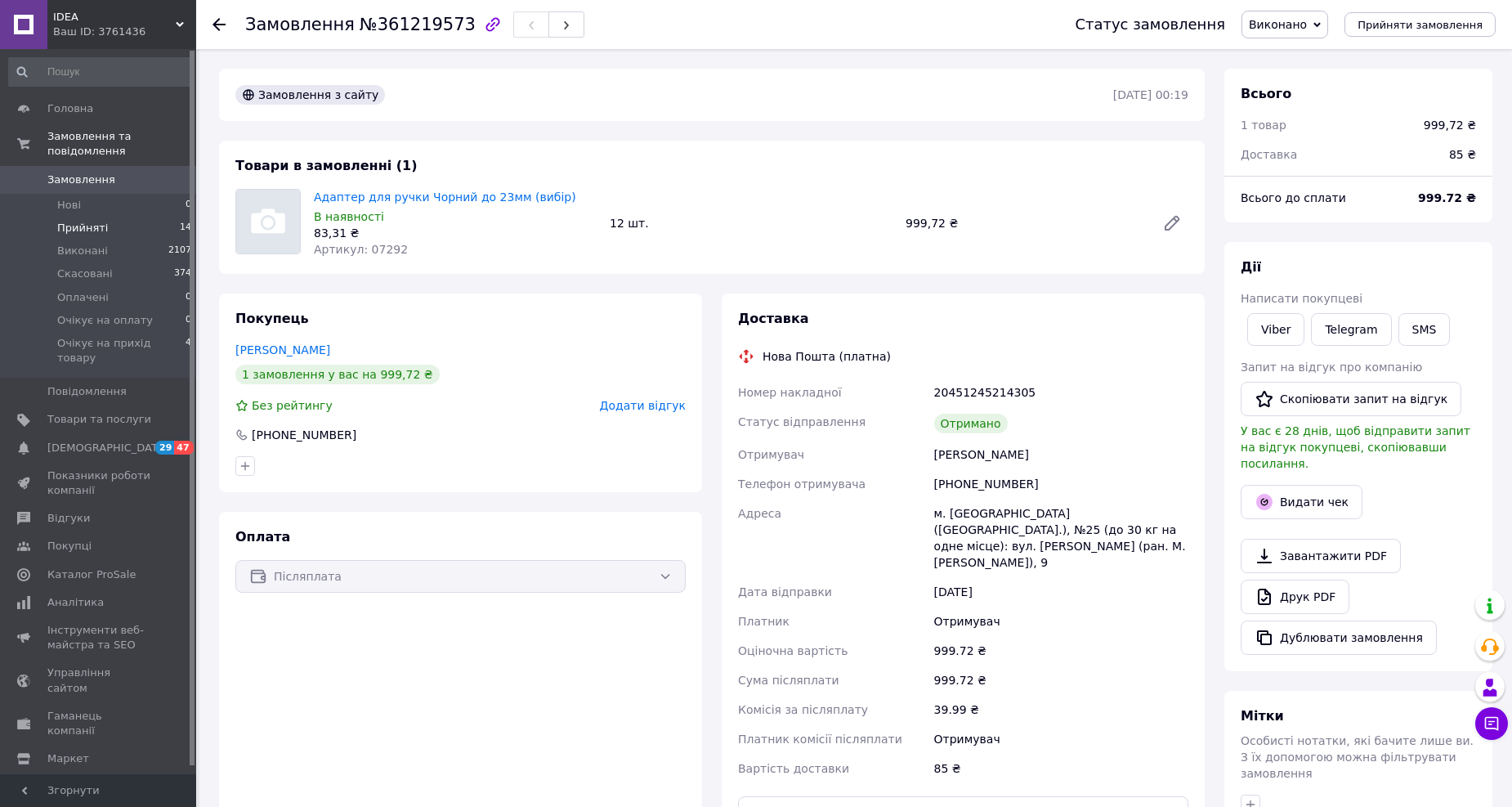
click at [100, 221] on span "Прийняті" at bounding box center [82, 228] width 51 height 15
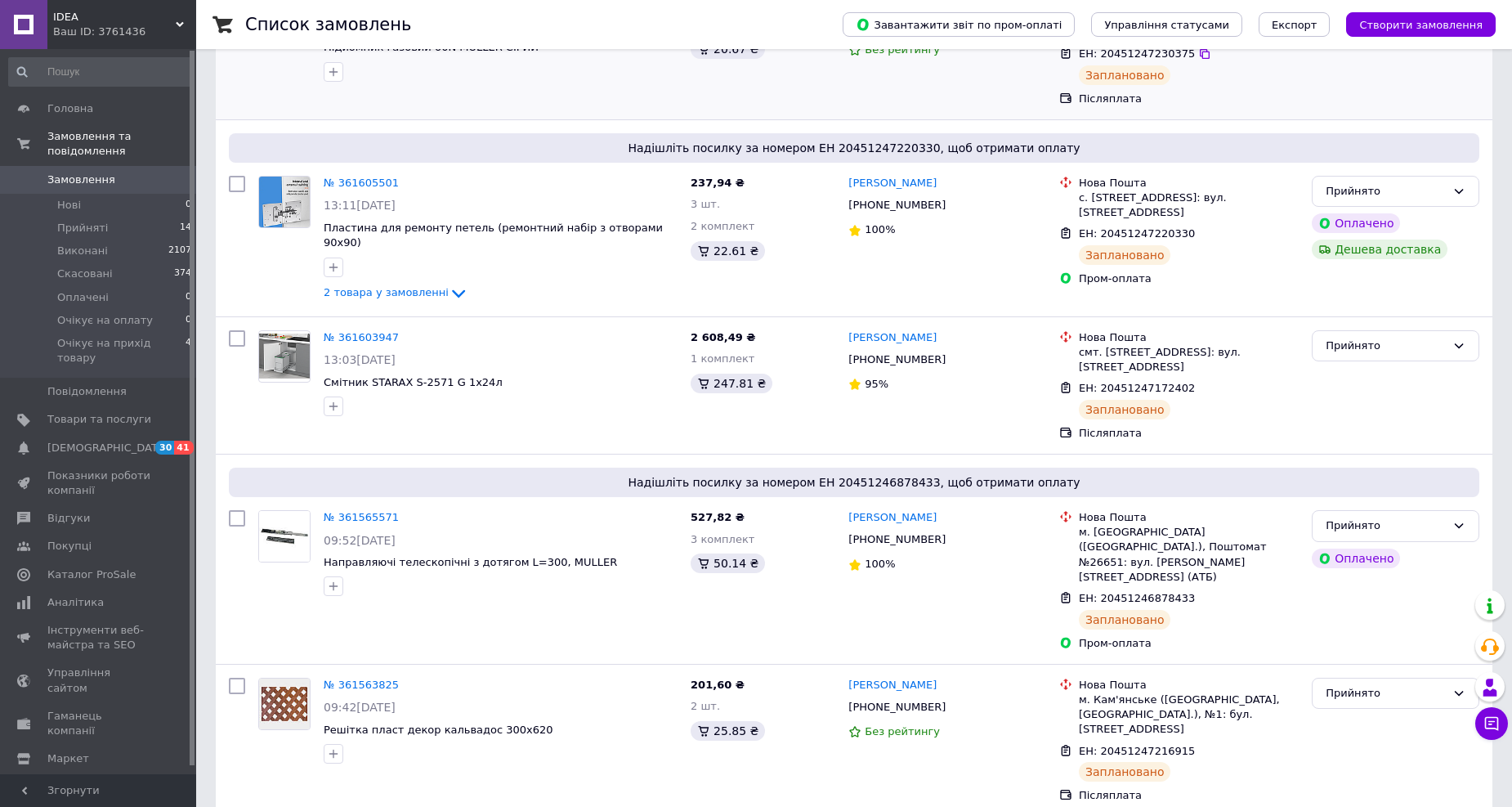
scroll to position [454, 0]
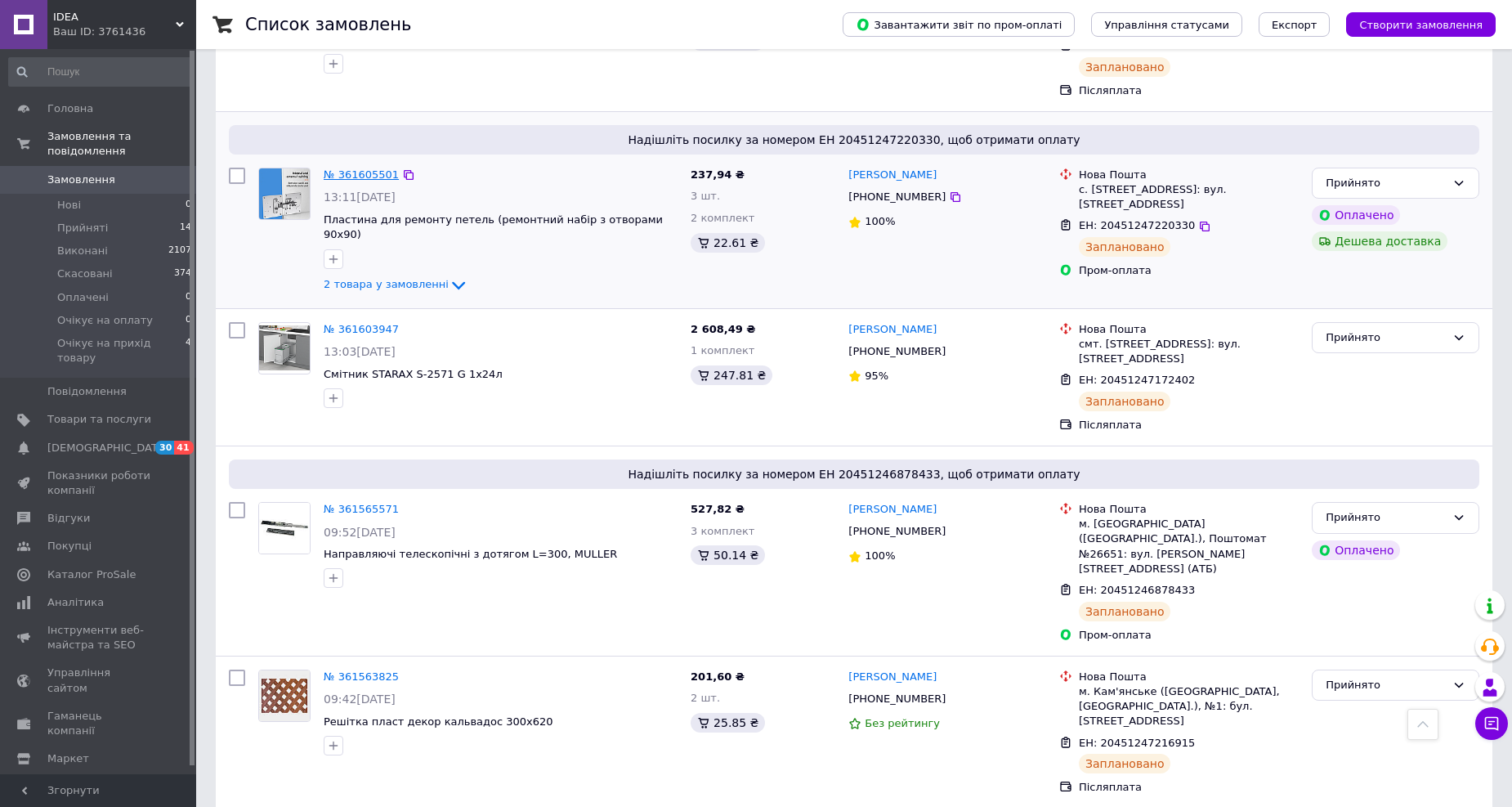
click at [346, 171] on link "№ 361605501" at bounding box center [361, 175] width 75 height 12
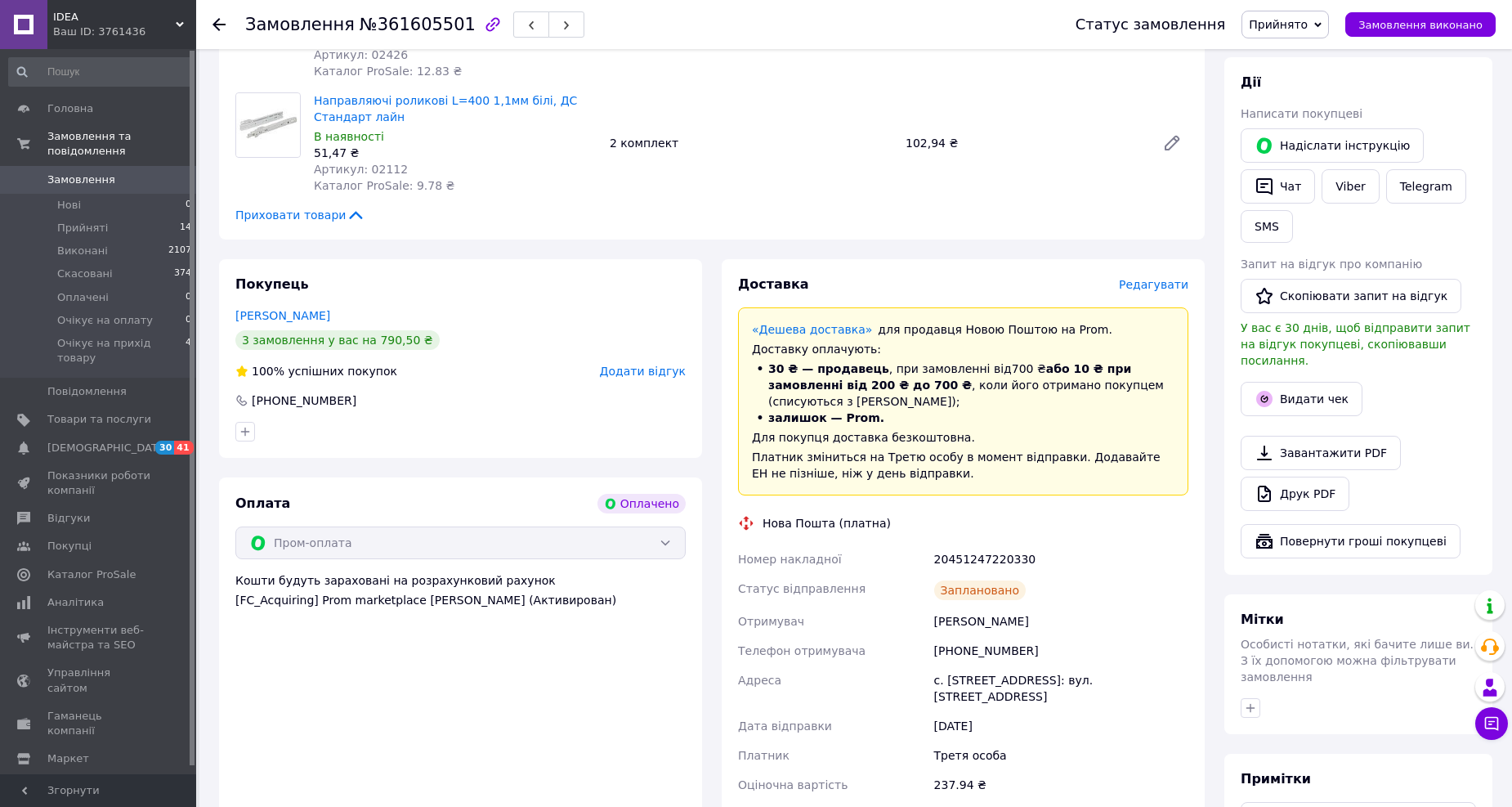
scroll to position [356, 0]
